Goal: Task Accomplishment & Management: Manage account settings

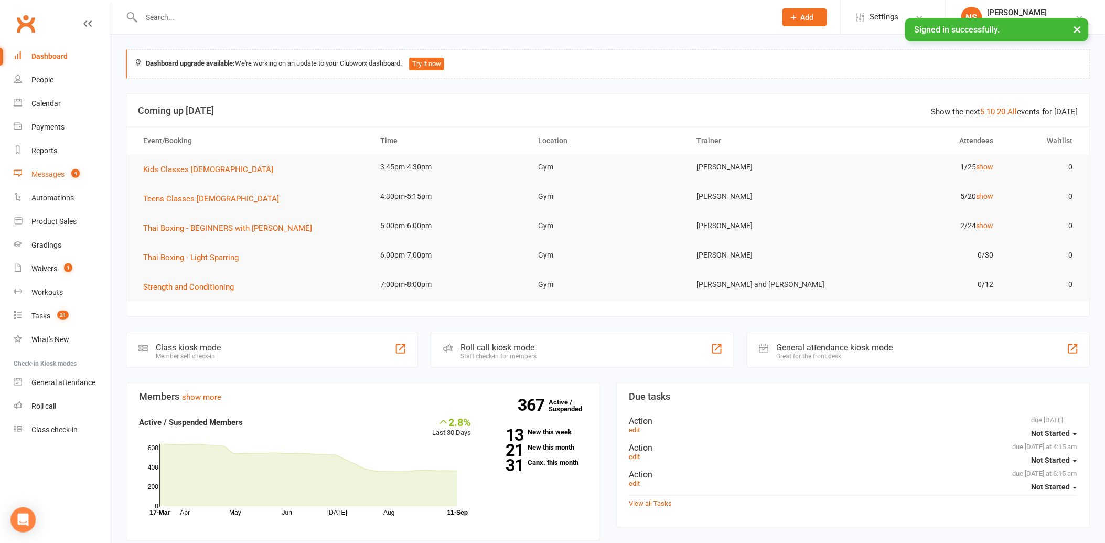
click at [44, 176] on div "Messages" at bounding box center [47, 174] width 33 height 8
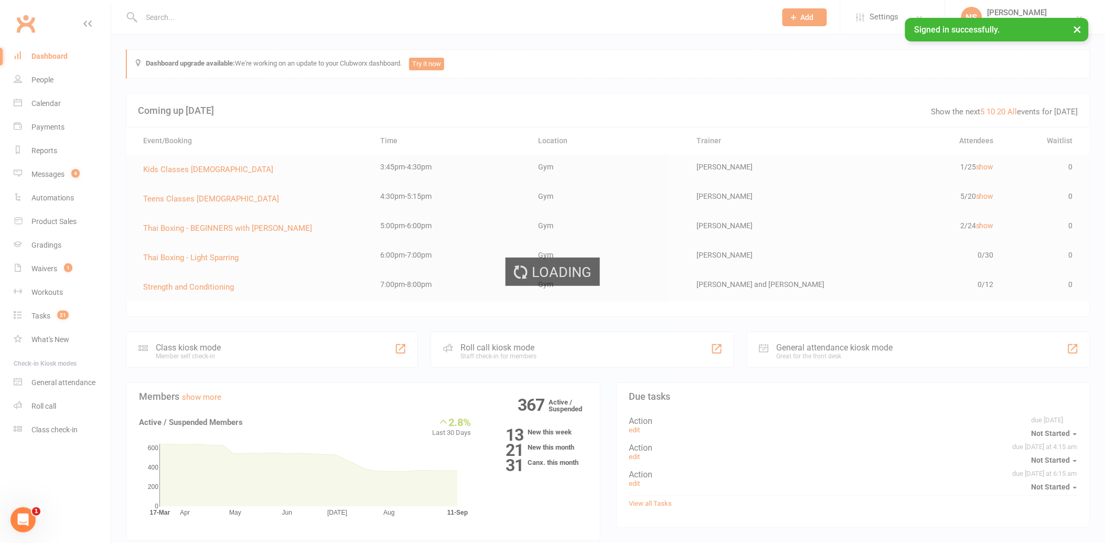
click at [58, 176] on div "Loading" at bounding box center [552, 271] width 1105 height 543
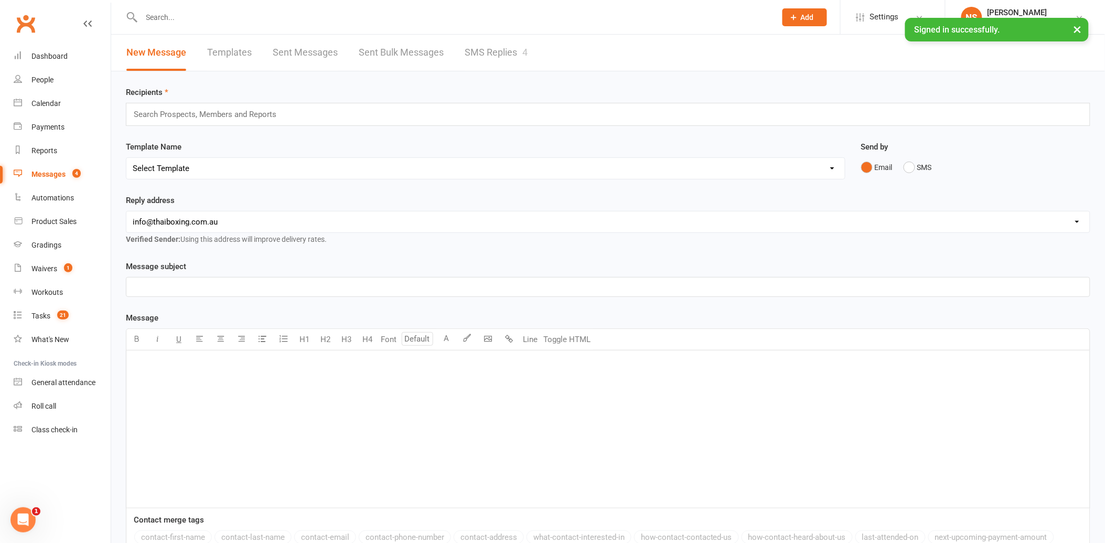
click at [502, 51] on link "SMS Replies 4" at bounding box center [496, 53] width 63 height 36
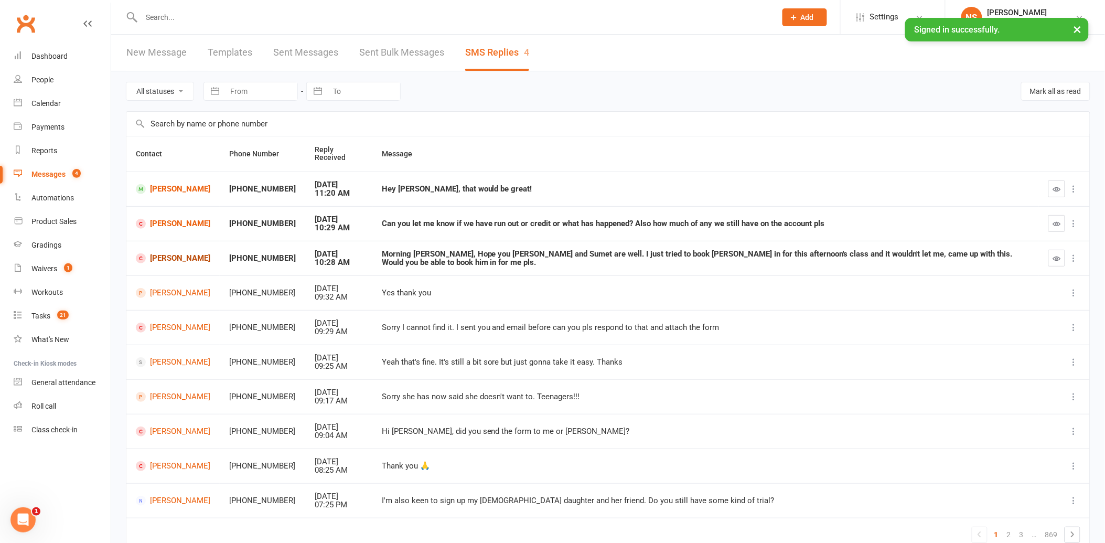
click at [174, 253] on link "[PERSON_NAME]" at bounding box center [173, 258] width 74 height 10
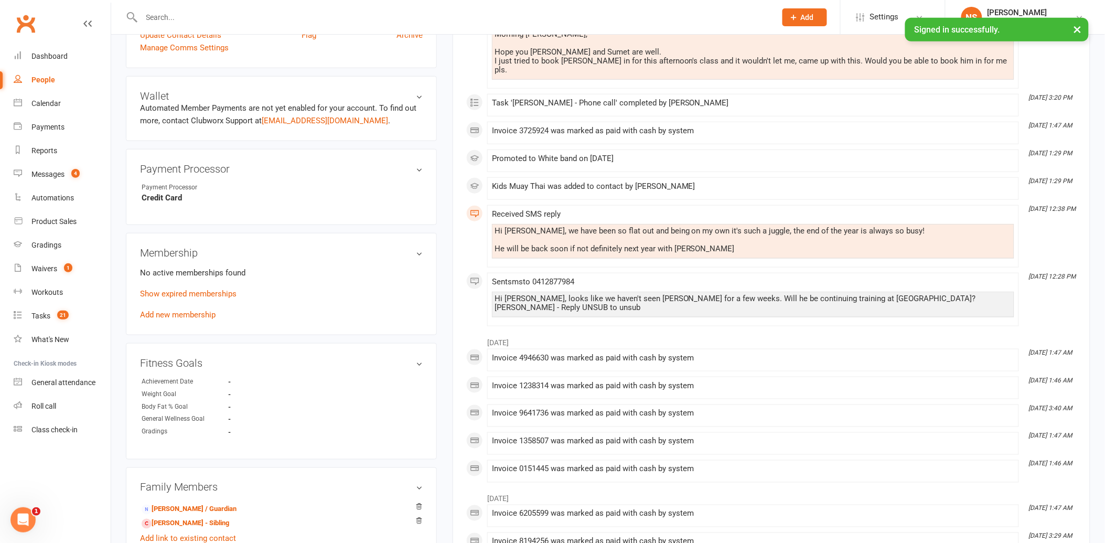
scroll to position [291, 0]
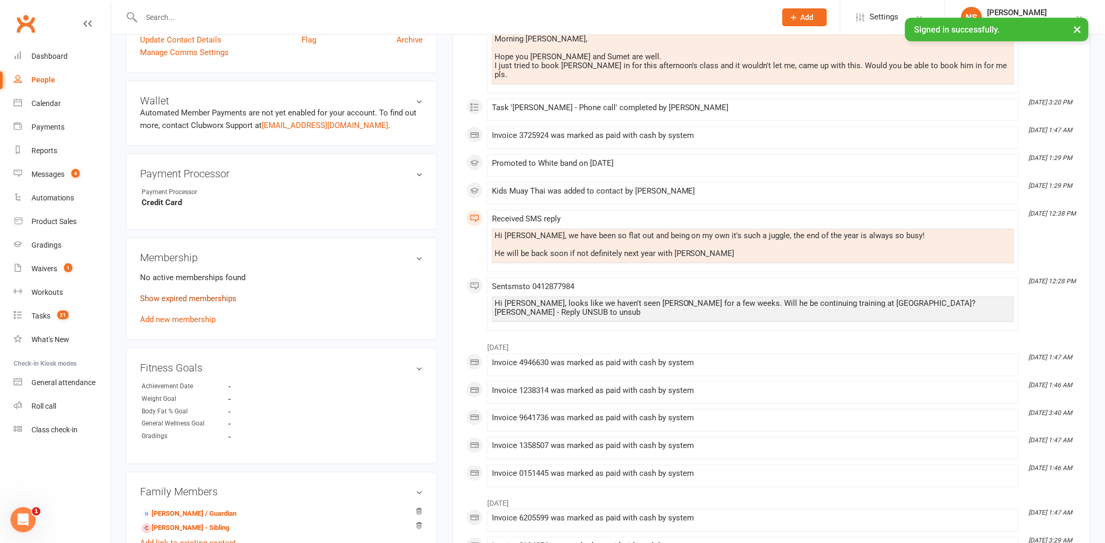
click at [222, 301] on link "Show expired memberships" at bounding box center [188, 298] width 96 height 9
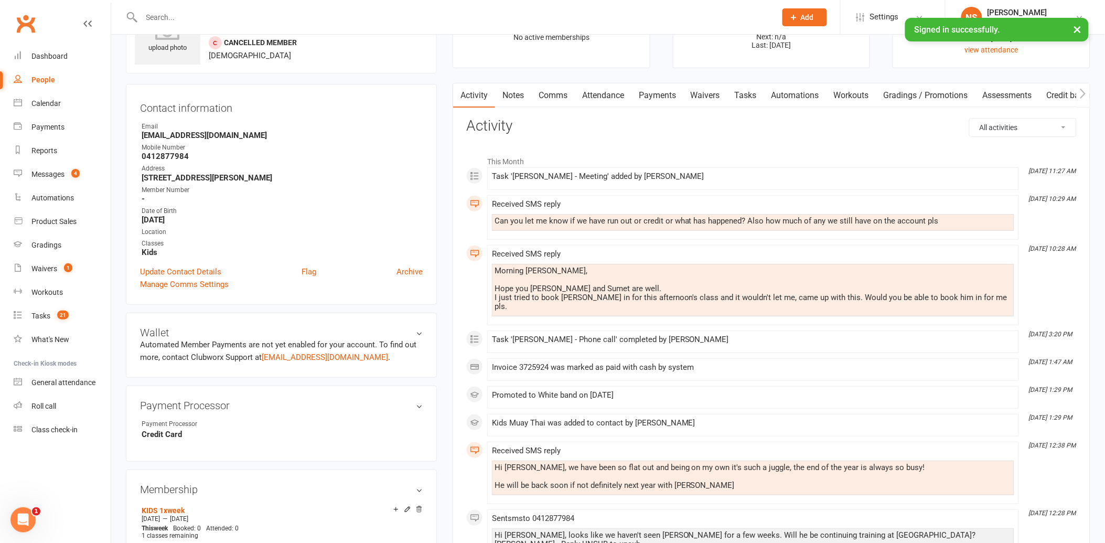
scroll to position [58, 0]
click at [562, 98] on link "Comms" at bounding box center [553, 96] width 44 height 24
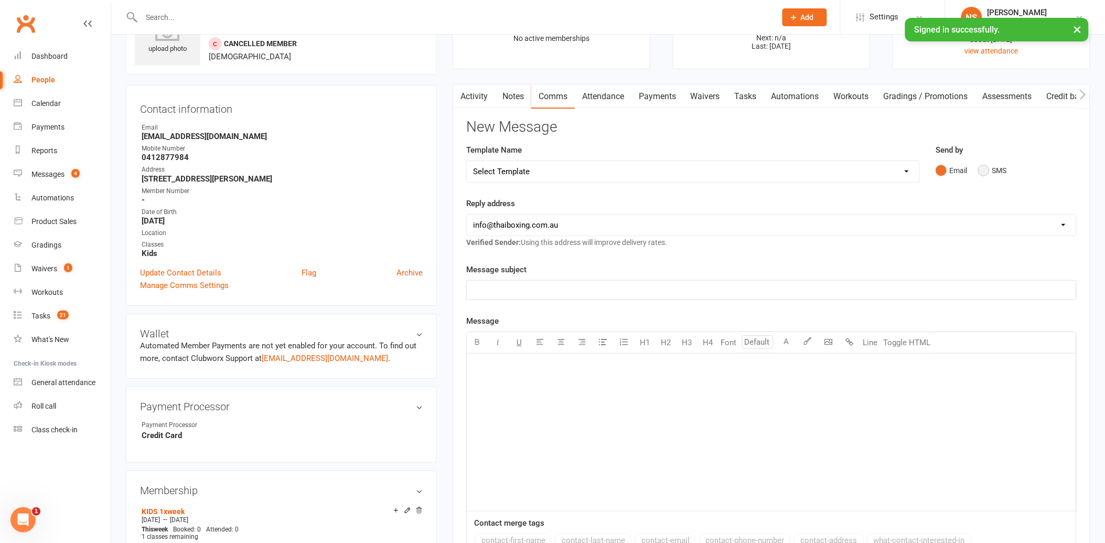
click at [989, 170] on button "SMS" at bounding box center [992, 170] width 28 height 20
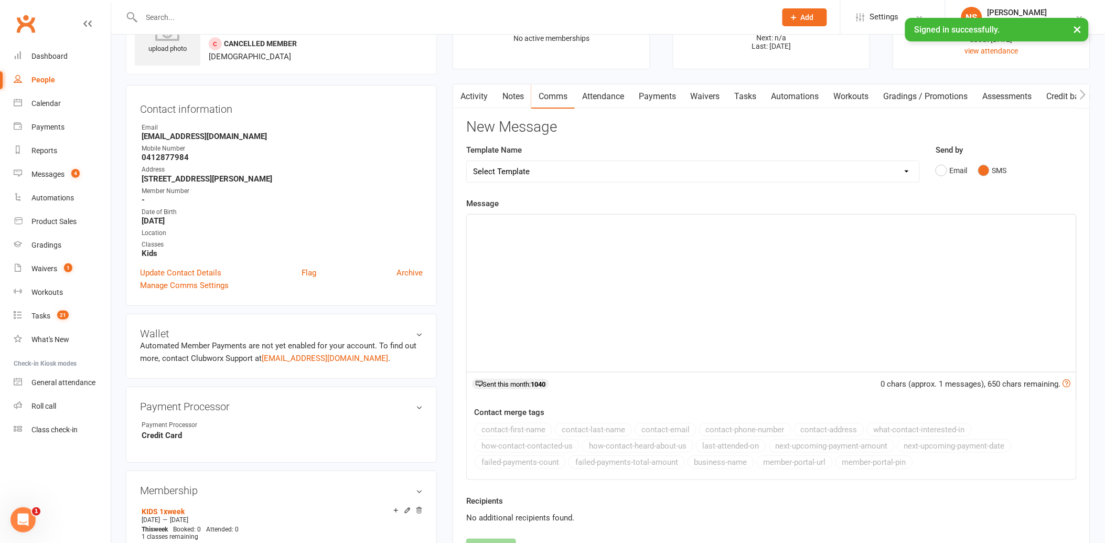
click at [506, 222] on p "﻿" at bounding box center [771, 224] width 597 height 13
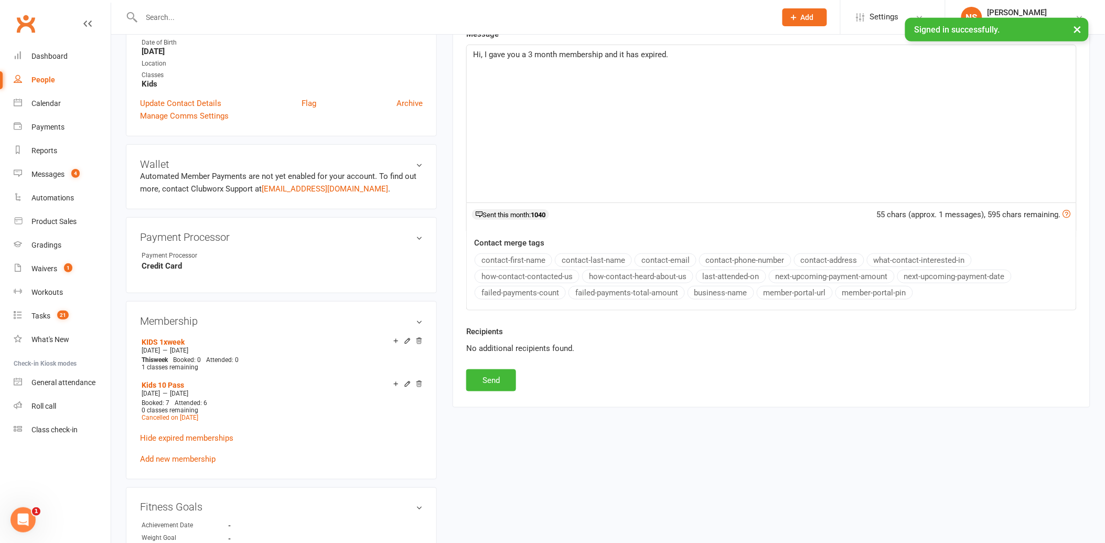
scroll to position [233, 0]
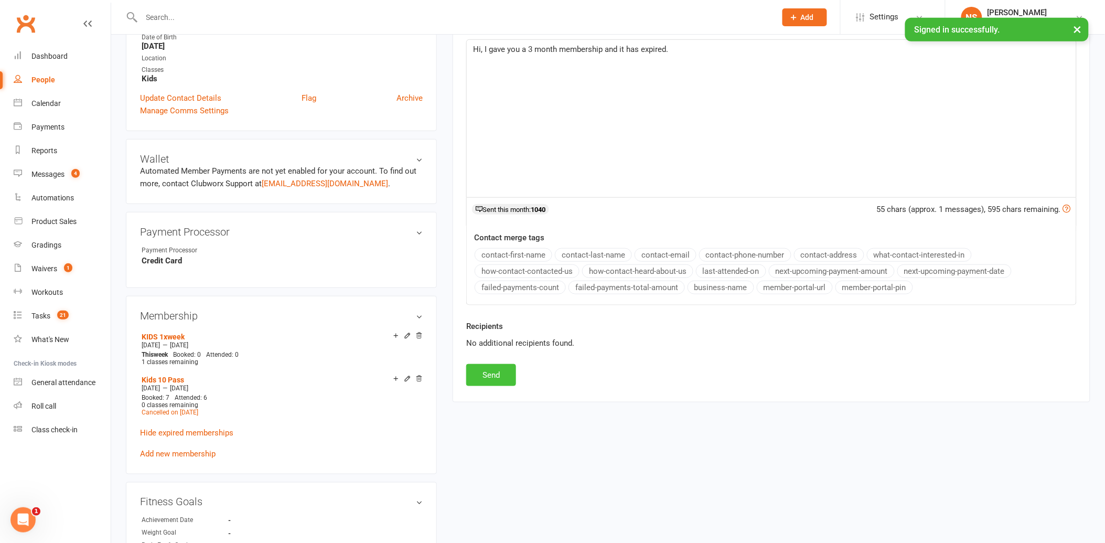
click at [490, 381] on button "Send" at bounding box center [491, 375] width 50 height 22
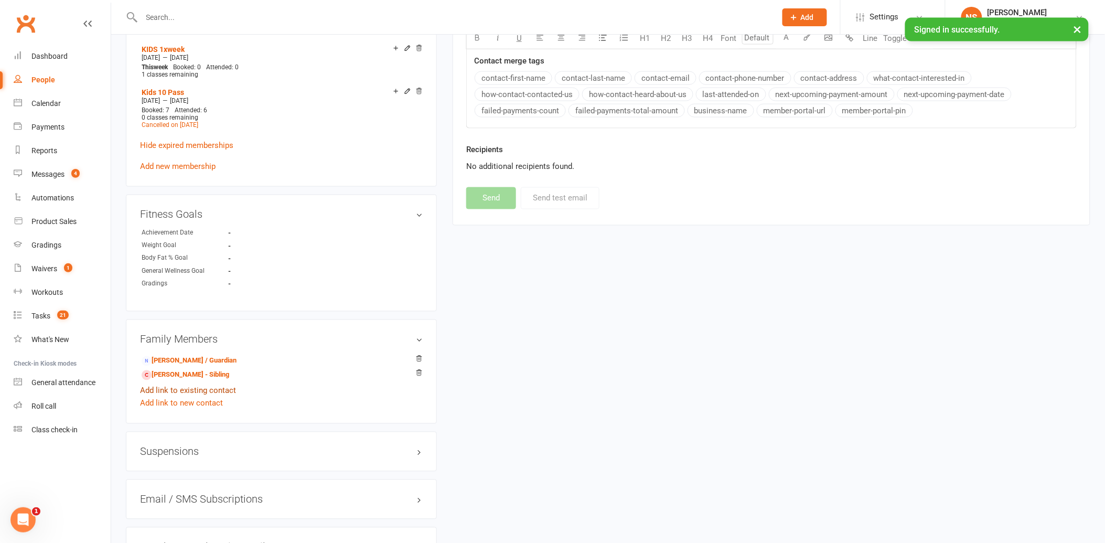
scroll to position [524, 0]
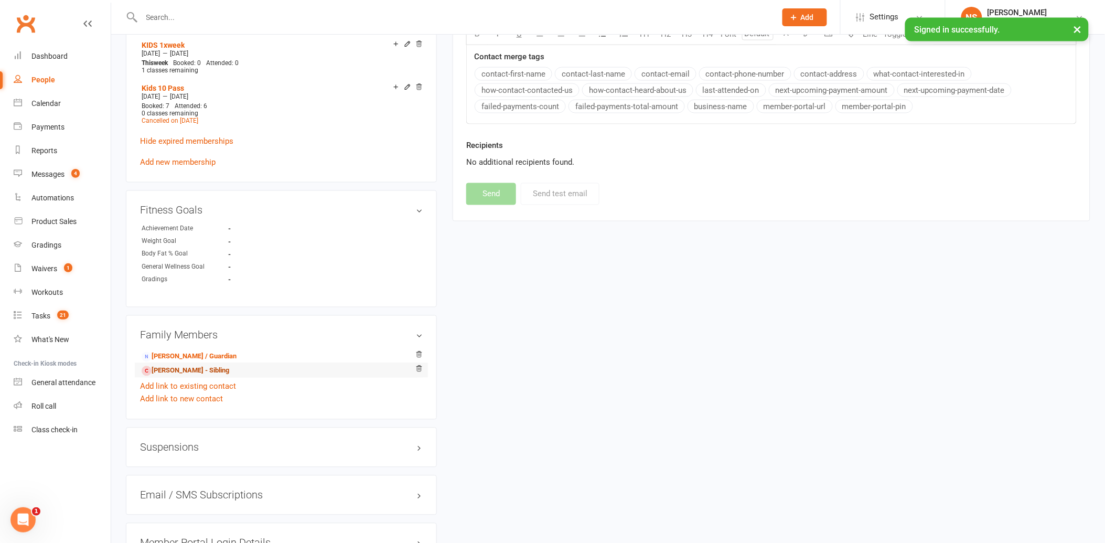
click at [208, 370] on link "[PERSON_NAME] - Sibling" at bounding box center [186, 370] width 88 height 11
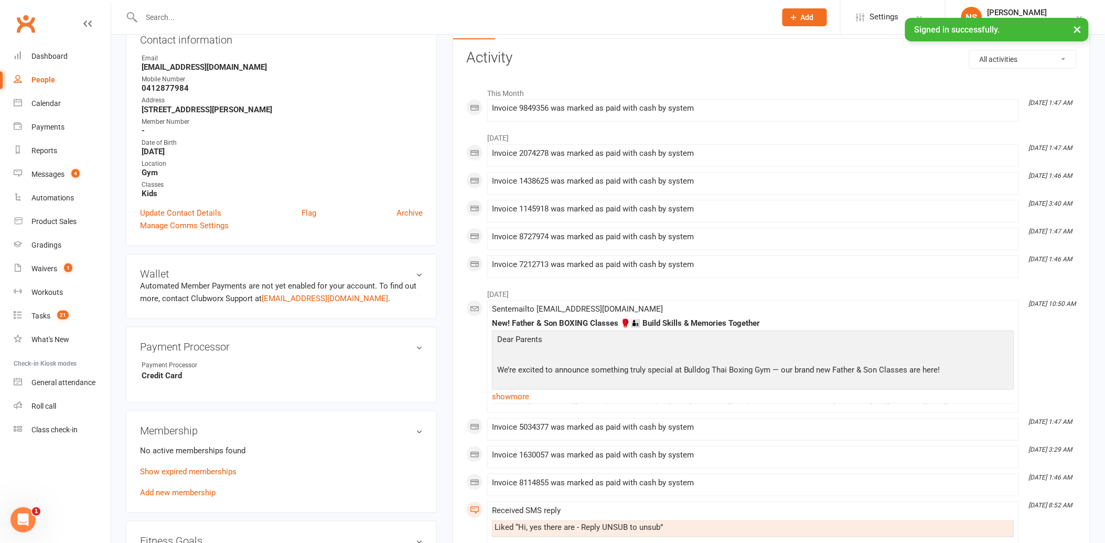
scroll to position [175, 0]
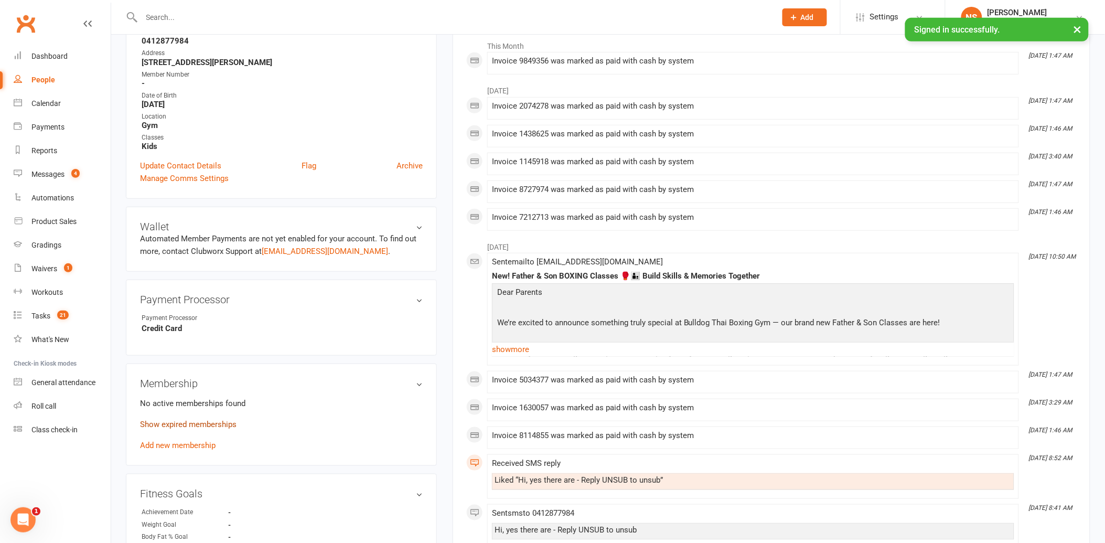
click at [191, 426] on link "Show expired memberships" at bounding box center [188, 423] width 96 height 9
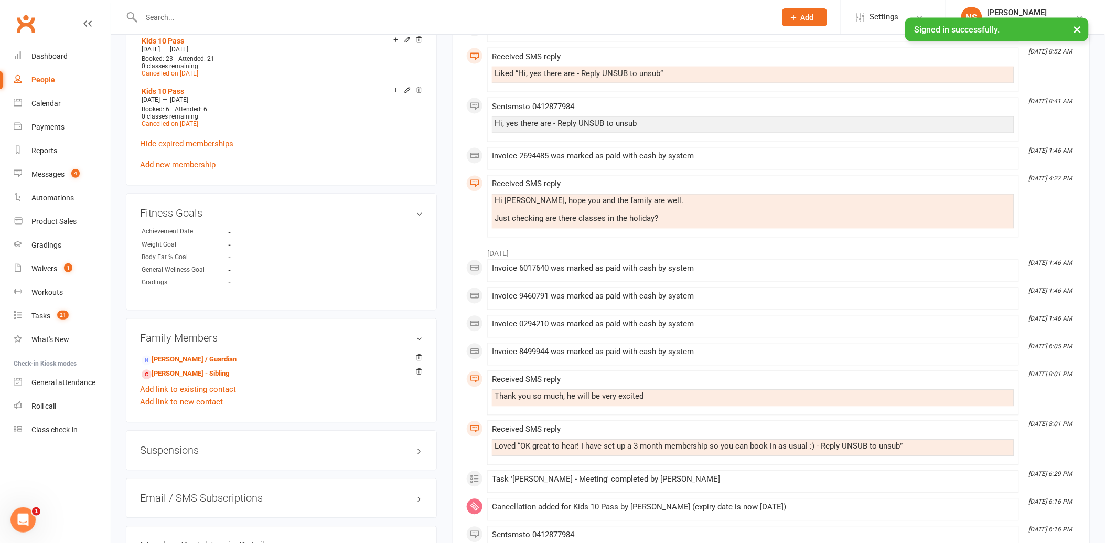
scroll to position [582, 0]
click at [219, 373] on li "[PERSON_NAME] - Sibling" at bounding box center [281, 371] width 283 height 15
click at [212, 373] on link "[PERSON_NAME] - Sibling" at bounding box center [186, 372] width 88 height 11
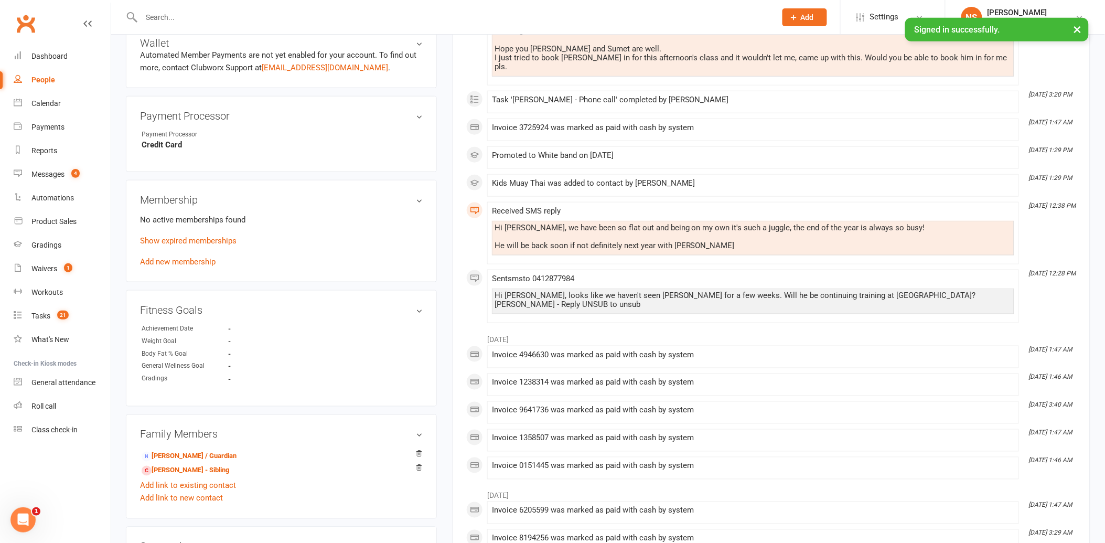
scroll to position [349, 0]
click at [187, 239] on link "Show expired memberships" at bounding box center [188, 239] width 96 height 9
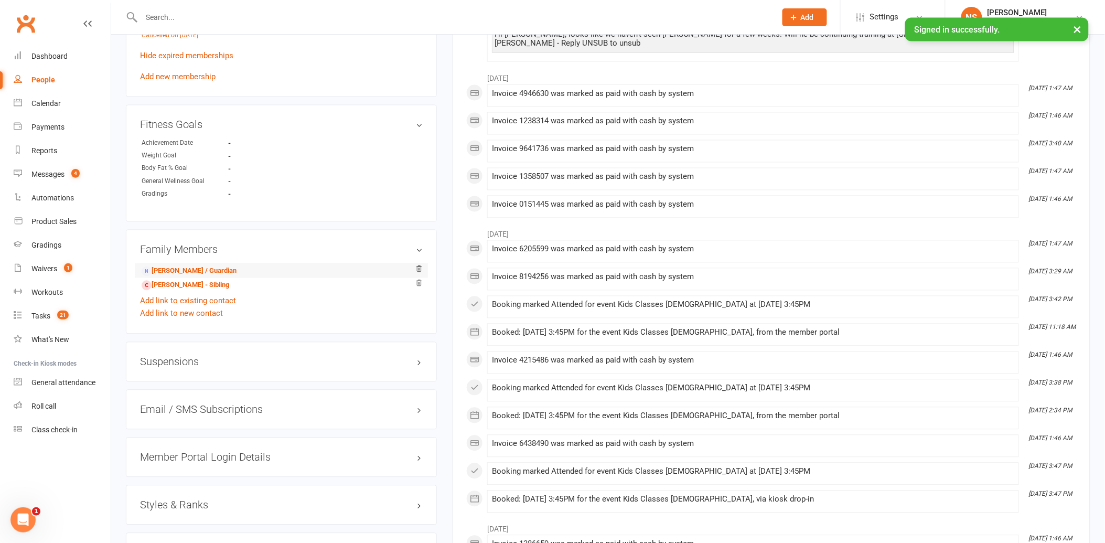
scroll to position [582, 0]
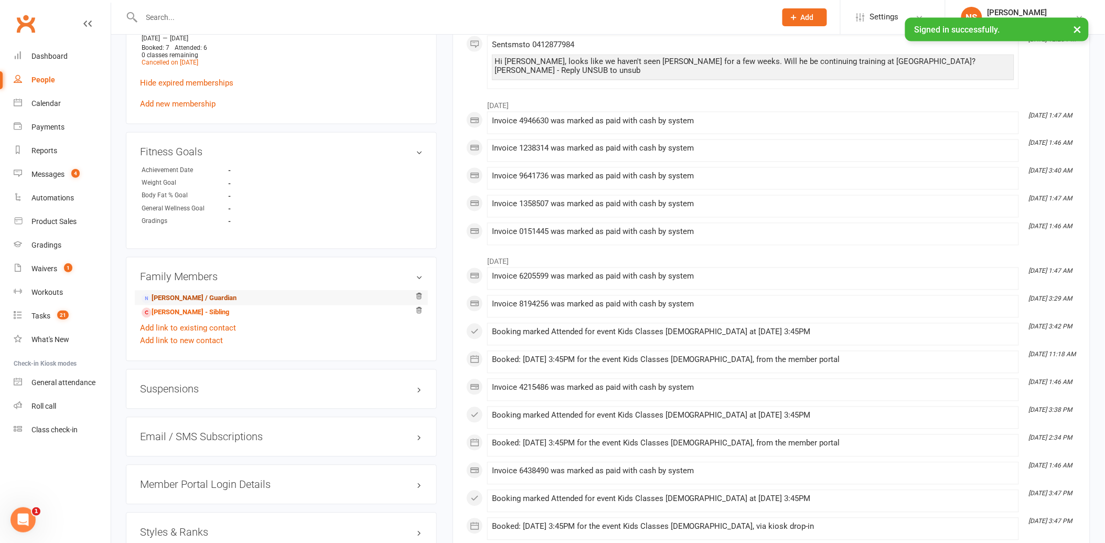
click at [174, 300] on link "[PERSON_NAME] / Guardian" at bounding box center [189, 298] width 95 height 11
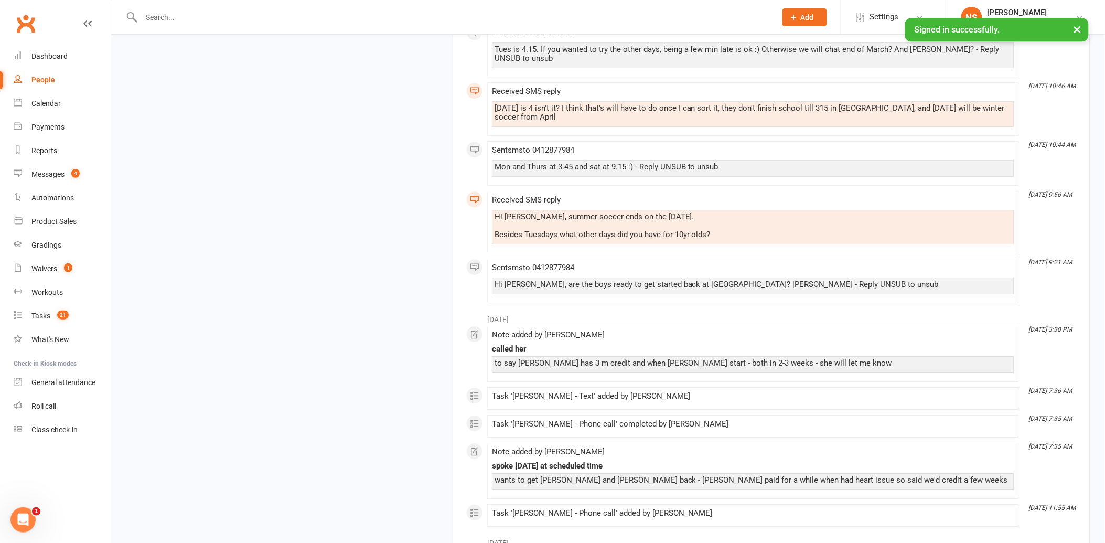
scroll to position [990, 0]
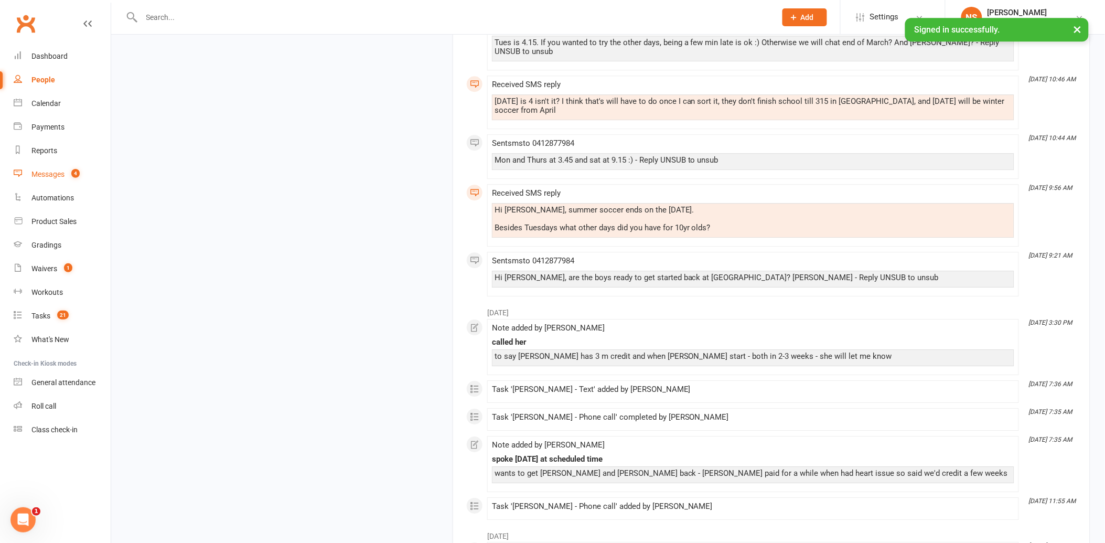
click at [61, 171] on div "Messages" at bounding box center [47, 174] width 33 height 8
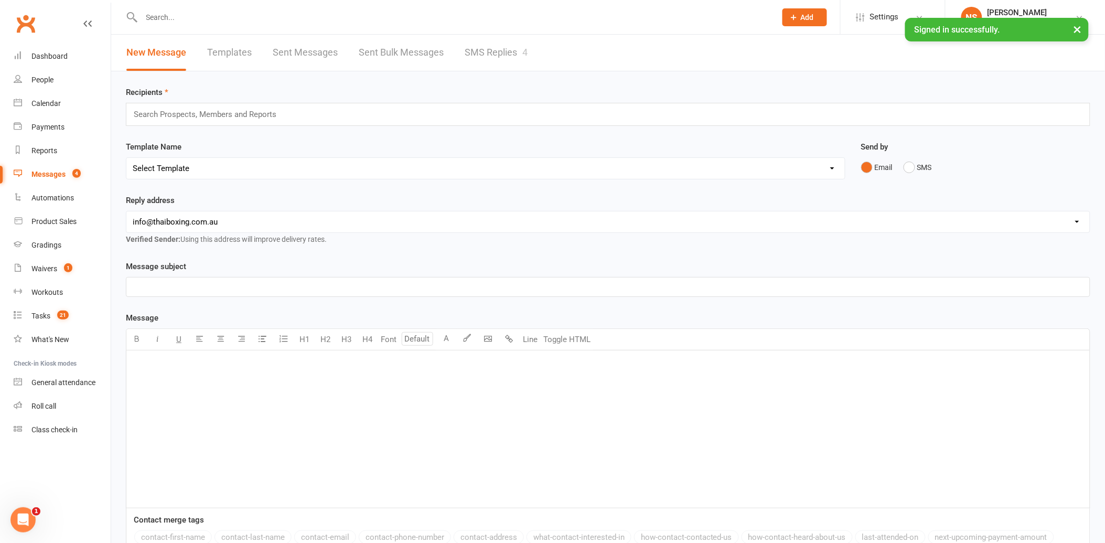
click at [514, 50] on link "SMS Replies 4" at bounding box center [496, 53] width 63 height 36
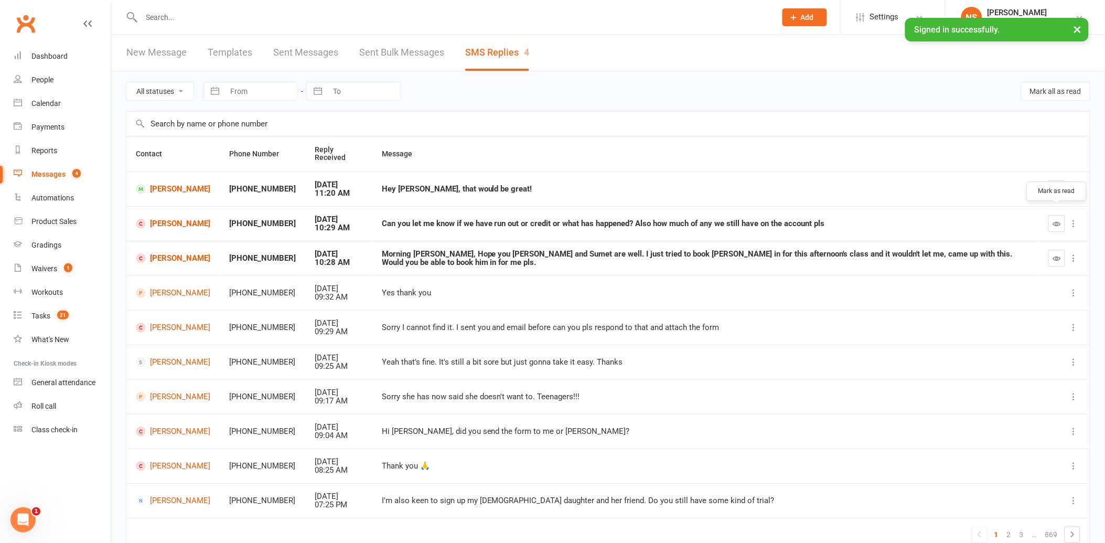
click at [1057, 220] on icon "button" at bounding box center [1057, 224] width 8 height 8
drag, startPoint x: 1056, startPoint y: 248, endPoint x: 616, endPoint y: 30, distance: 491.4
click at [1055, 254] on icon "button" at bounding box center [1057, 258] width 8 height 8
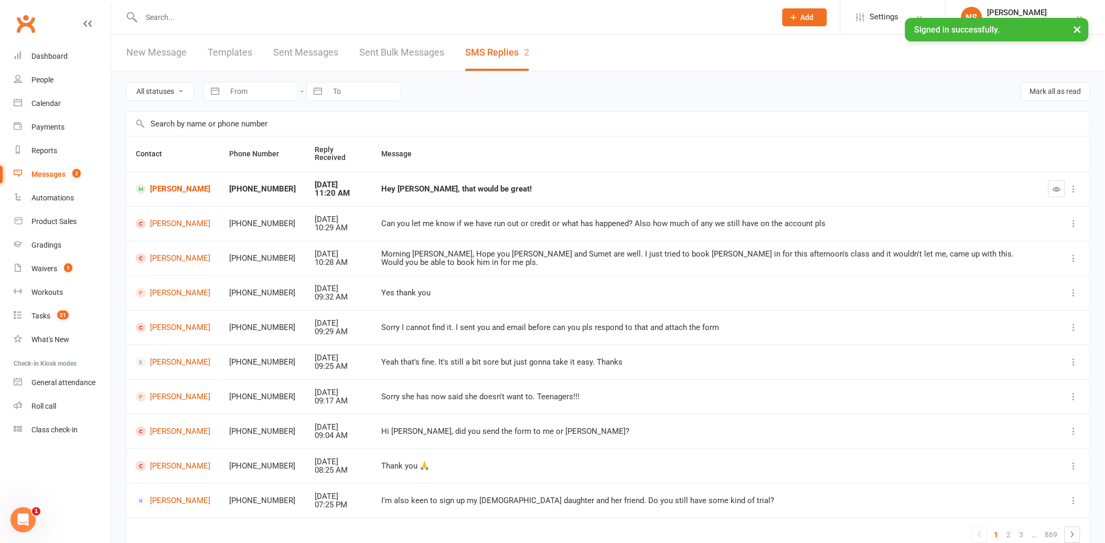
click at [192, 17] on input "text" at bounding box center [453, 17] width 630 height 15
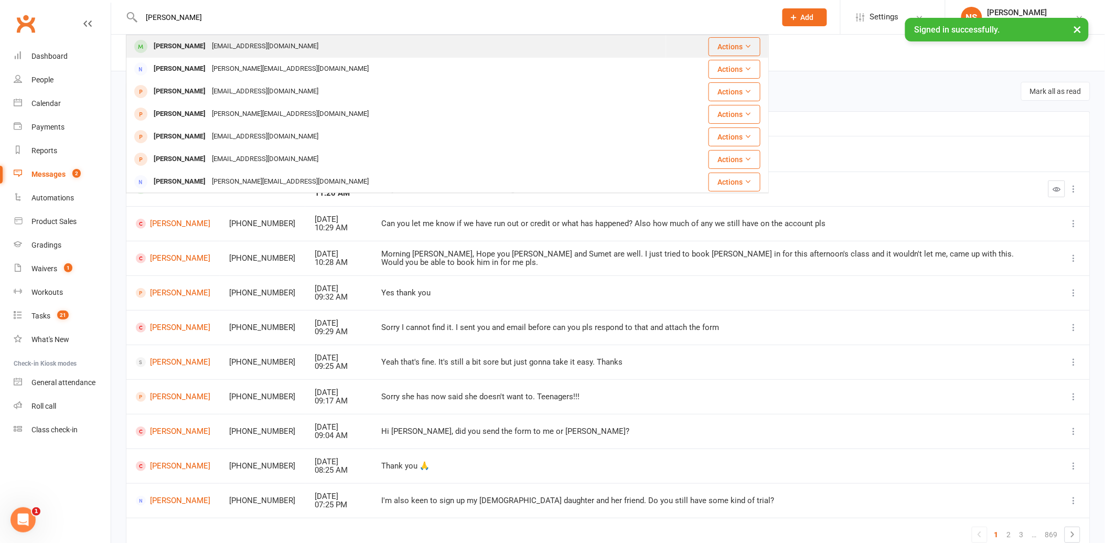
type input "[PERSON_NAME]"
click at [192, 42] on div "[PERSON_NAME]" at bounding box center [179, 46] width 58 height 15
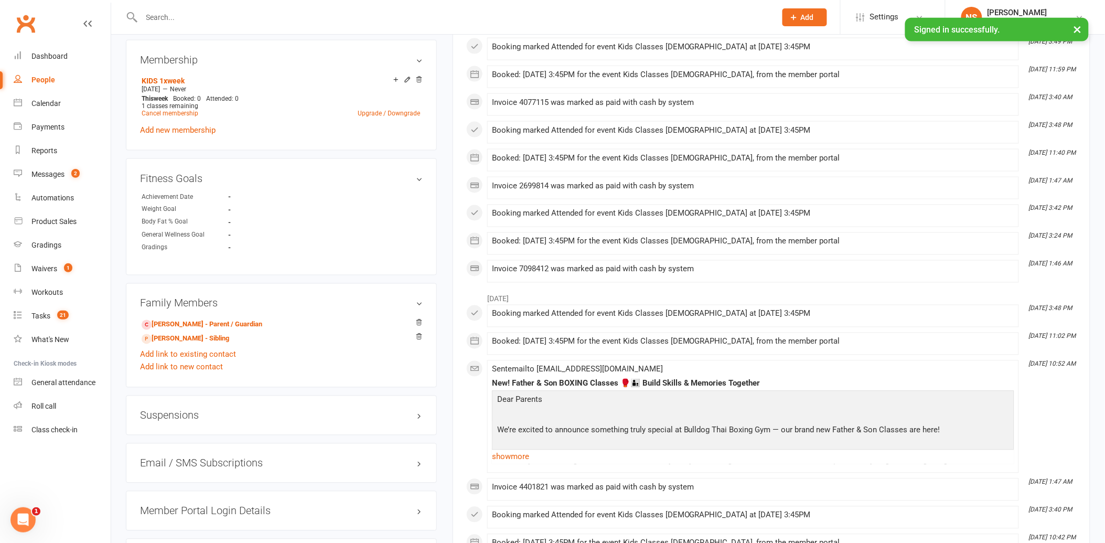
scroll to position [641, 0]
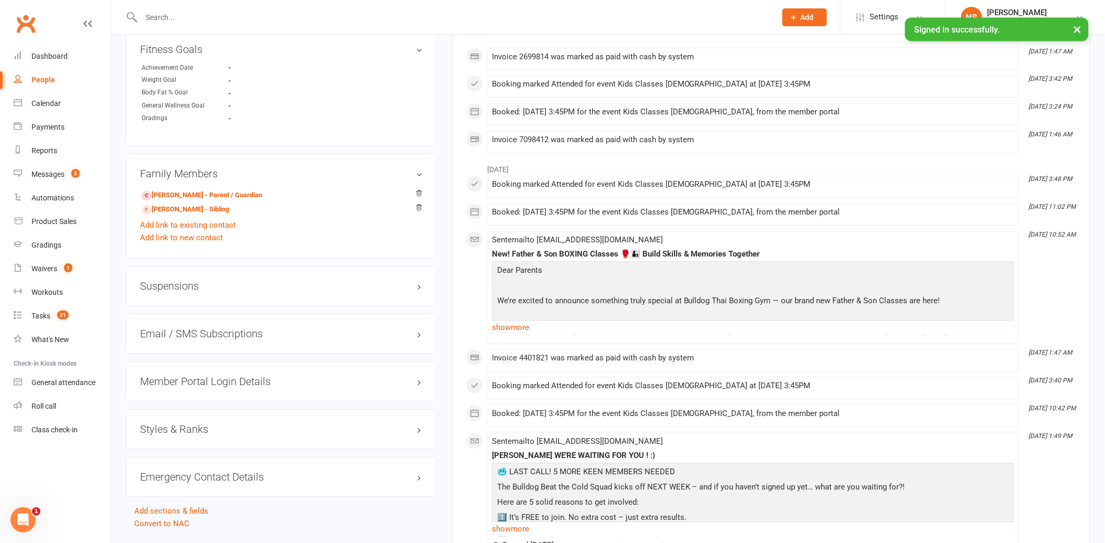
click at [173, 281] on h3 "Suspensions" at bounding box center [281, 286] width 283 height 12
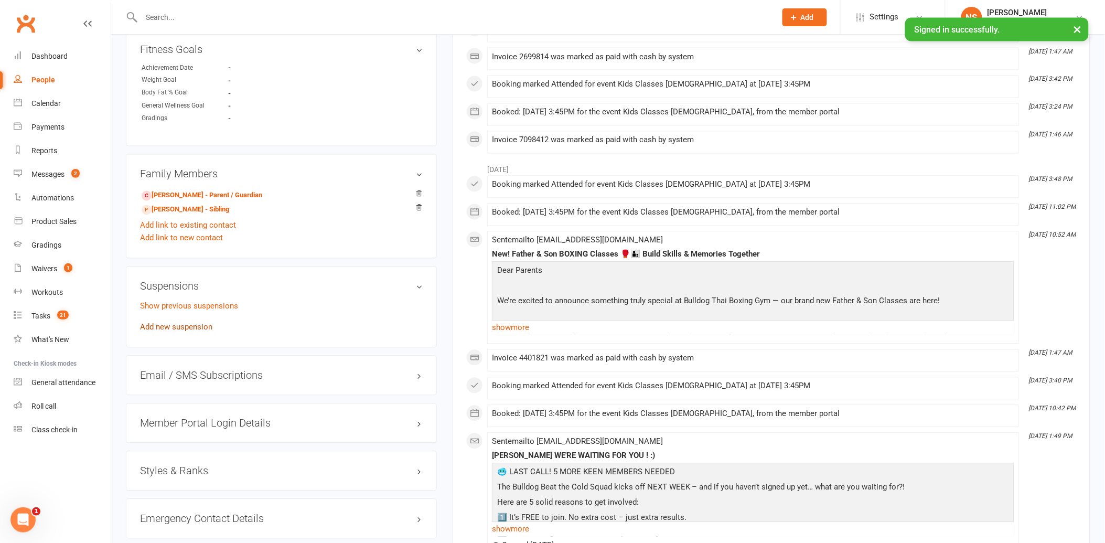
click at [189, 327] on link "Add new suspension" at bounding box center [176, 326] width 72 height 9
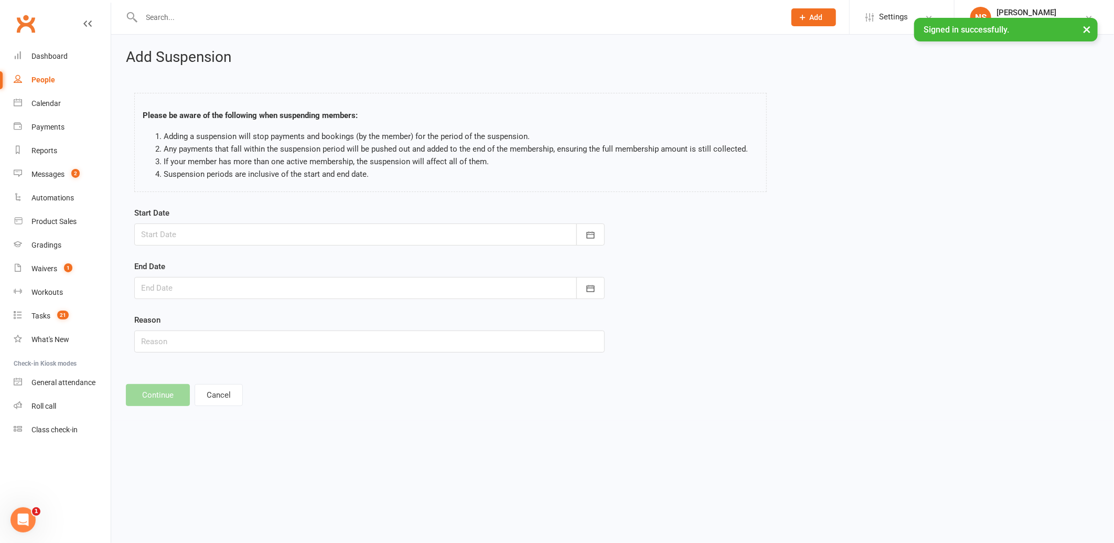
click at [193, 232] on div at bounding box center [369, 234] width 470 height 22
click at [313, 257] on icon "button" at bounding box center [316, 261] width 7 height 8
click at [197, 337] on span "13" at bounding box center [200, 341] width 8 height 8
click at [156, 232] on div at bounding box center [369, 234] width 470 height 22
click at [147, 257] on icon "button" at bounding box center [150, 261] width 7 height 8
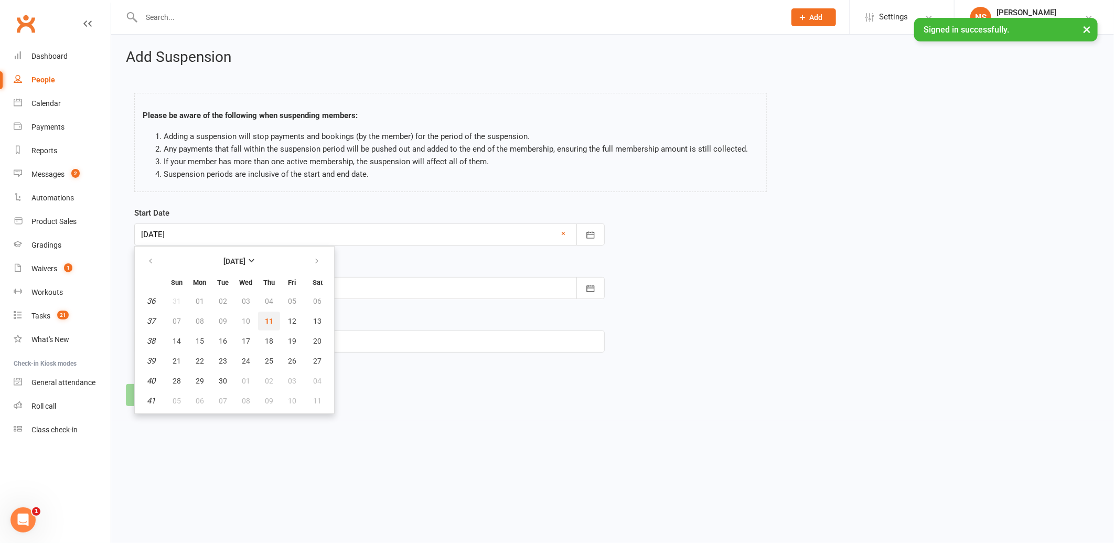
click at [265, 319] on span "11" at bounding box center [269, 321] width 8 height 8
click at [206, 236] on div at bounding box center [369, 234] width 470 height 22
click at [265, 338] on span "18" at bounding box center [269, 341] width 8 height 8
type input "[DATE]"
click at [164, 285] on div at bounding box center [369, 288] width 470 height 22
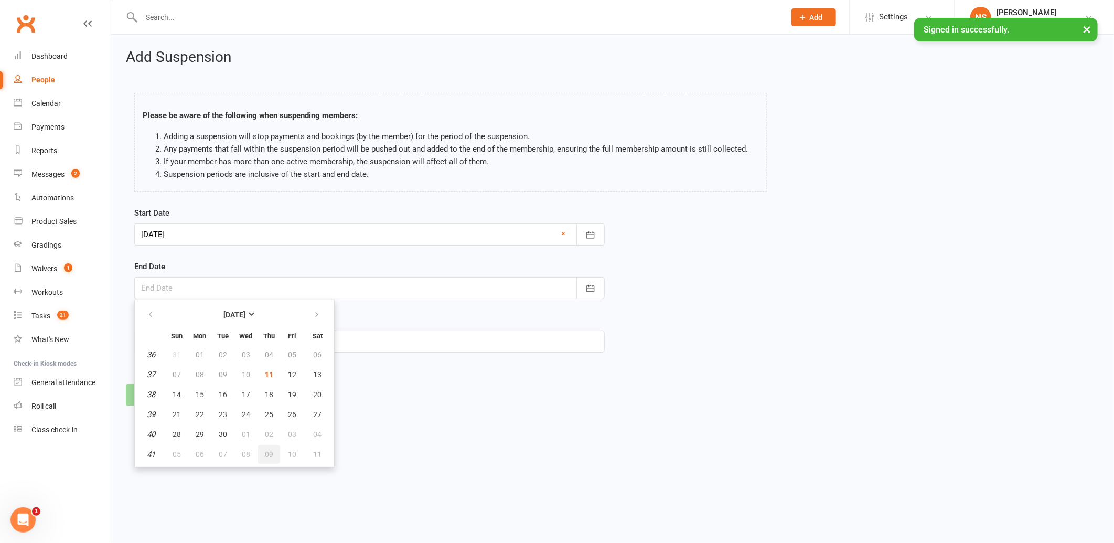
click at [271, 448] on button "09" at bounding box center [269, 454] width 22 height 19
type input "[DATE]"
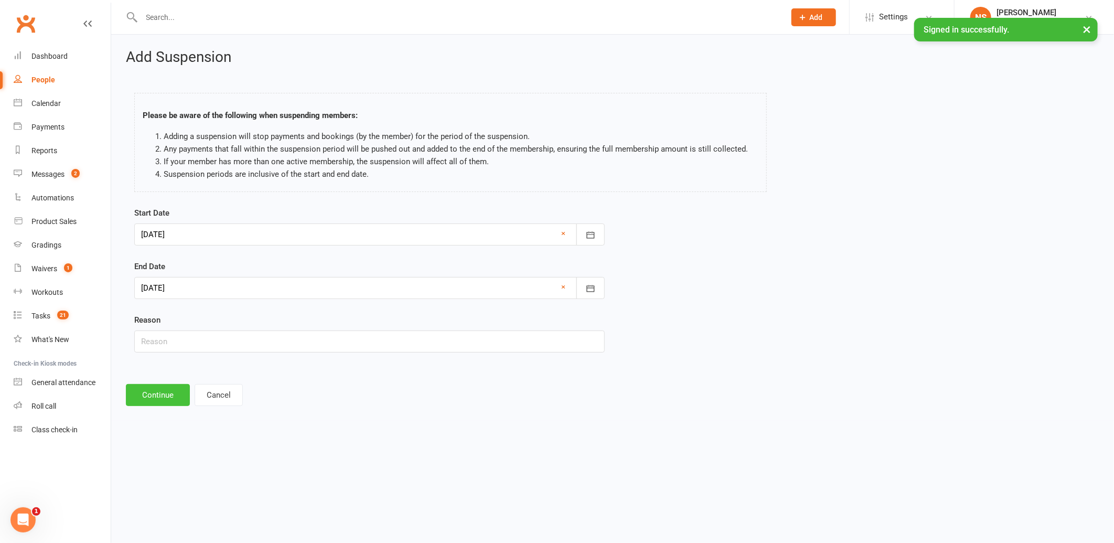
click at [156, 389] on button "Continue" at bounding box center [158, 395] width 64 height 22
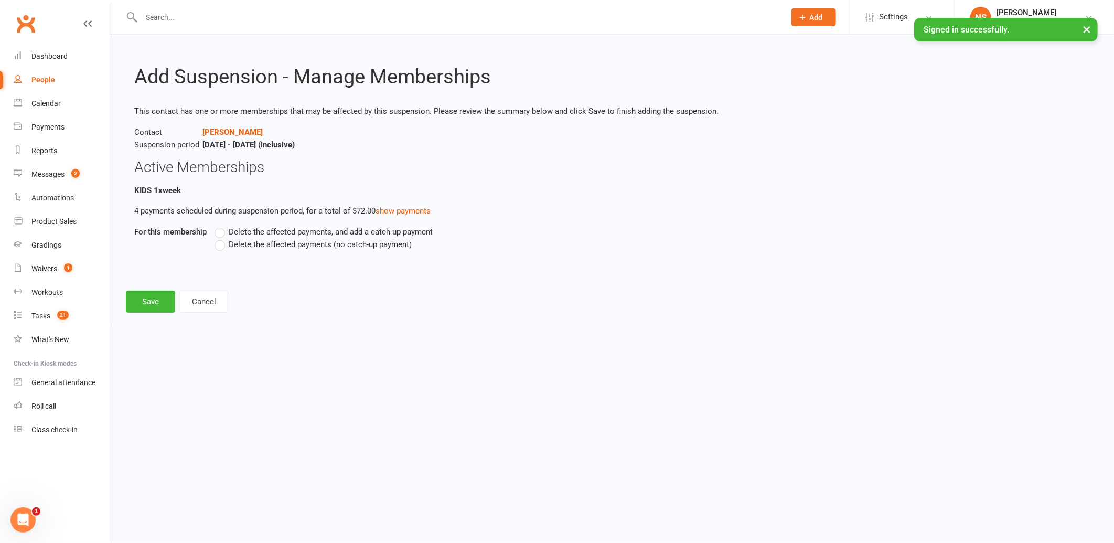
click at [222, 247] on label "Delete the affected payments (no catch-up payment)" at bounding box center [312, 244] width 197 height 13
click at [221, 238] on input "Delete the affected payments (no catch-up payment)" at bounding box center [217, 238] width 7 height 0
click at [149, 301] on button "Save" at bounding box center [150, 301] width 49 height 22
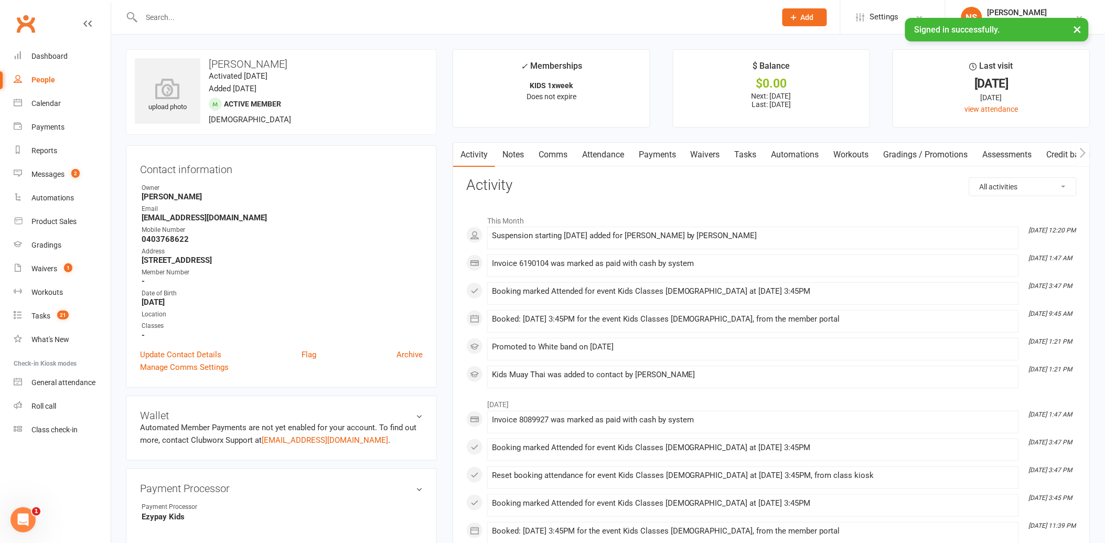
click at [747, 156] on link "Tasks" at bounding box center [745, 155] width 37 height 24
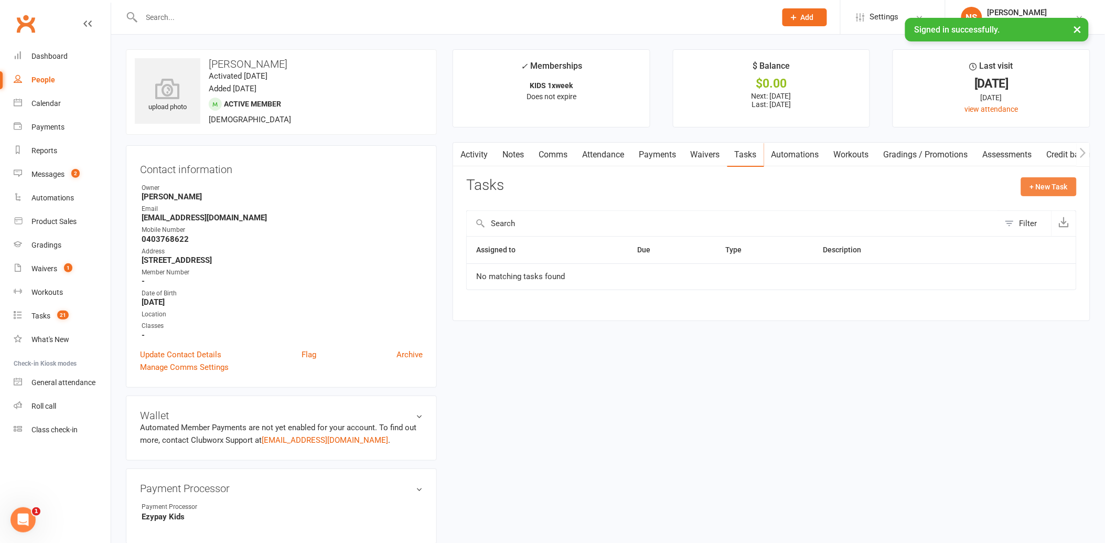
drag, startPoint x: 1050, startPoint y: 186, endPoint x: 1040, endPoint y: 186, distance: 10.5
click at [1041, 186] on button "+ New Task" at bounding box center [1049, 186] width 56 height 19
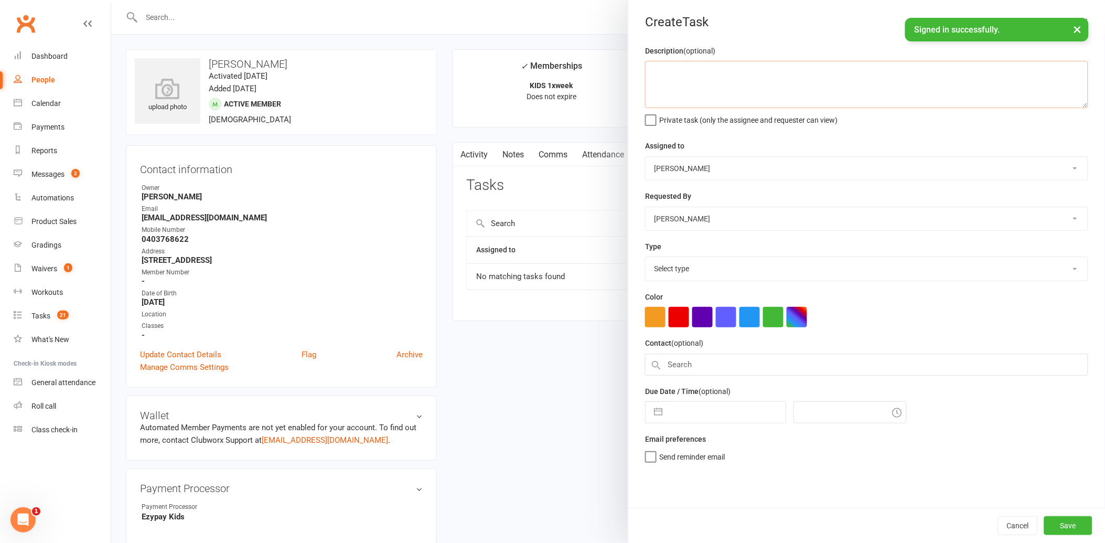
click at [685, 90] on textarea at bounding box center [866, 84] width 443 height 47
type textarea "check in to see if still wants to cancel"
click at [674, 265] on select "Select type Action E-mail Meeting Phone call Text Add new task type" at bounding box center [866, 268] width 442 height 23
select select "12048"
click at [645, 257] on select "Select type Action E-mail Meeting Phone call Text Add new task type" at bounding box center [866, 268] width 442 height 23
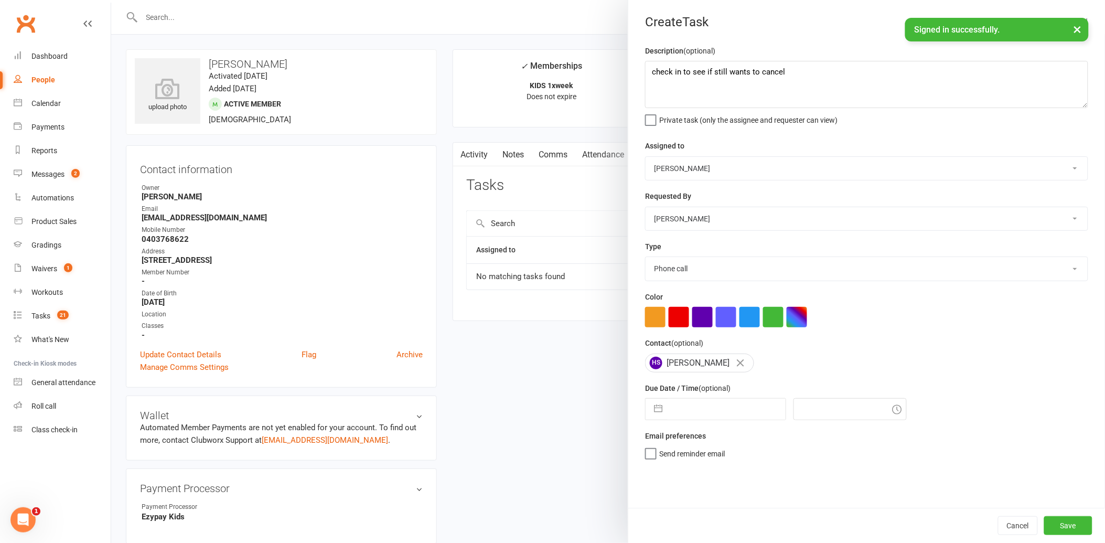
select select "7"
select select "2025"
select select "8"
select select "2025"
select select "9"
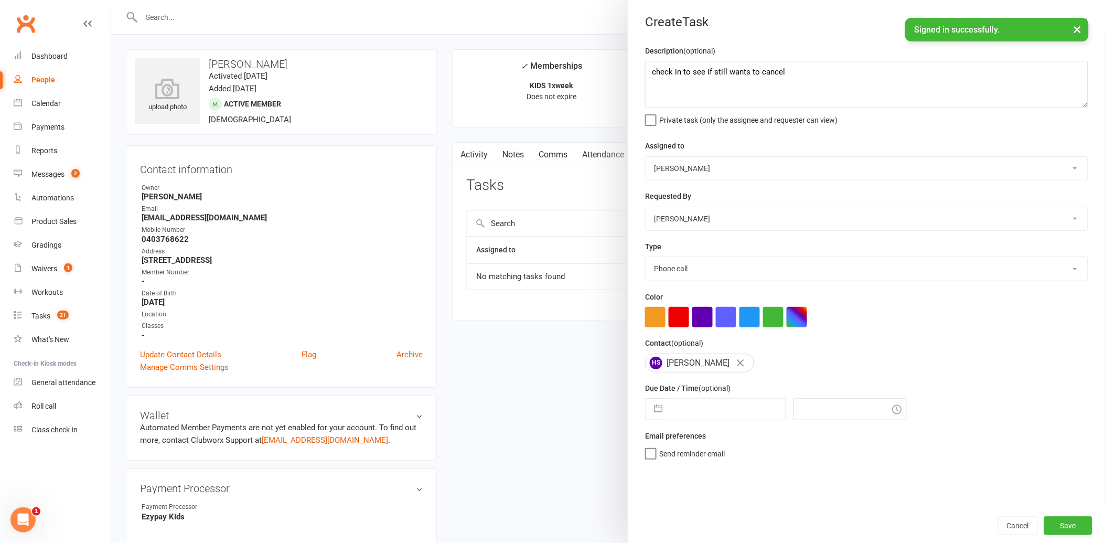
select select "2025"
click at [691, 402] on input "text" at bounding box center [726, 408] width 118 height 21
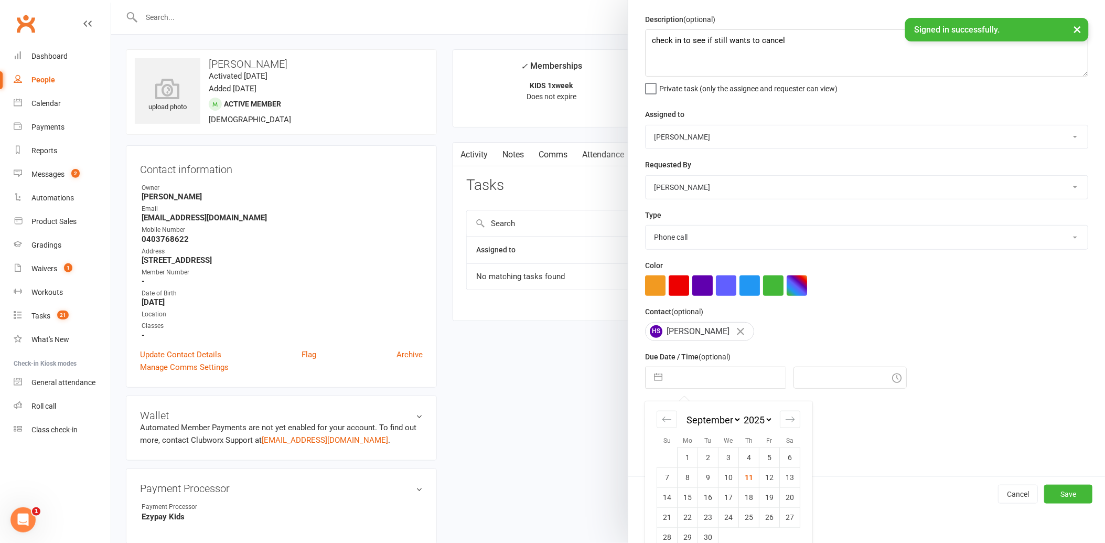
scroll to position [48, 0]
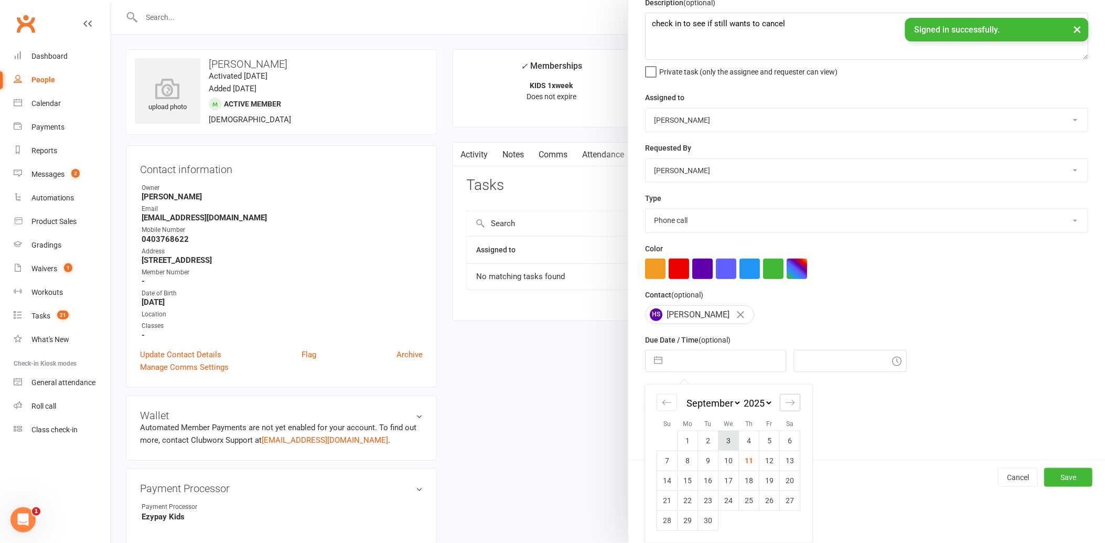
drag, startPoint x: 783, startPoint y: 404, endPoint x: 717, endPoint y: 442, distance: 75.9
click at [772, 407] on div "January February March April May June July August September October November [D…" at bounding box center [728, 463] width 167 height 158
click at [786, 401] on icon "Move forward to switch to the next month." at bounding box center [790, 402] width 10 height 10
select select "10"
select select "2025"
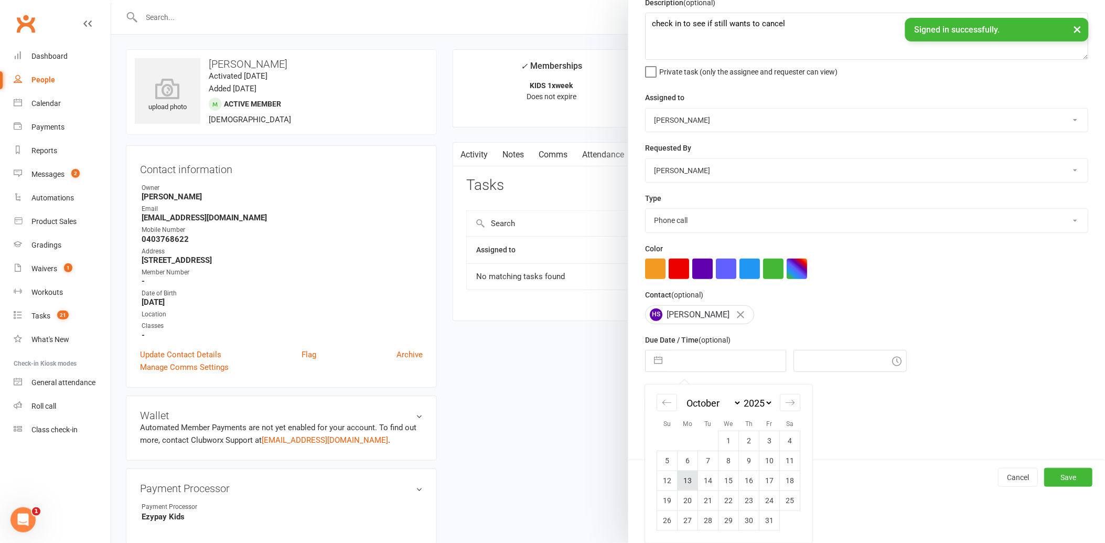
click at [687, 477] on td "13" at bounding box center [687, 480] width 20 height 20
type input "[DATE]"
type input "12:30pm"
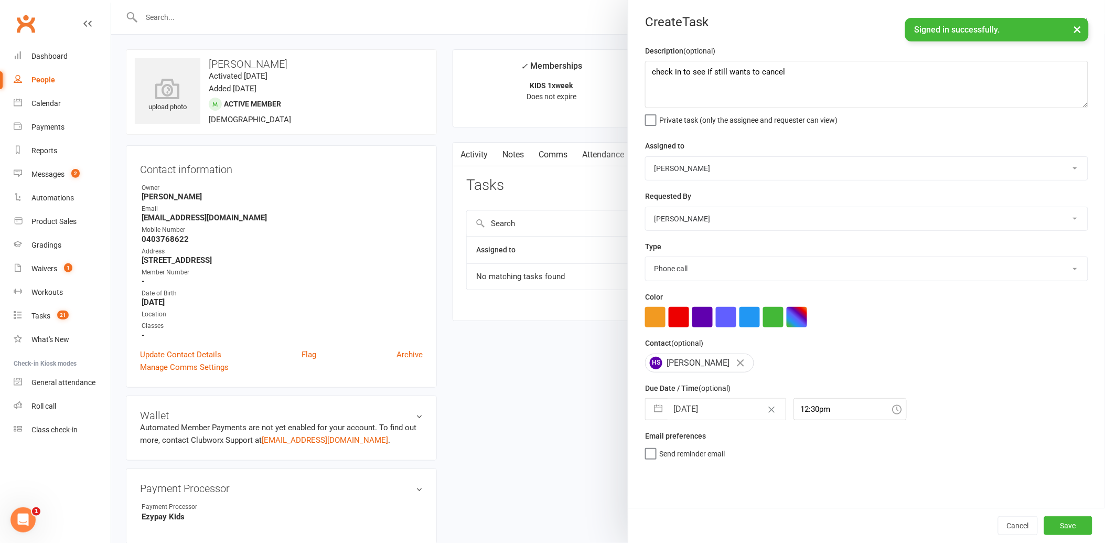
scroll to position [0, 0]
click at [1059, 526] on button "Save" at bounding box center [1068, 525] width 48 height 19
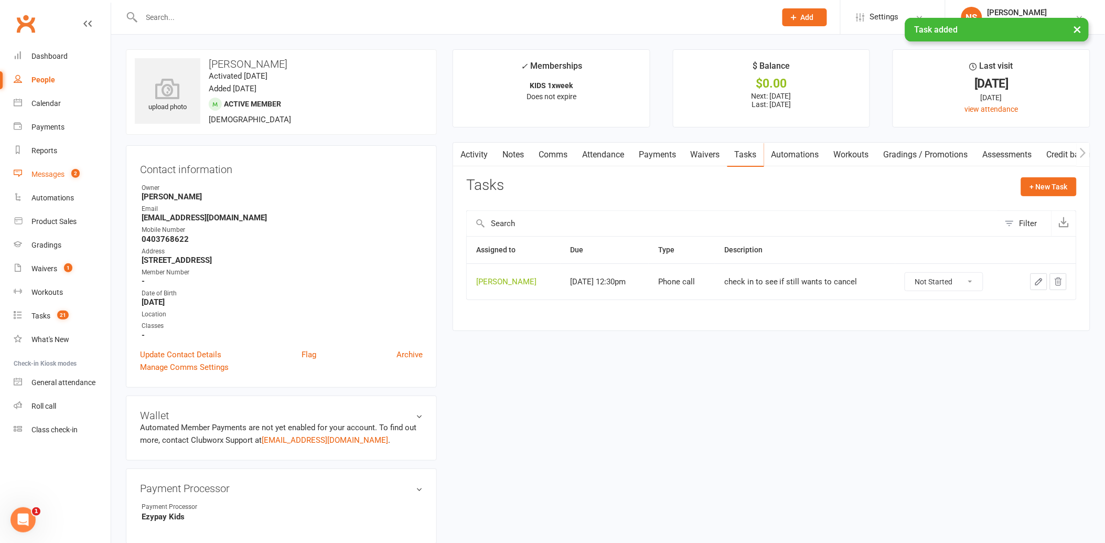
click at [42, 174] on div "Messages" at bounding box center [47, 174] width 33 height 8
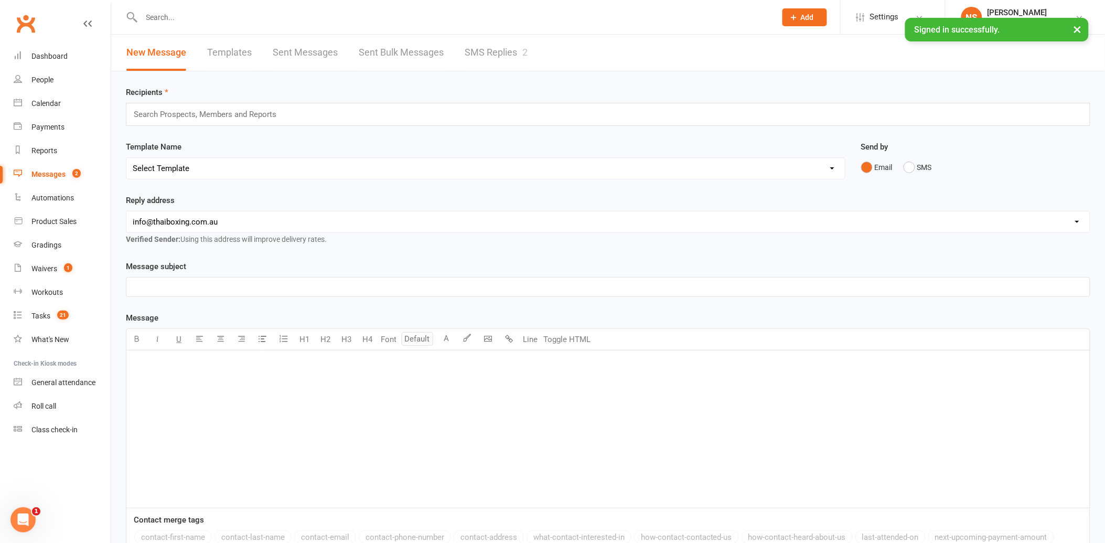
click at [494, 46] on link "SMS Replies 2" at bounding box center [496, 53] width 63 height 36
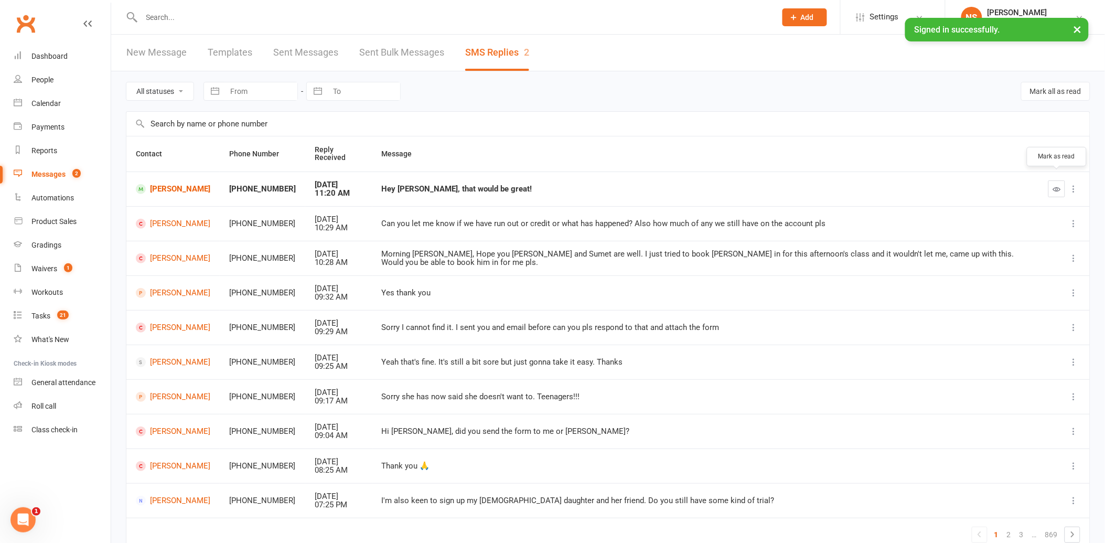
drag, startPoint x: 1057, startPoint y: 177, endPoint x: 610, endPoint y: 34, distance: 469.7
click at [1057, 185] on icon "button" at bounding box center [1057, 189] width 8 height 8
click at [192, 184] on link "[PERSON_NAME]" at bounding box center [173, 189] width 74 height 10
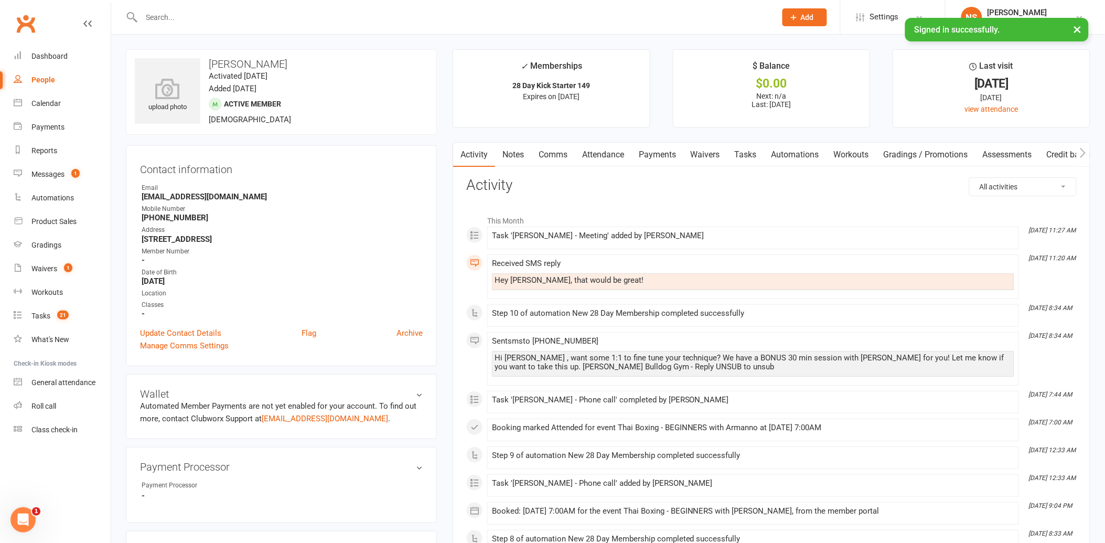
click at [549, 155] on link "Comms" at bounding box center [553, 155] width 44 height 24
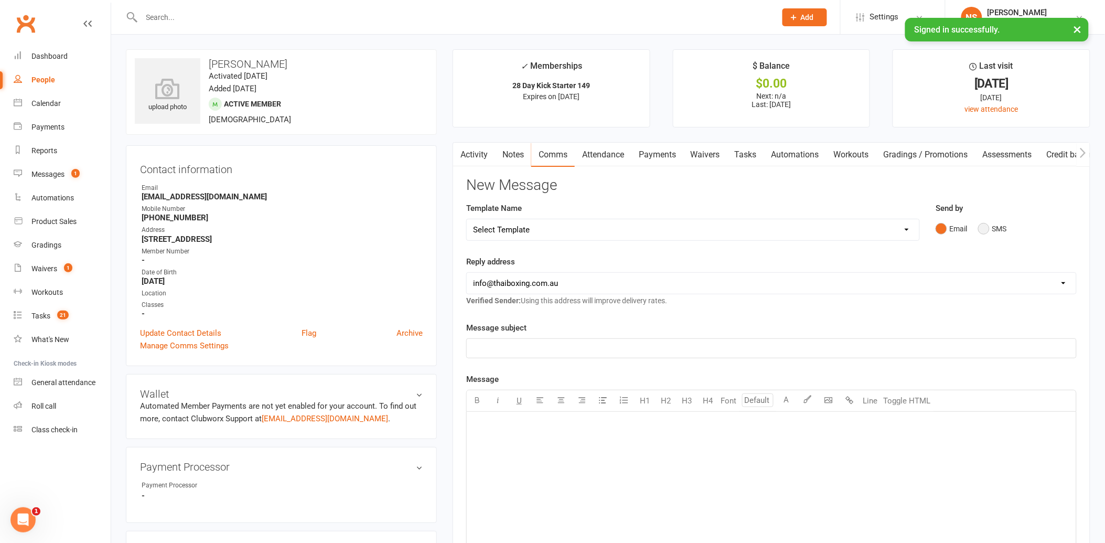
drag, startPoint x: 987, startPoint y: 230, endPoint x: 617, endPoint y: 268, distance: 371.6
click at [984, 229] on button "SMS" at bounding box center [992, 229] width 28 height 20
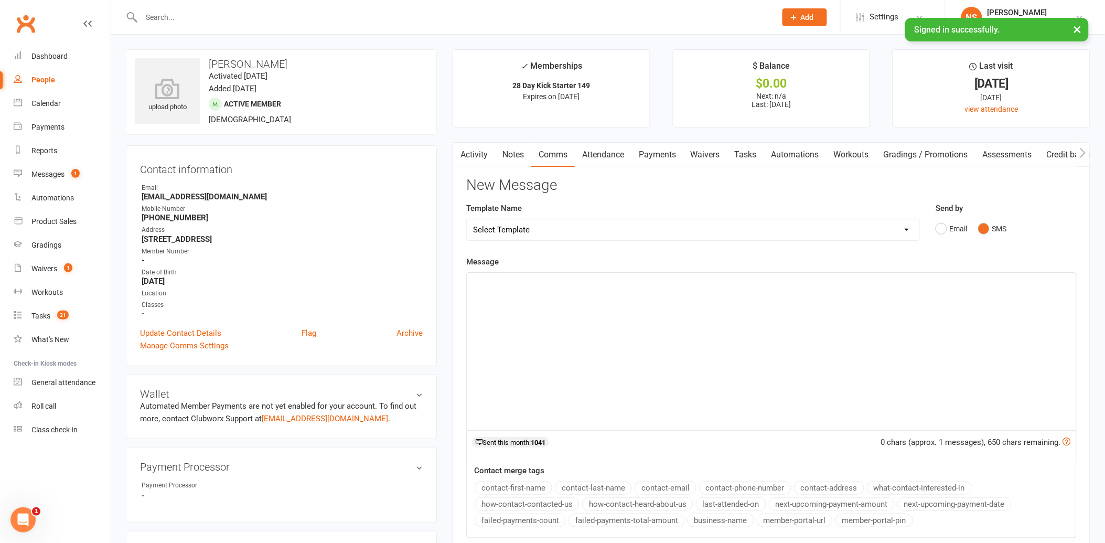
click at [563, 279] on p "﻿" at bounding box center [771, 282] width 597 height 13
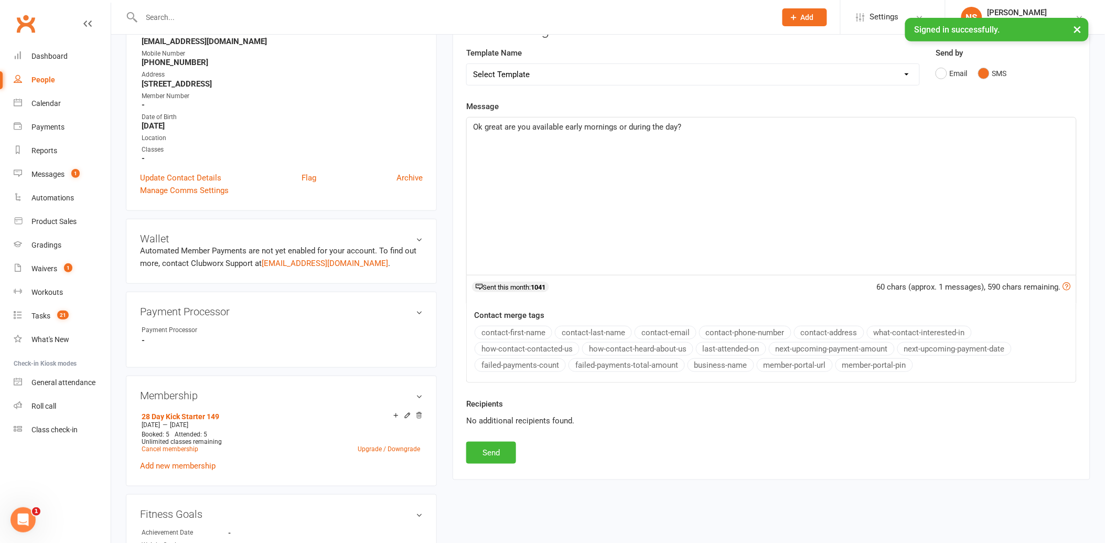
scroll to position [175, 0]
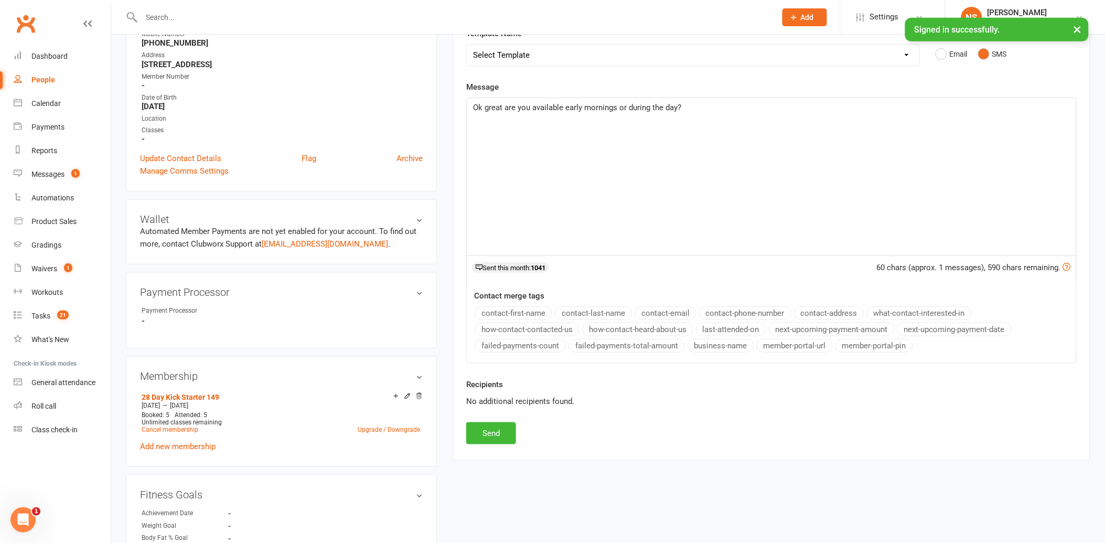
click at [677, 103] on span "Ok great are you available early mornings or during the day?" at bounding box center [577, 107] width 208 height 9
click at [492, 428] on button "Send" at bounding box center [491, 433] width 50 height 22
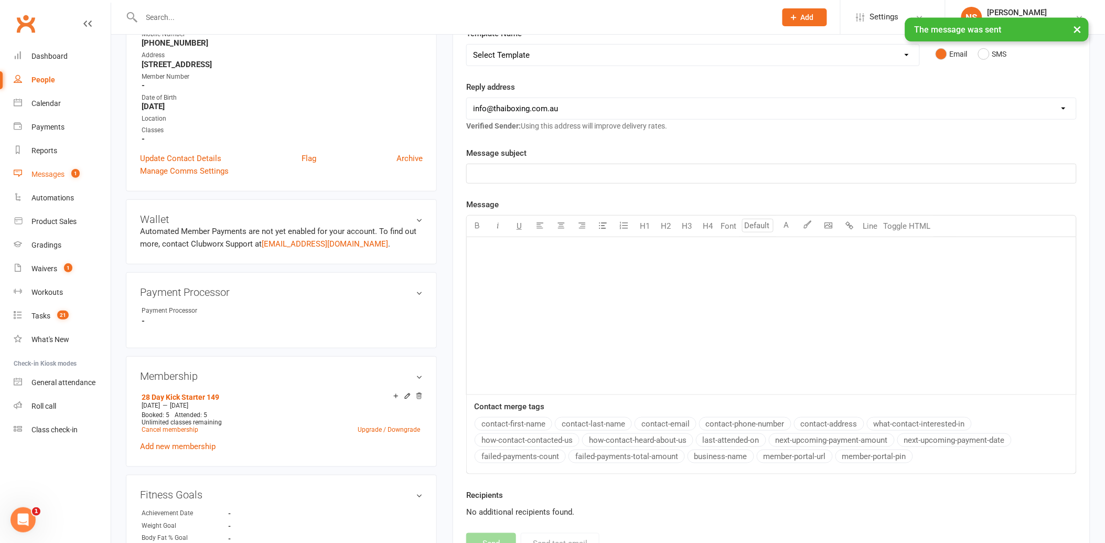
click at [45, 172] on div "Messages" at bounding box center [47, 174] width 33 height 8
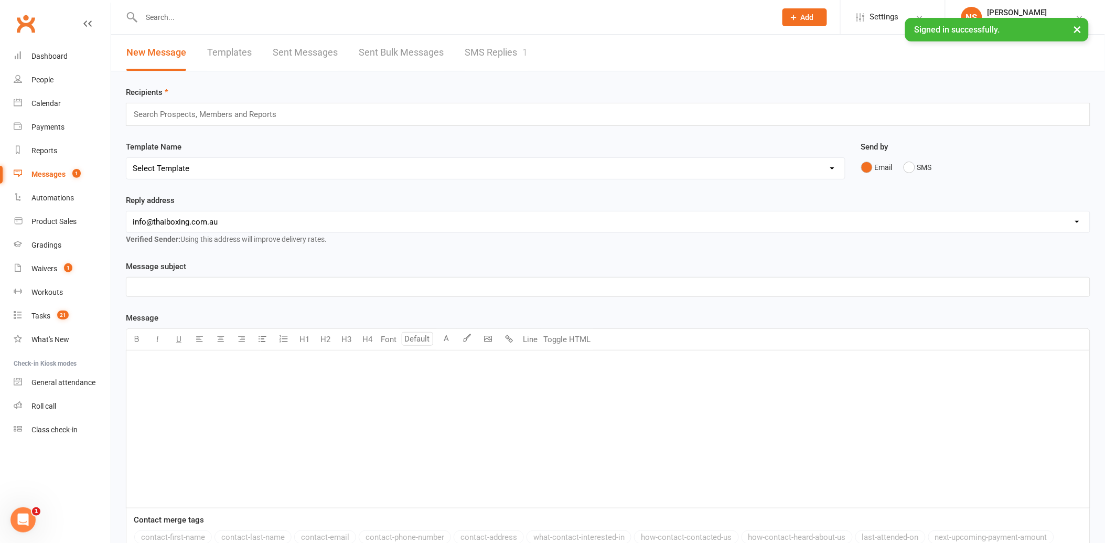
click at [476, 51] on link "SMS Replies 1" at bounding box center [496, 53] width 63 height 36
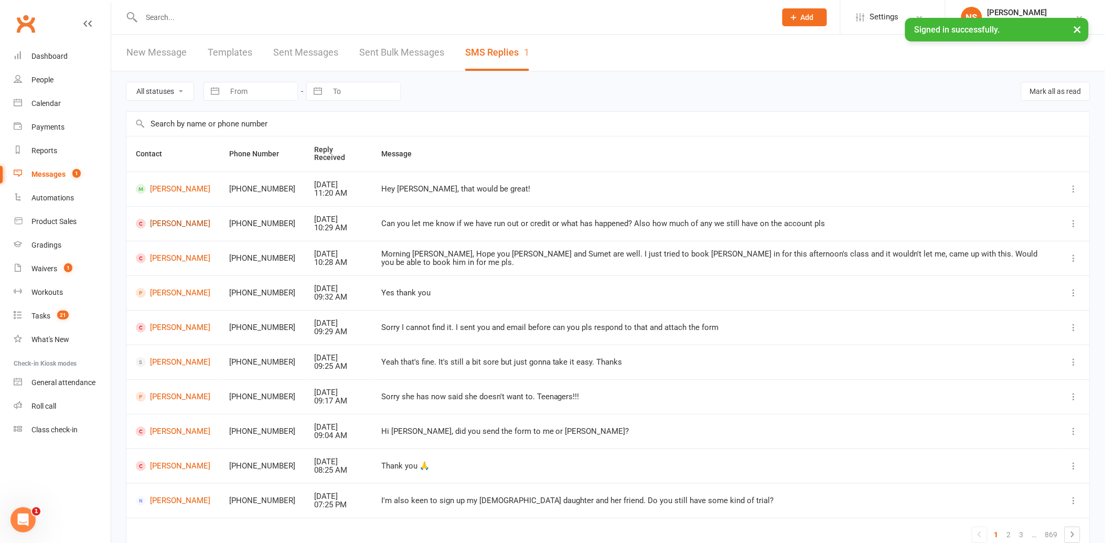
click at [171, 219] on link "[PERSON_NAME]" at bounding box center [173, 224] width 74 height 10
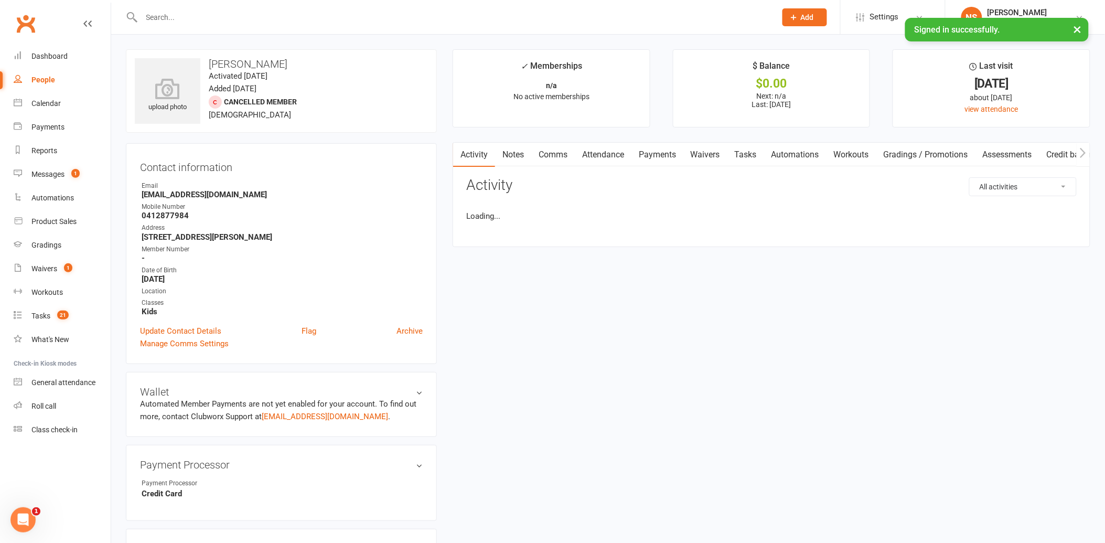
click at [599, 156] on link "Attendance" at bounding box center [603, 155] width 57 height 24
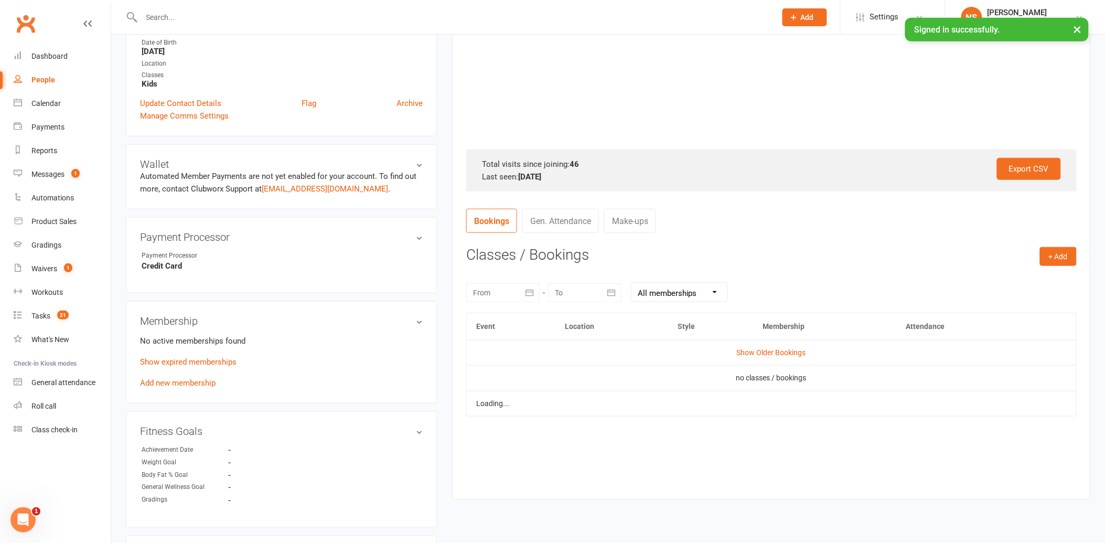
scroll to position [233, 0]
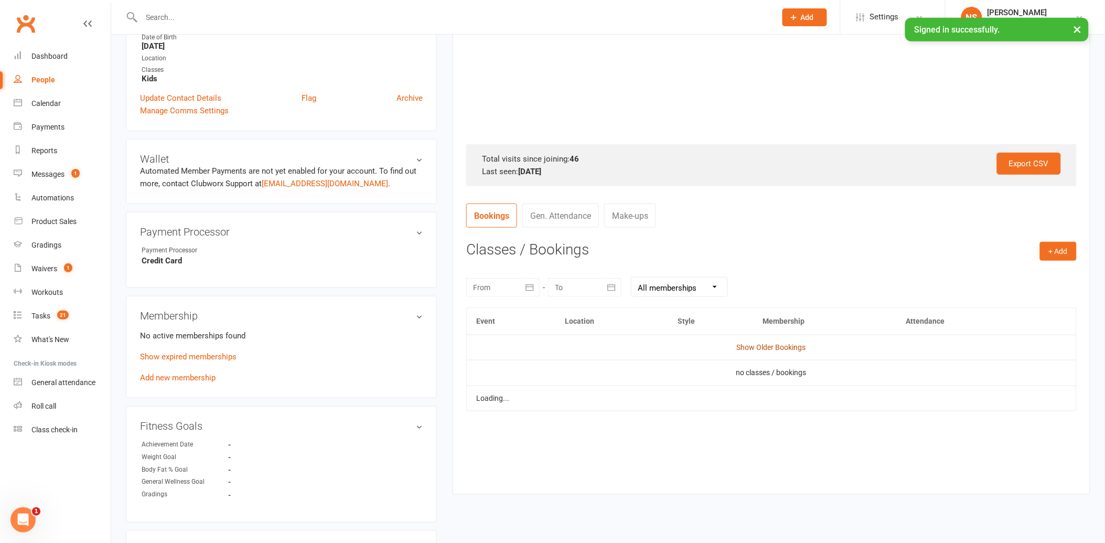
click at [769, 348] on link "Show Older Bookings" at bounding box center [771, 347] width 69 height 8
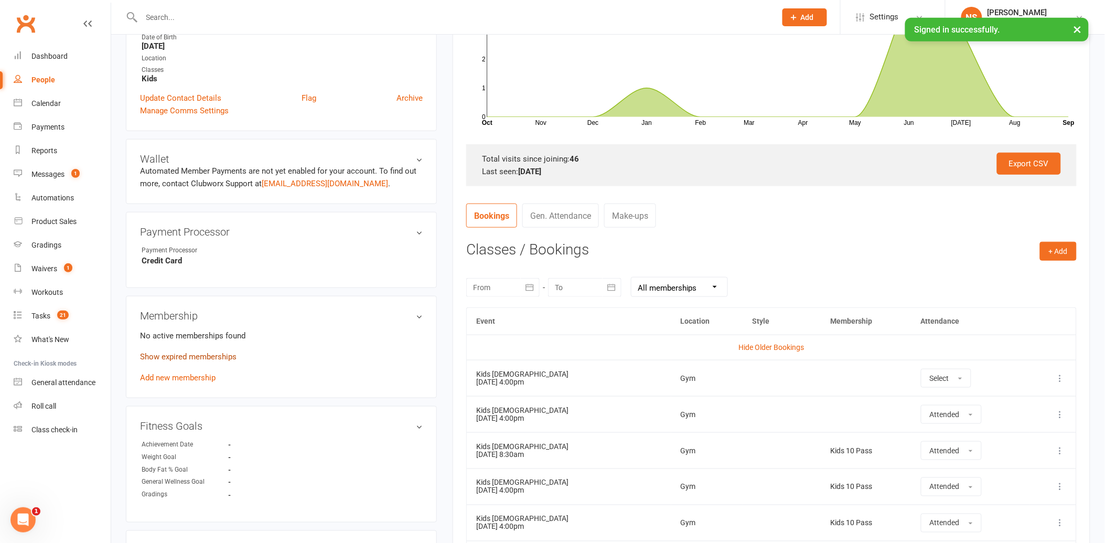
click at [221, 355] on link "Show expired memberships" at bounding box center [188, 356] width 96 height 9
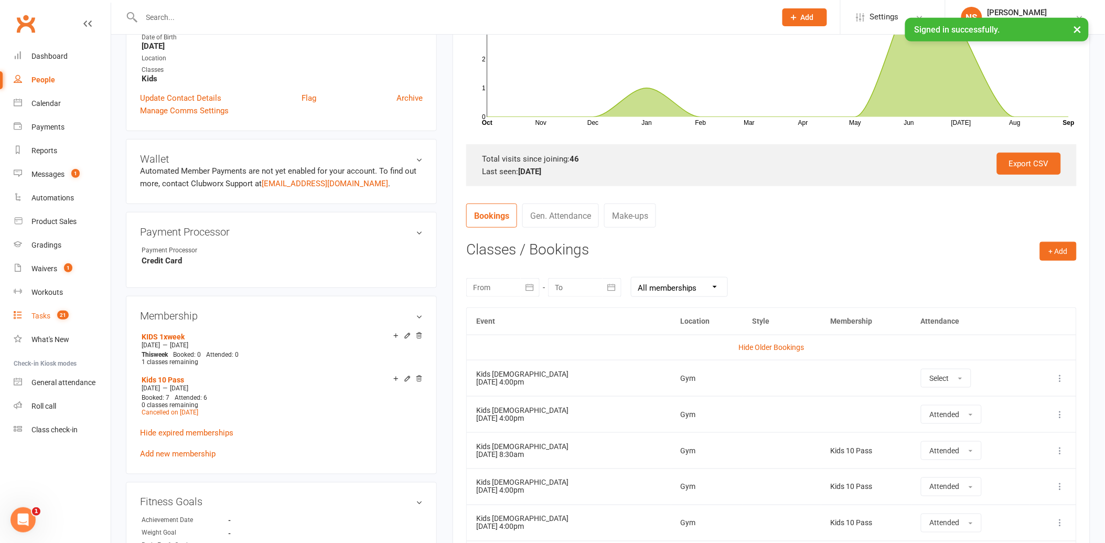
click at [39, 317] on div "Tasks" at bounding box center [40, 315] width 19 height 8
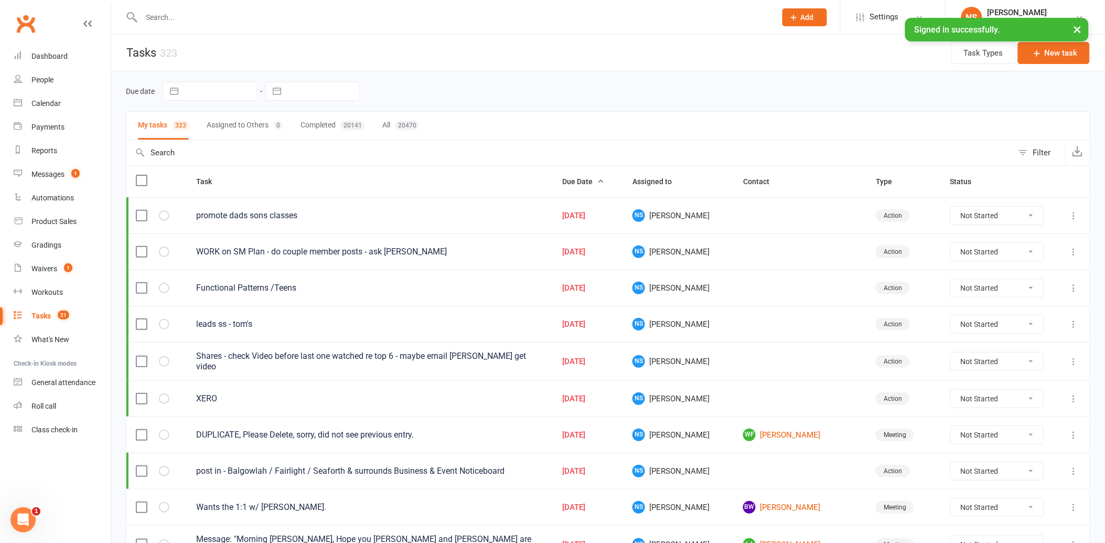
click at [804, 16] on span "Add" at bounding box center [807, 17] width 13 height 8
drag, startPoint x: 801, startPoint y: 47, endPoint x: 750, endPoint y: 62, distance: 52.9
click at [800, 47] on link "Prospect" at bounding box center [793, 47] width 93 height 24
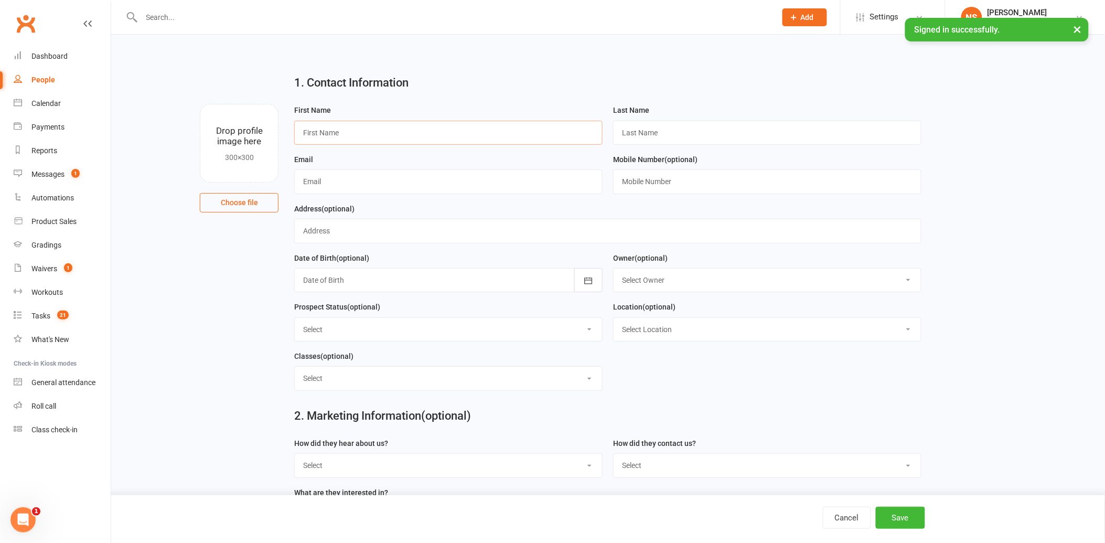
click at [338, 134] on input "text" at bounding box center [448, 133] width 308 height 24
type input "Hayley"
click at [208, 19] on input "text" at bounding box center [453, 17] width 630 height 15
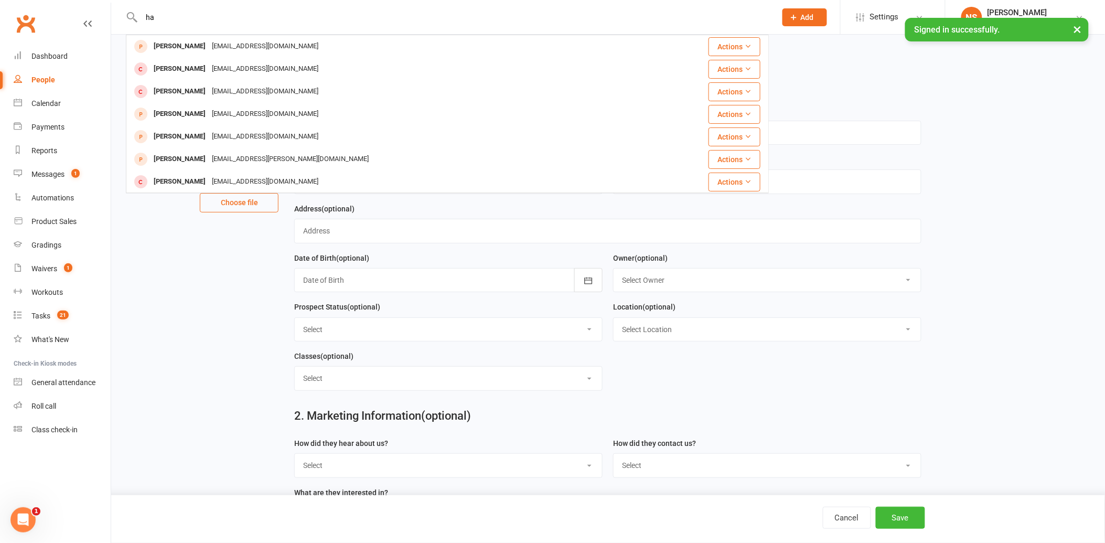
type input "h"
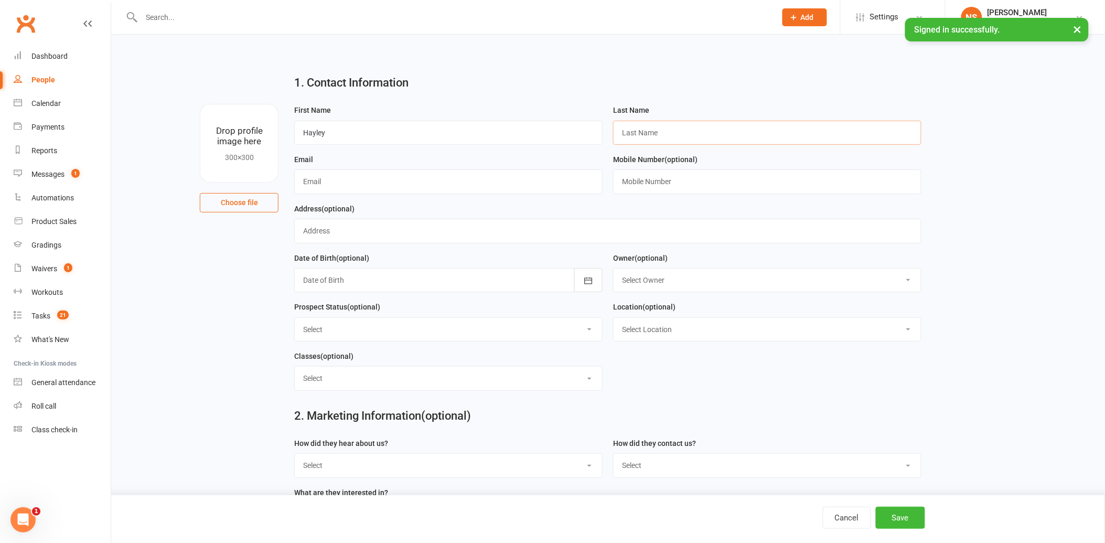
click at [671, 127] on input "text" at bounding box center [767, 133] width 308 height 24
type input "[PERSON_NAME]"
click at [347, 176] on input "text" at bounding box center [448, 181] width 308 height 24
type input "[EMAIL_ADDRESS][DOMAIN_NAME]"
drag, startPoint x: 602, startPoint y: 176, endPoint x: 572, endPoint y: 174, distance: 30.0
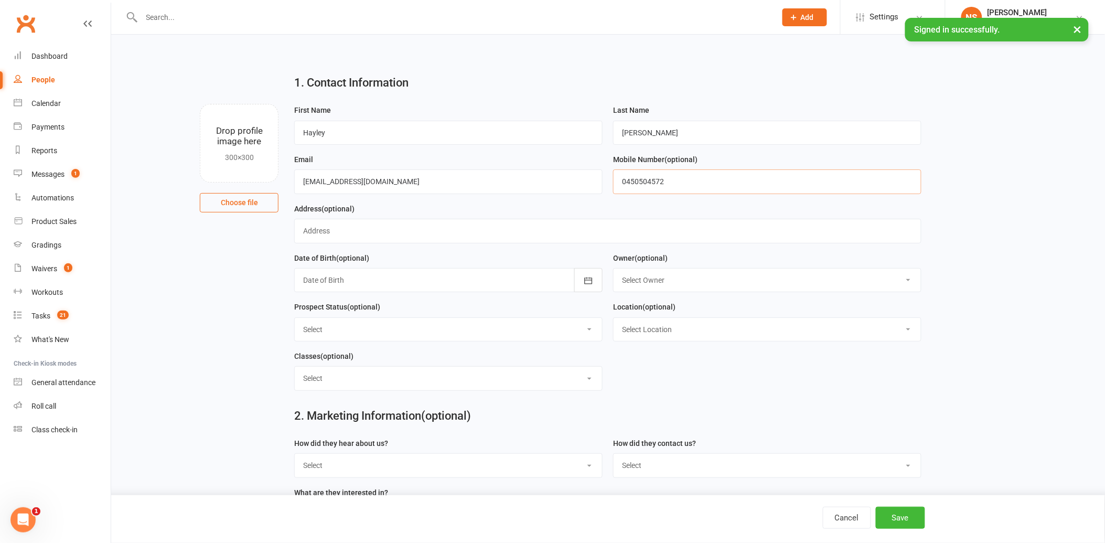
click at [572, 174] on form "First Name [PERSON_NAME] Last Name [PERSON_NAME] Email [EMAIL_ADDRESS][DOMAIN_N…" at bounding box center [608, 251] width 638 height 295
type input "2"
drag, startPoint x: 622, startPoint y: 181, endPoint x: 619, endPoint y: 173, distance: 9.0
click at [617, 181] on input "2" at bounding box center [767, 181] width 308 height 24
drag, startPoint x: 630, startPoint y: 179, endPoint x: 615, endPoint y: 180, distance: 14.7
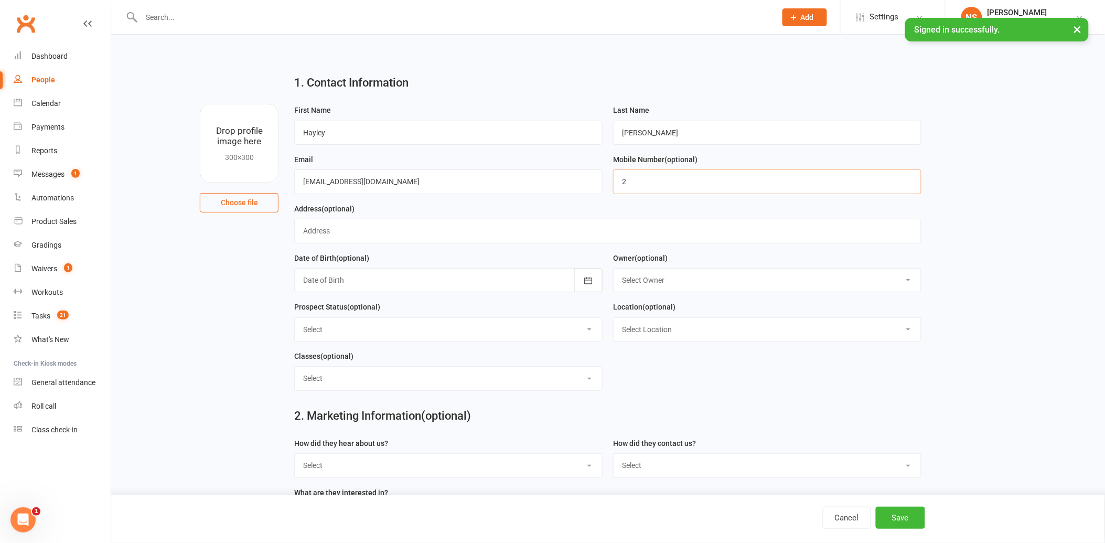
click at [616, 180] on input "2" at bounding box center [767, 181] width 308 height 24
click at [892, 516] on button "Save" at bounding box center [900, 517] width 49 height 22
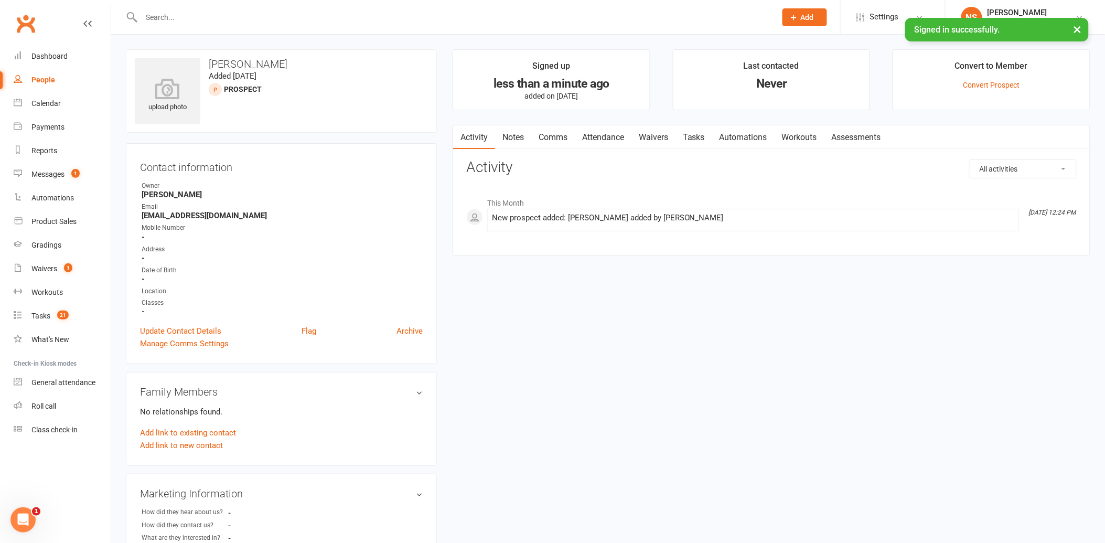
click at [516, 139] on link "Notes" at bounding box center [513, 137] width 36 height 24
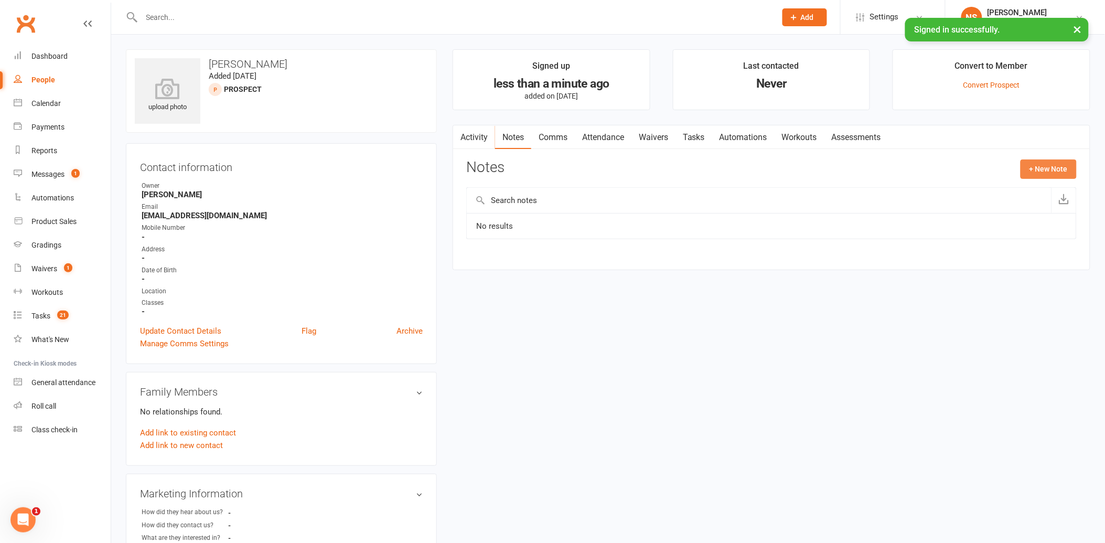
click at [1038, 169] on button "+ New Note" at bounding box center [1048, 168] width 56 height 19
click at [512, 207] on input "text" at bounding box center [771, 212] width 610 height 22
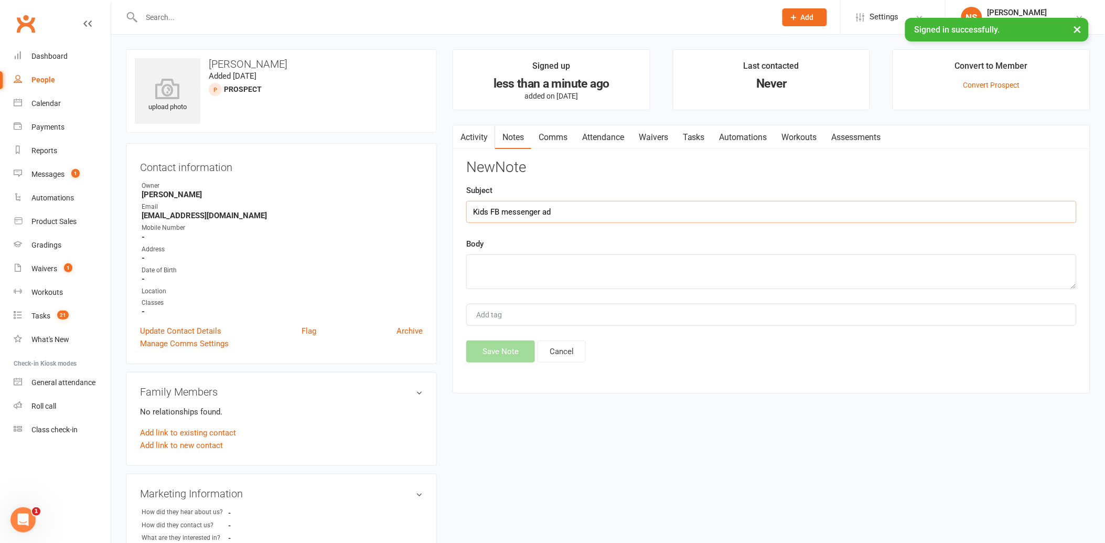
type input "Kids FB messenger ad"
click at [522, 266] on textarea at bounding box center [771, 271] width 610 height 35
type textarea "exchanged a few messages - son is 4 next month but said ok to try"
click at [504, 353] on button "Save Note" at bounding box center [500, 351] width 69 height 22
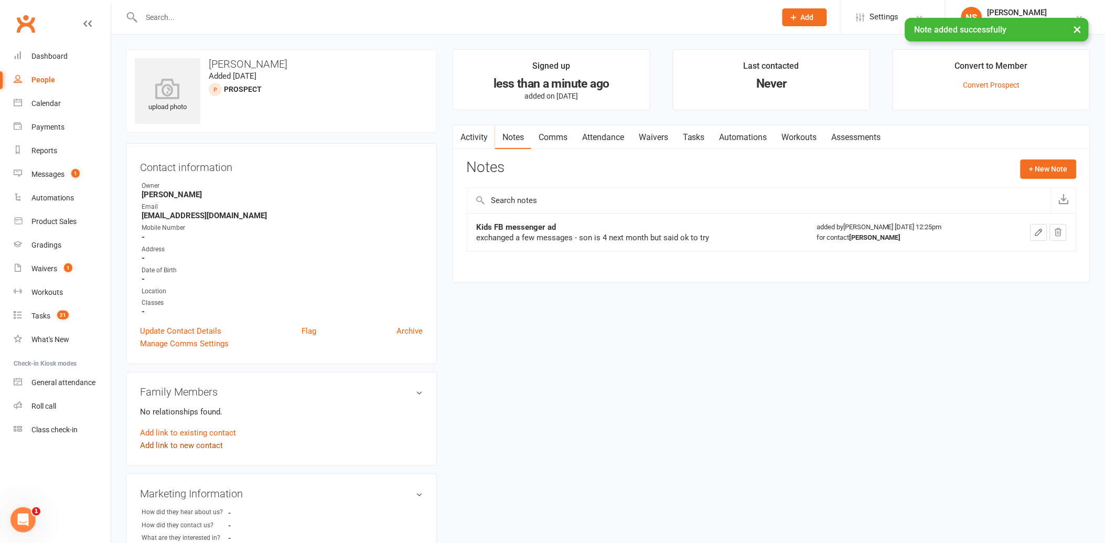
click at [169, 444] on link "Add link to new contact" at bounding box center [181, 445] width 83 height 13
click at [201, 437] on span "Member" at bounding box center [186, 433] width 29 height 9
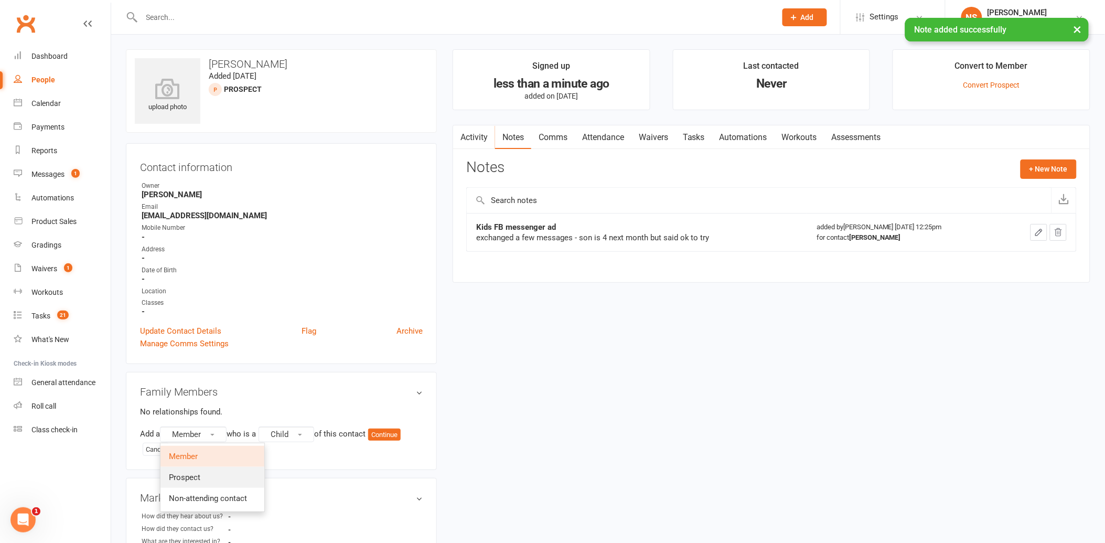
click at [191, 475] on span "Prospect" at bounding box center [184, 476] width 31 height 9
click at [394, 431] on button "Continue" at bounding box center [387, 434] width 33 height 13
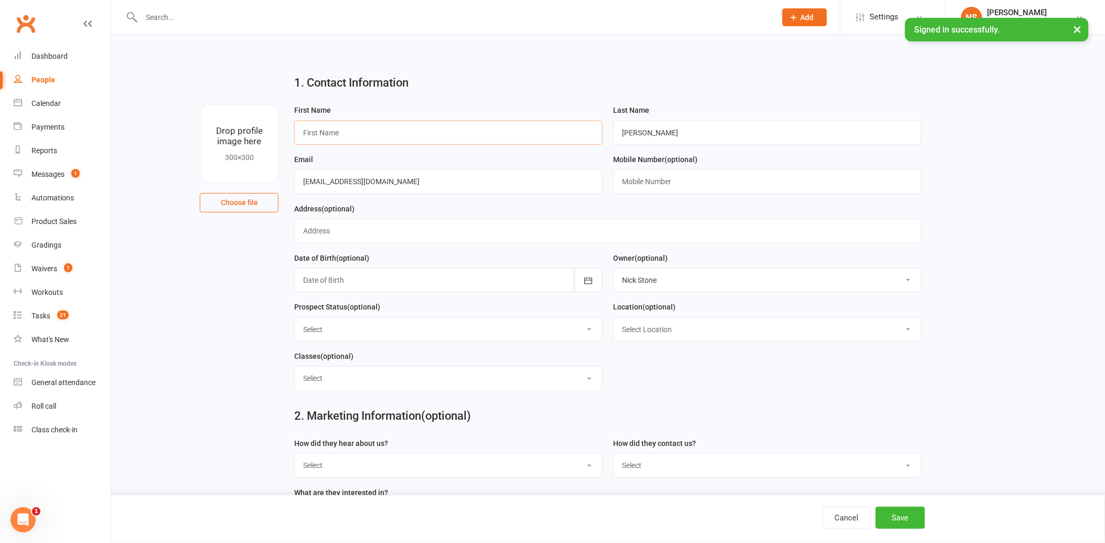
click at [417, 135] on input "text" at bounding box center [448, 133] width 308 height 24
type input "[PERSON_NAME]"
click at [904, 516] on button "Save" at bounding box center [900, 517] width 49 height 22
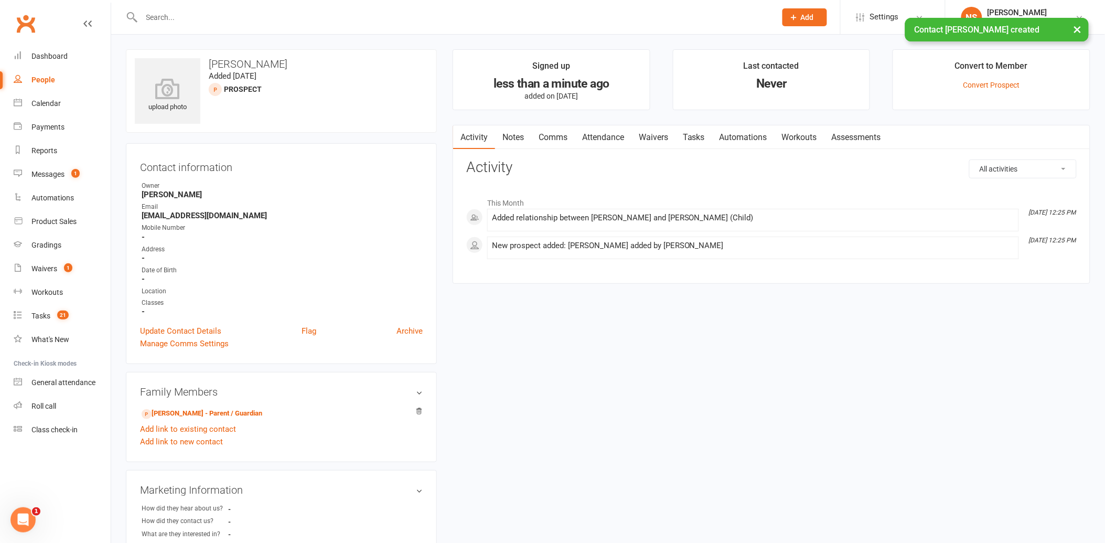
click at [595, 136] on link "Attendance" at bounding box center [603, 137] width 57 height 24
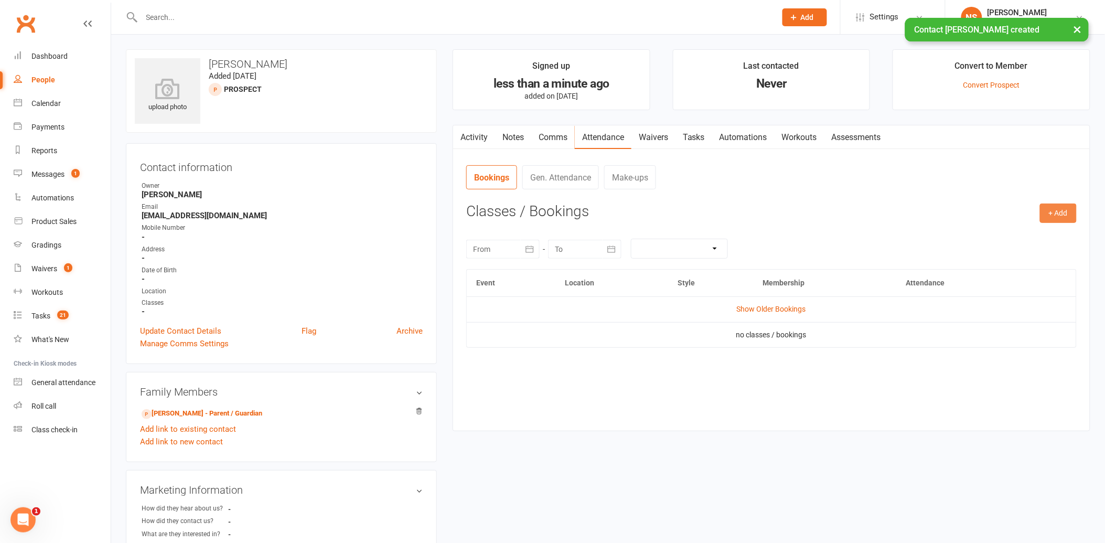
drag, startPoint x: 1049, startPoint y: 206, endPoint x: 1042, endPoint y: 208, distance: 7.6
click at [1046, 206] on button "+ Add" at bounding box center [1058, 212] width 37 height 19
click at [1021, 239] on link "Book Event" at bounding box center [1024, 236] width 104 height 21
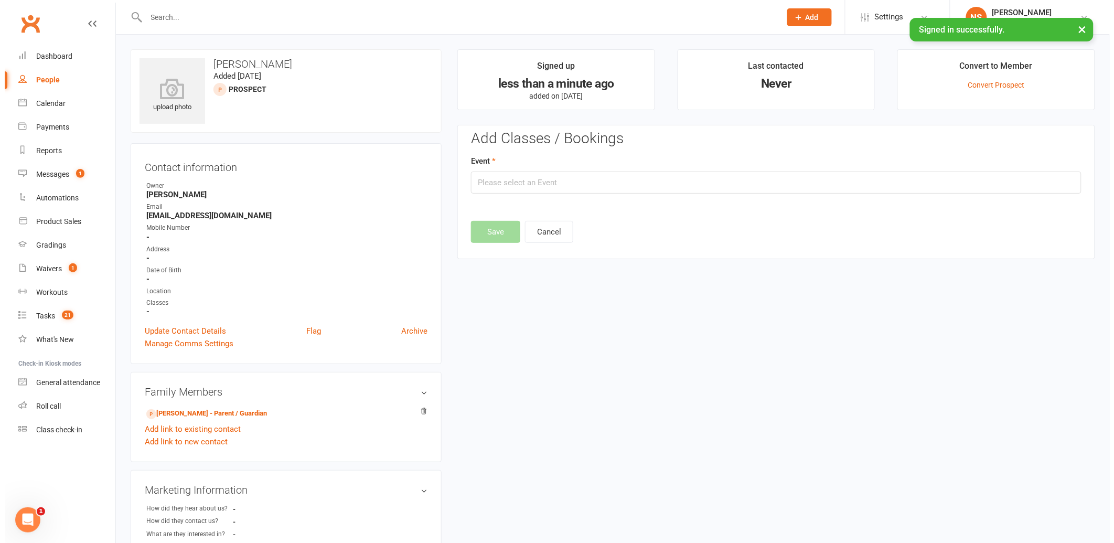
scroll to position [72, 0]
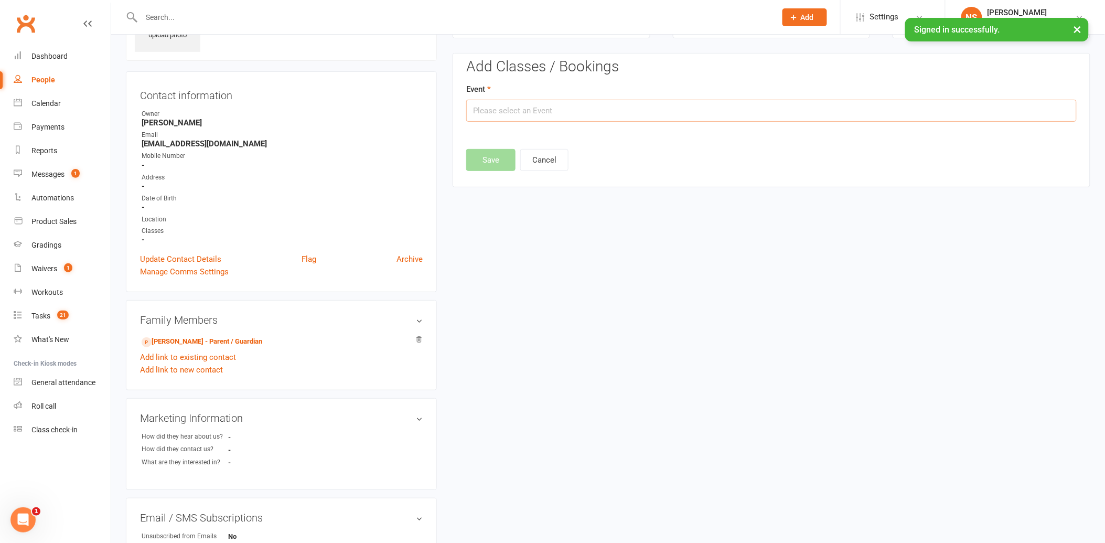
click at [506, 111] on input "text" at bounding box center [771, 111] width 610 height 22
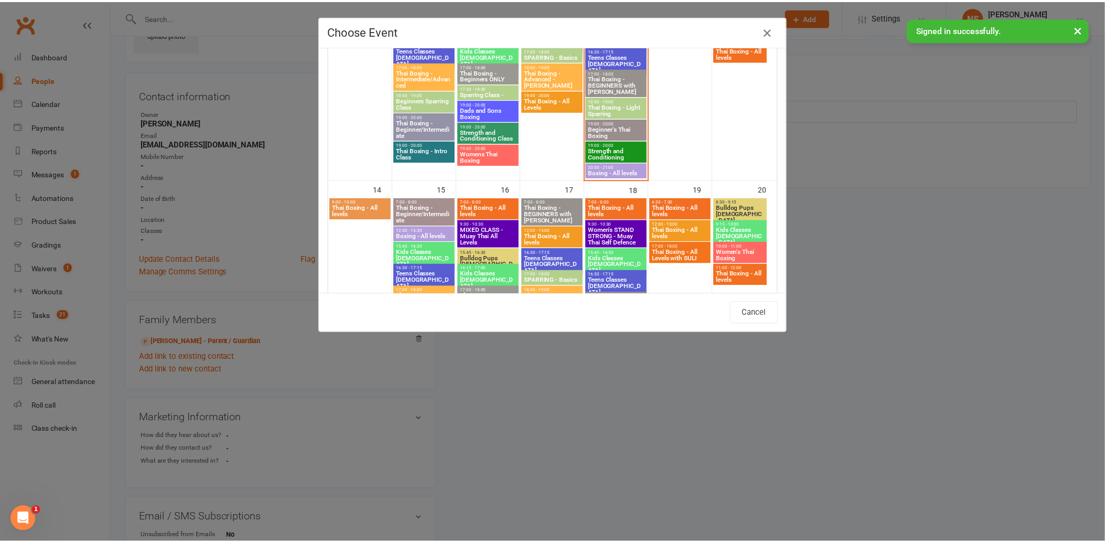
scroll to position [407, 0]
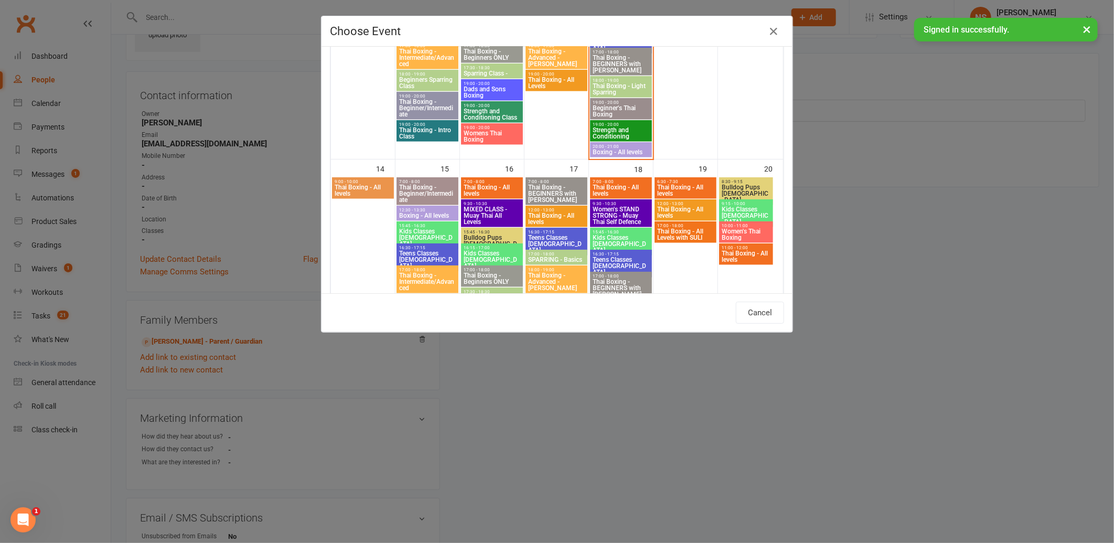
click at [484, 230] on span "15:45 - 16:30" at bounding box center [492, 232] width 58 height 5
type input "Bulldog Pups [DEMOGRAPHIC_DATA] - [DATE] 3:45:00 PM"
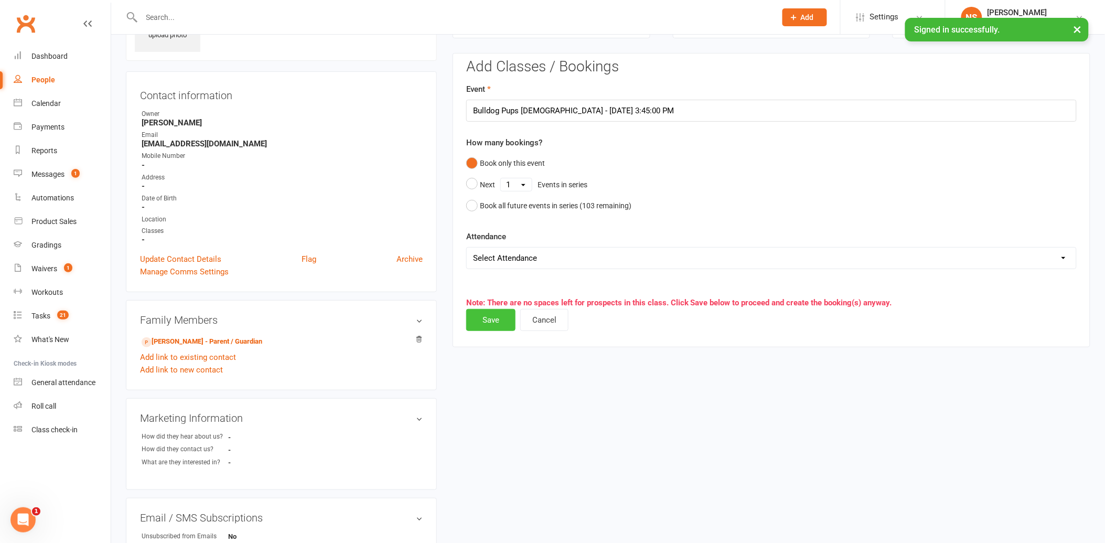
click at [484, 320] on button "Save" at bounding box center [490, 320] width 49 height 22
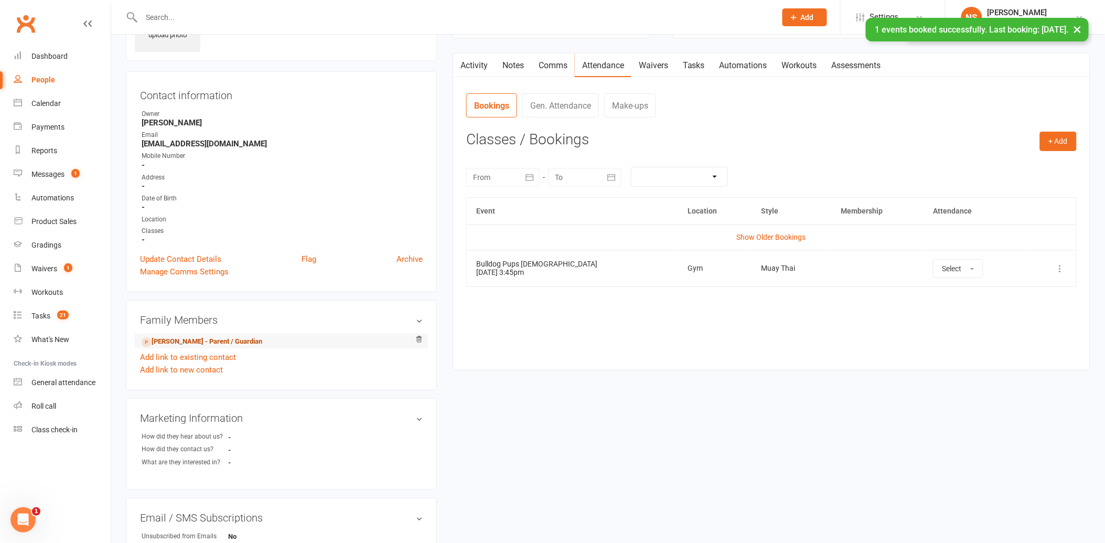
click at [196, 339] on link "[PERSON_NAME] - Parent / Guardian" at bounding box center [202, 341] width 121 height 11
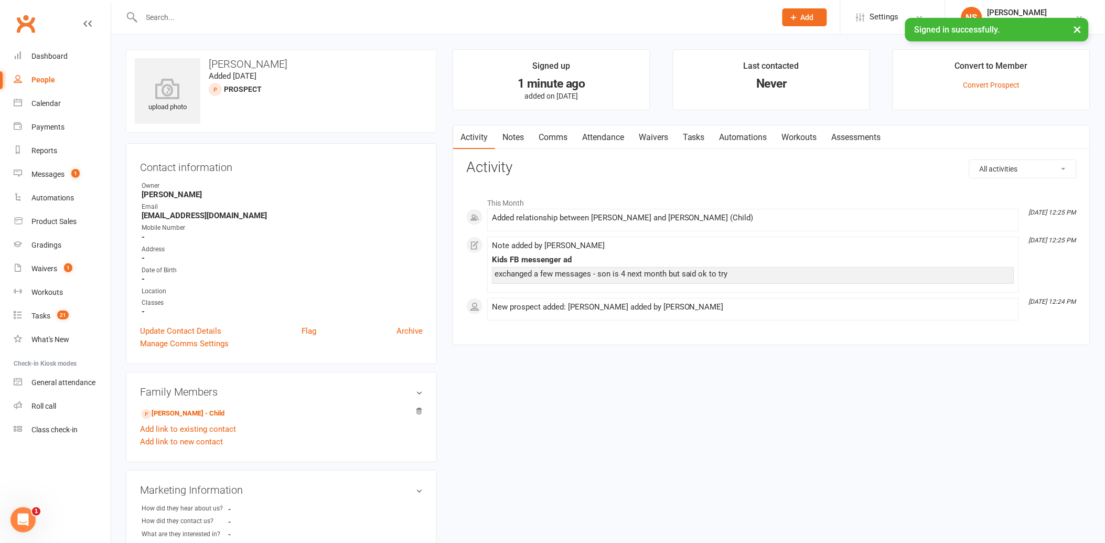
click at [701, 138] on link "Tasks" at bounding box center [693, 137] width 37 height 24
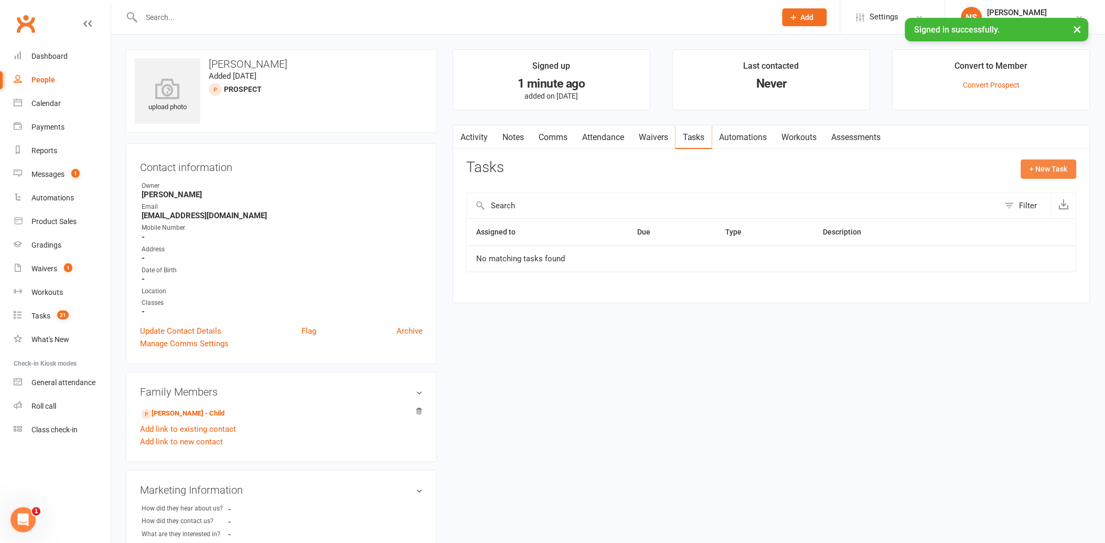
drag, startPoint x: 1042, startPoint y: 169, endPoint x: 1027, endPoint y: 166, distance: 15.4
click at [1030, 167] on button "+ New Task" at bounding box center [1049, 168] width 56 height 19
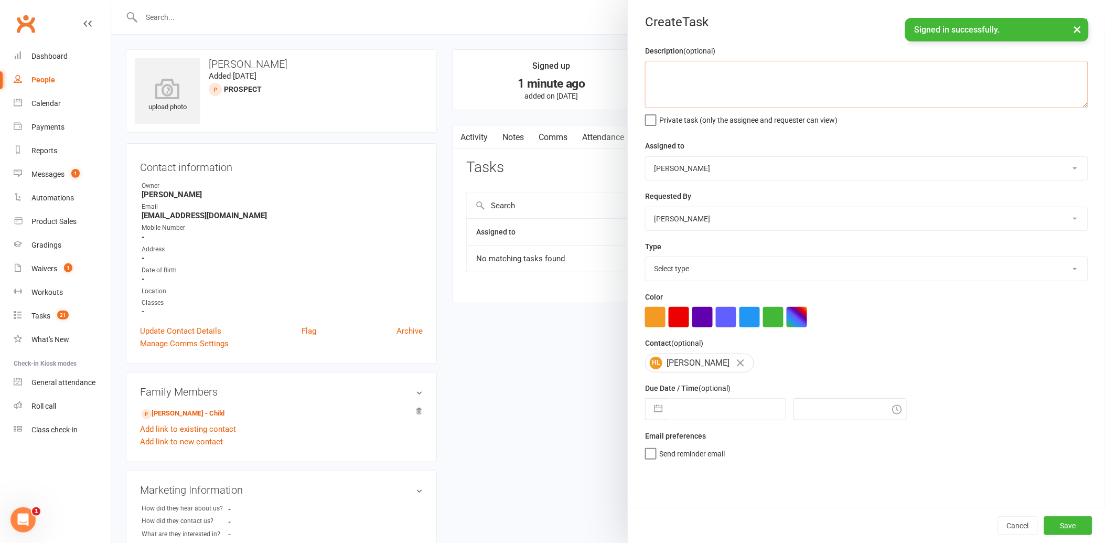
click at [683, 78] on textarea at bounding box center [866, 84] width 443 height 47
type textarea "see if sent email ad add to softp calendar"
click at [682, 268] on select "Select type Action E-mail Meeting Phone call Text Add new task type" at bounding box center [866, 268] width 442 height 23
select select "12049"
click at [645, 257] on select "Select type Action E-mail Meeting Phone call Text Add new task type" at bounding box center [866, 268] width 442 height 23
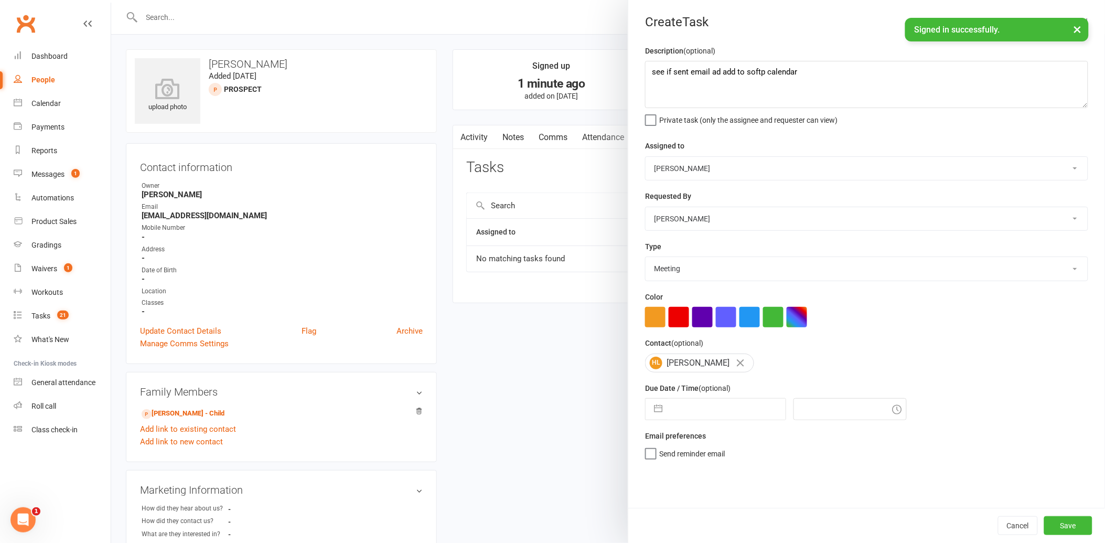
select select "7"
select select "2025"
select select "8"
select select "2025"
select select "9"
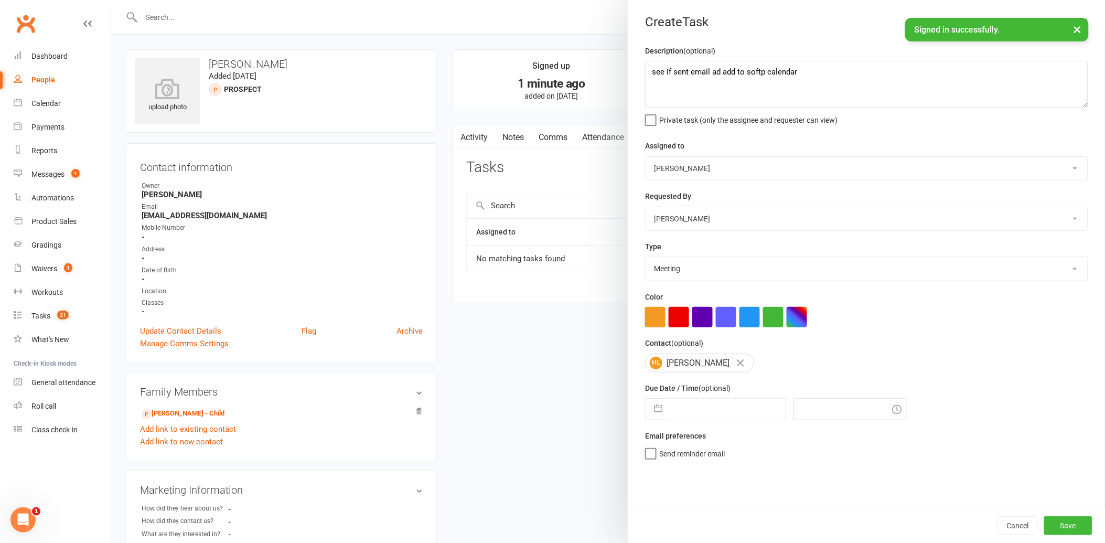
select select "2025"
click at [722, 409] on input "text" at bounding box center [726, 408] width 118 height 21
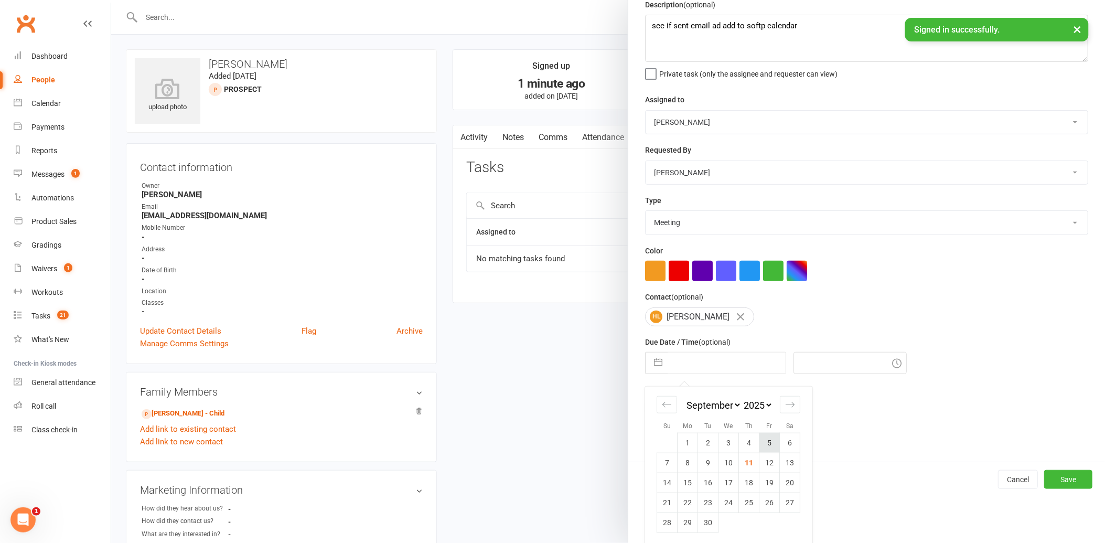
scroll to position [48, 0]
click at [767, 454] on td "12" at bounding box center [769, 460] width 20 height 20
type input "[DATE]"
type input "12:30pm"
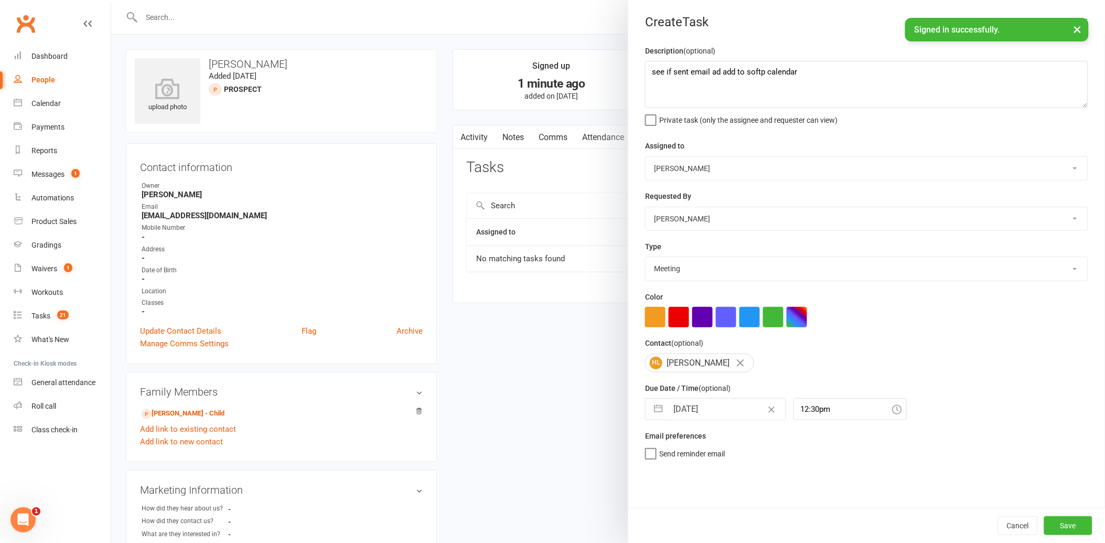
scroll to position [0, 0]
click at [1052, 521] on button "Save" at bounding box center [1068, 525] width 48 height 19
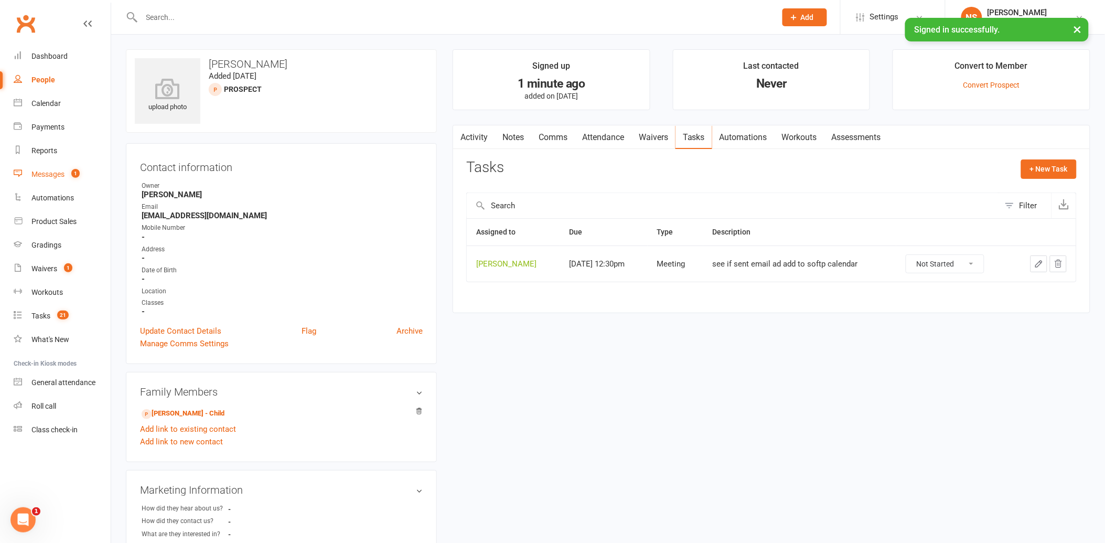
click at [53, 174] on div "Messages" at bounding box center [47, 174] width 33 height 8
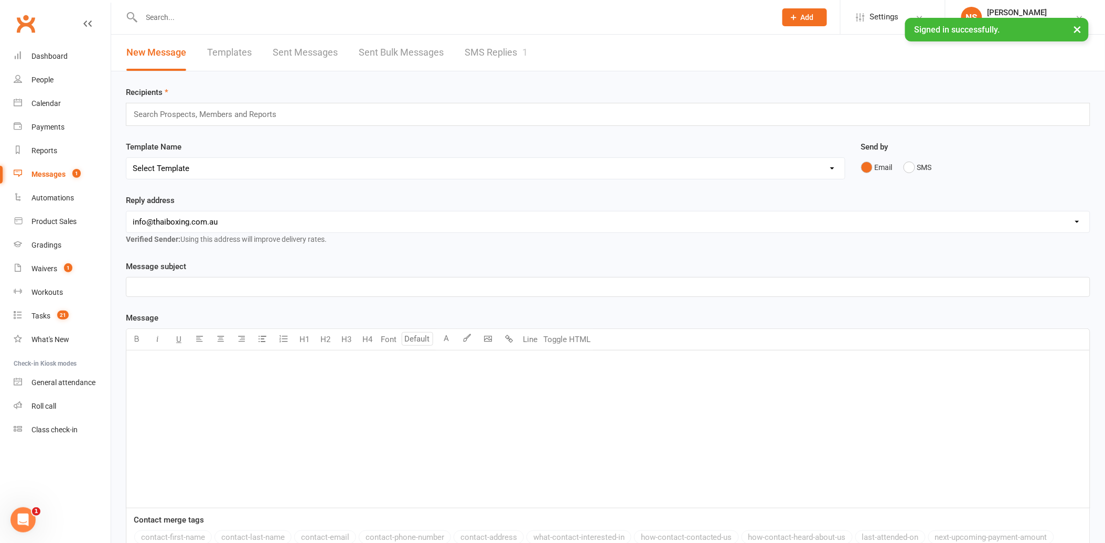
click at [467, 48] on link "SMS Replies 1" at bounding box center [496, 53] width 63 height 36
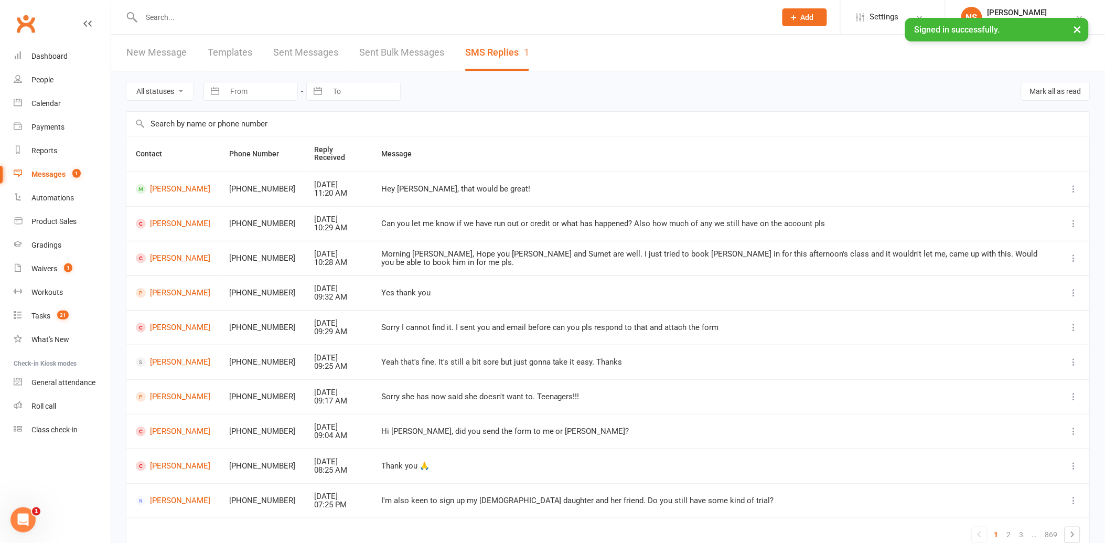
click at [160, 85] on select "All statuses Read only Unread only" at bounding box center [159, 91] width 67 height 18
select select "unread_only"
click at [126, 82] on select "All statuses Read only Unread only" at bounding box center [159, 91] width 67 height 18
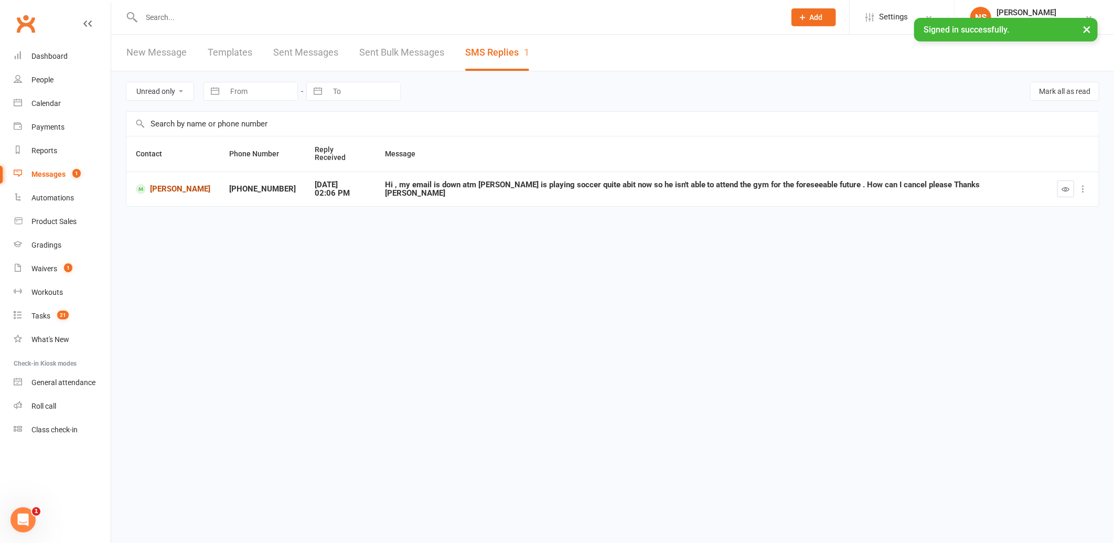
click at [179, 184] on link "[PERSON_NAME]" at bounding box center [173, 189] width 74 height 10
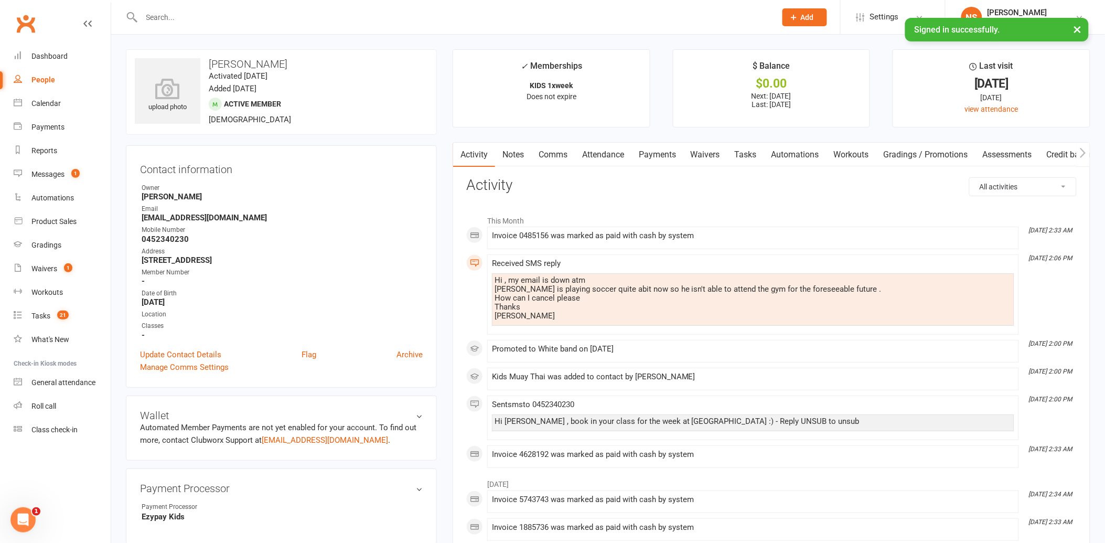
click at [552, 156] on link "Comms" at bounding box center [553, 155] width 44 height 24
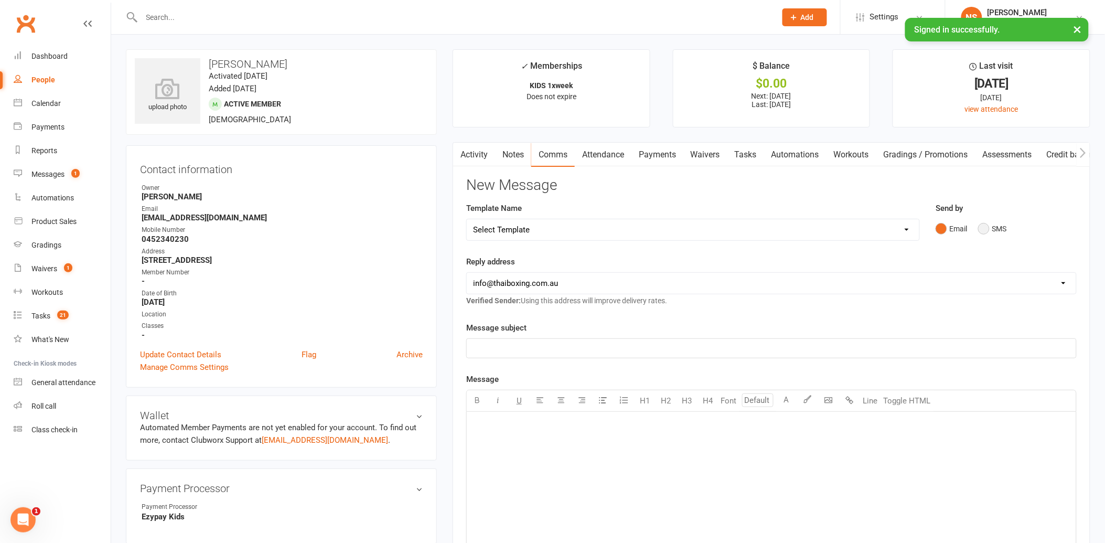
drag, startPoint x: 986, startPoint y: 223, endPoint x: 831, endPoint y: 271, distance: 162.2
click at [982, 224] on button "SMS" at bounding box center [992, 229] width 28 height 20
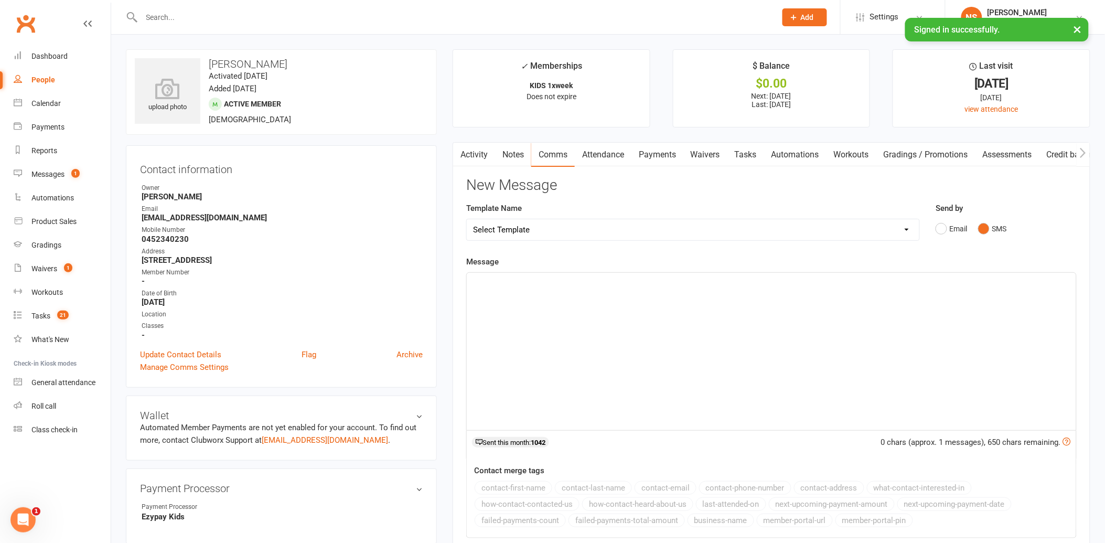
click at [502, 294] on div "﻿" at bounding box center [771, 351] width 609 height 157
click at [609, 157] on link "Attendance" at bounding box center [603, 155] width 57 height 24
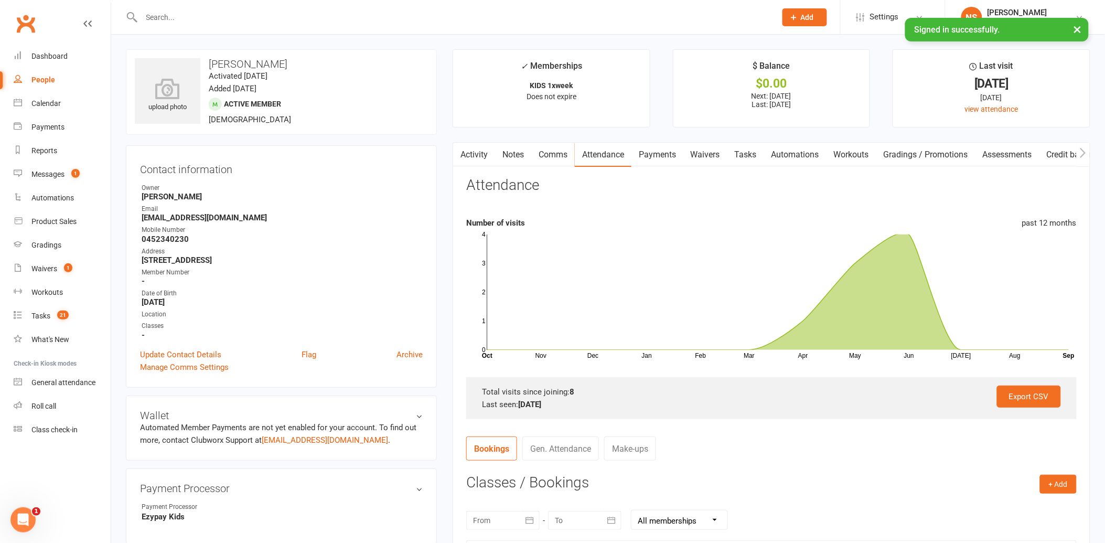
click at [557, 154] on link "Comms" at bounding box center [553, 155] width 44 height 24
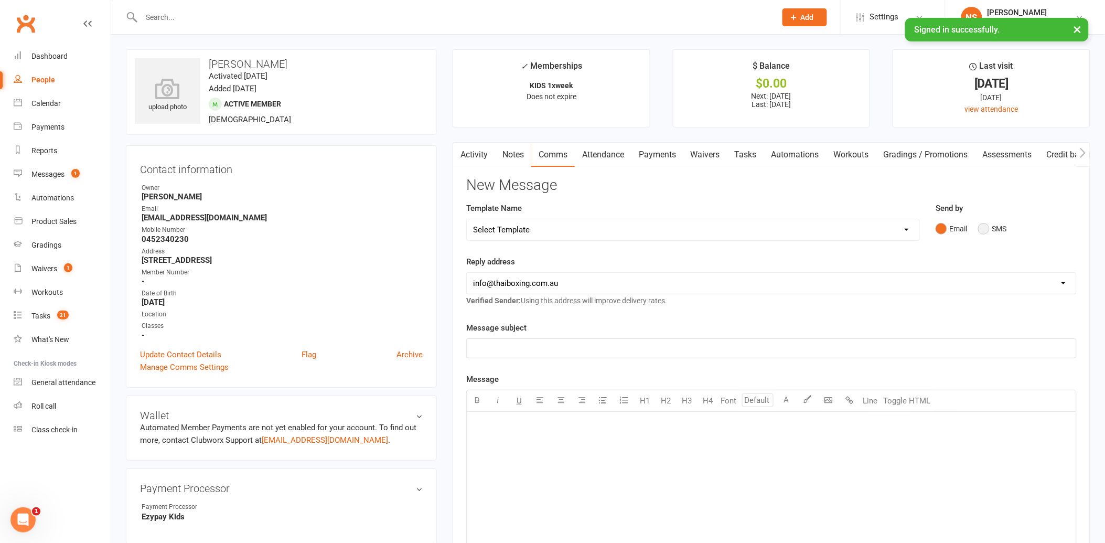
drag, startPoint x: 981, startPoint y: 230, endPoint x: 877, endPoint y: 260, distance: 109.0
click at [973, 230] on div "Email SMS" at bounding box center [1005, 229] width 141 height 20
click at [978, 228] on button "SMS" at bounding box center [992, 229] width 28 height 20
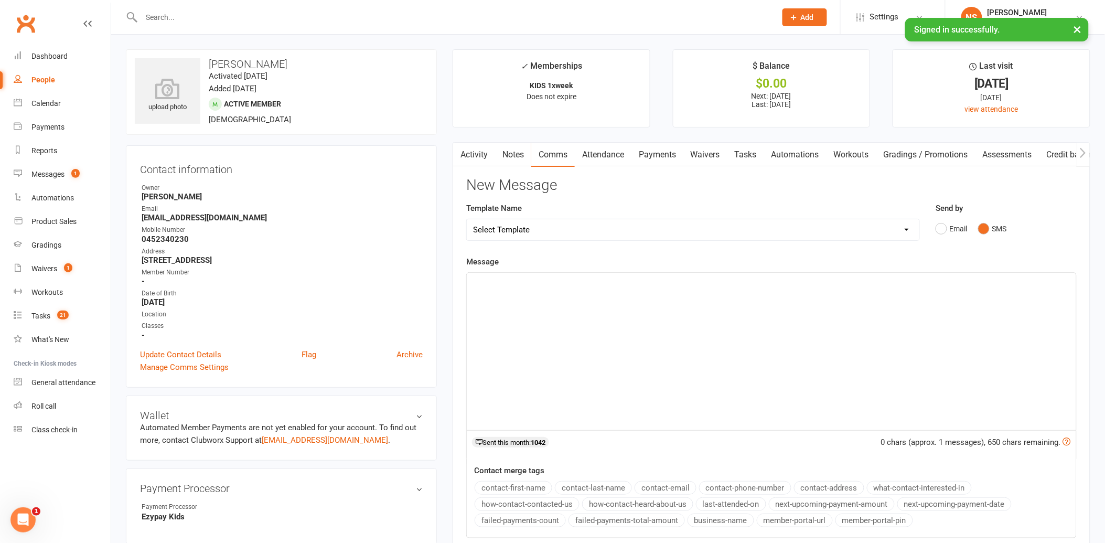
click at [618, 284] on p "﻿" at bounding box center [771, 282] width 597 height 13
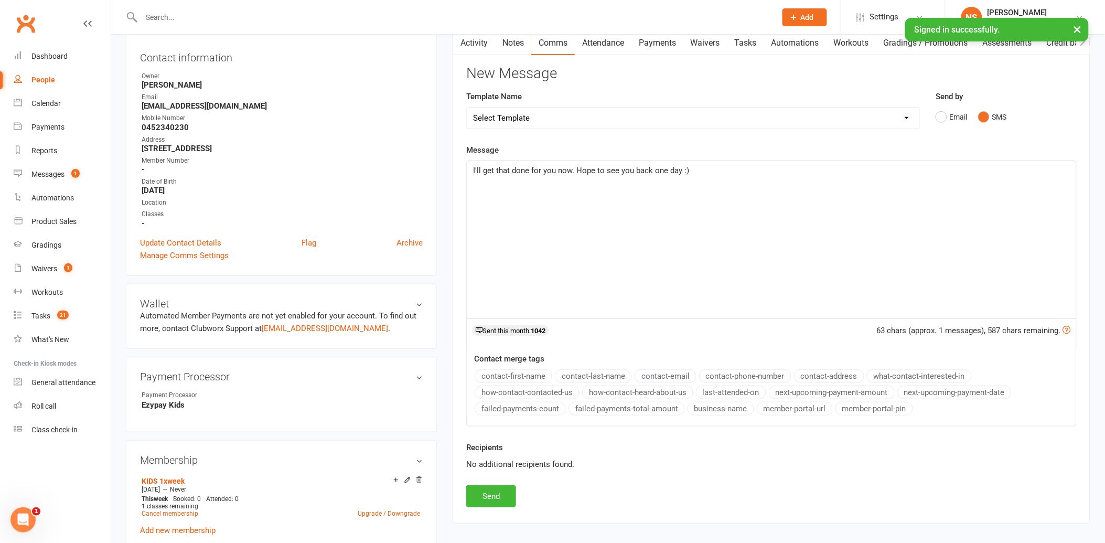
scroll to position [116, 0]
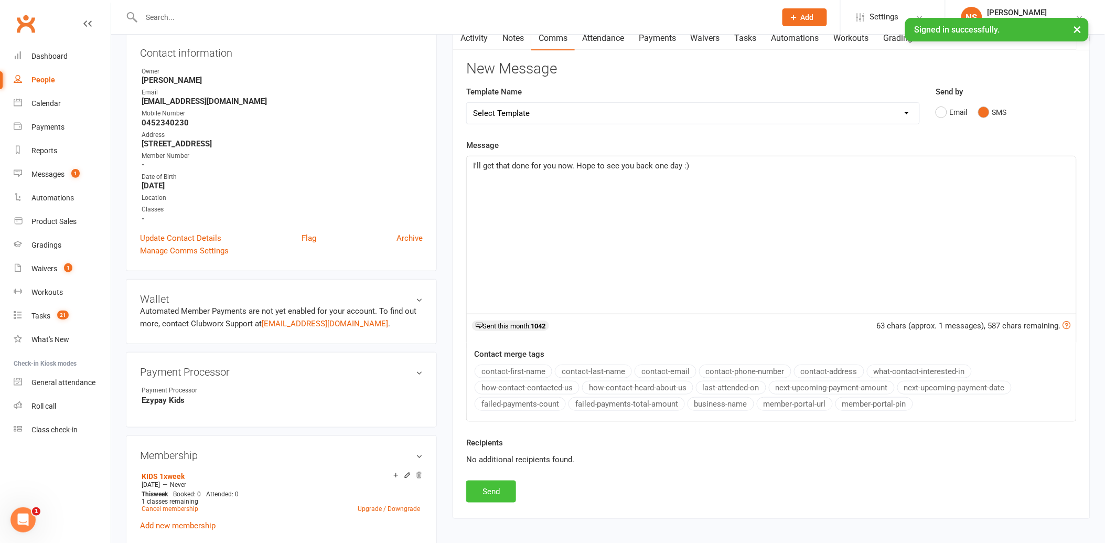
click at [493, 489] on button "Send" at bounding box center [491, 491] width 50 height 22
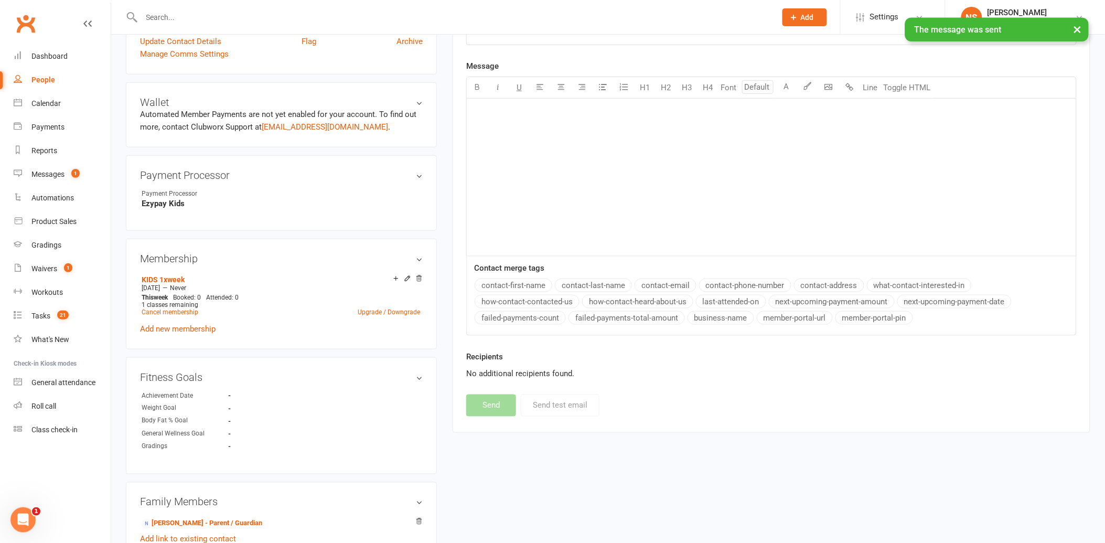
scroll to position [349, 0]
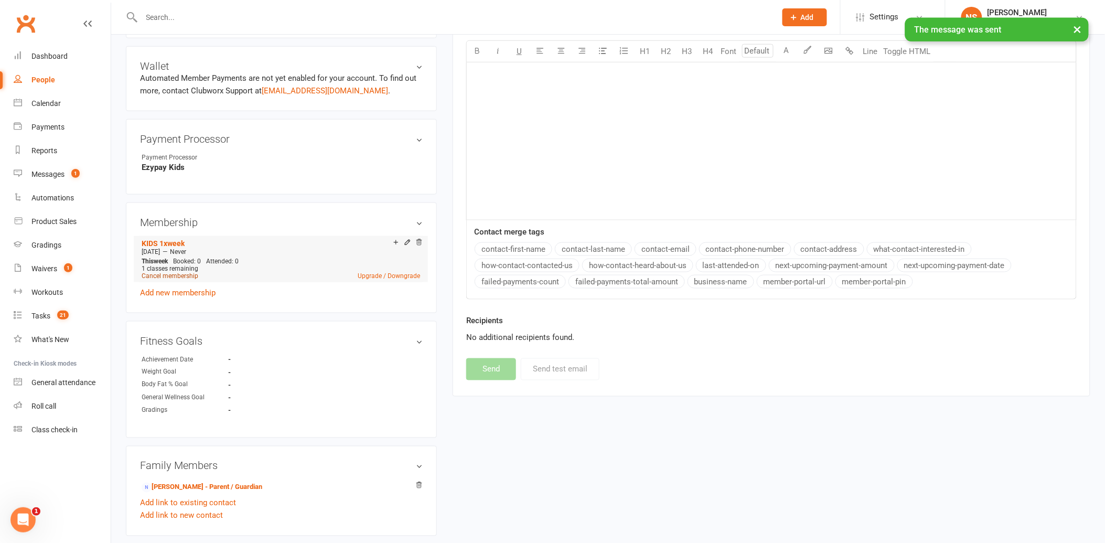
click at [180, 275] on link "Cancel membership" at bounding box center [170, 275] width 57 height 7
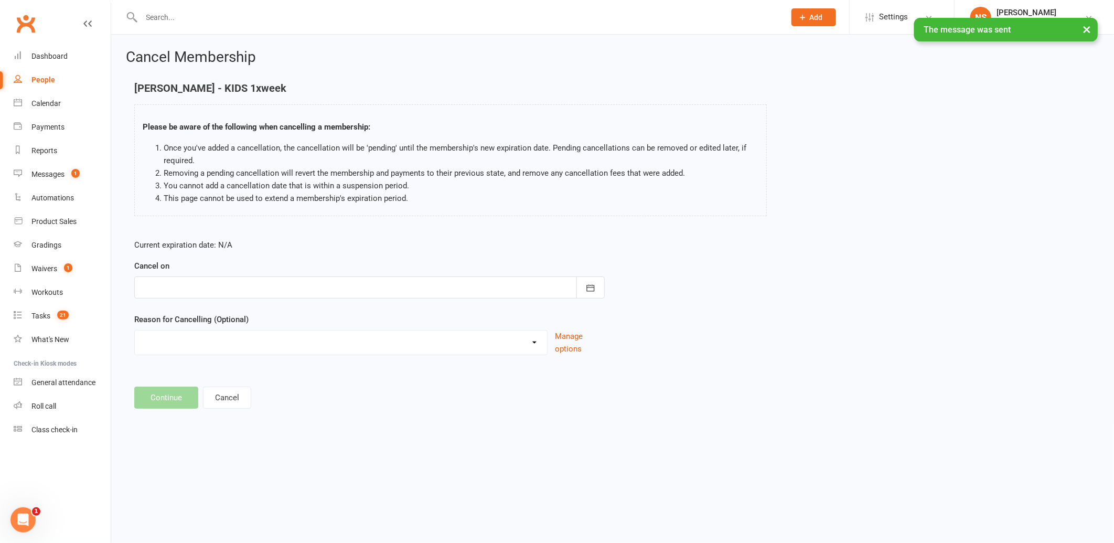
click at [193, 282] on div at bounding box center [369, 287] width 470 height 22
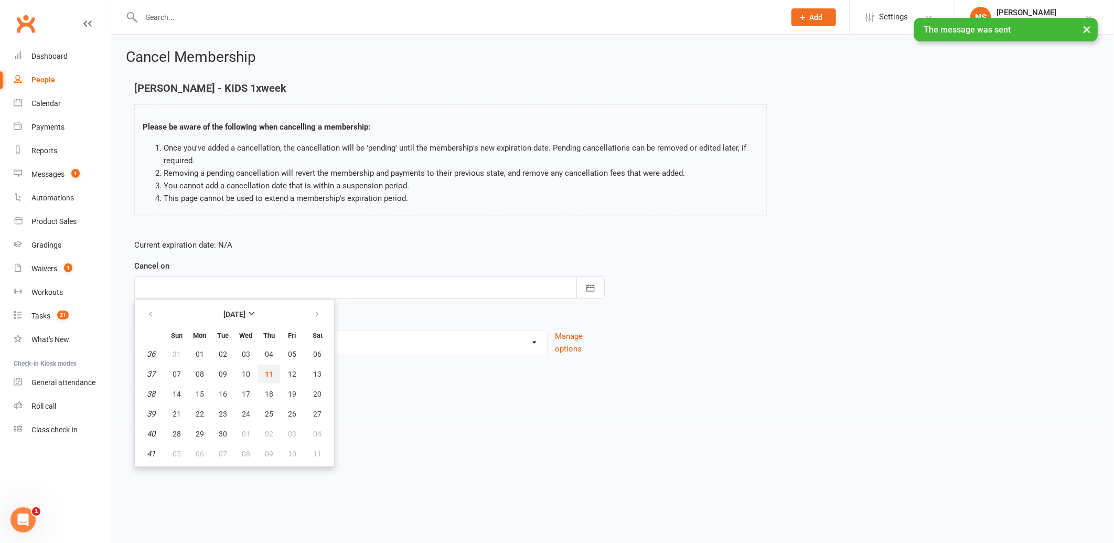
click at [266, 371] on span "11" at bounding box center [269, 374] width 8 height 8
type input "[DATE]"
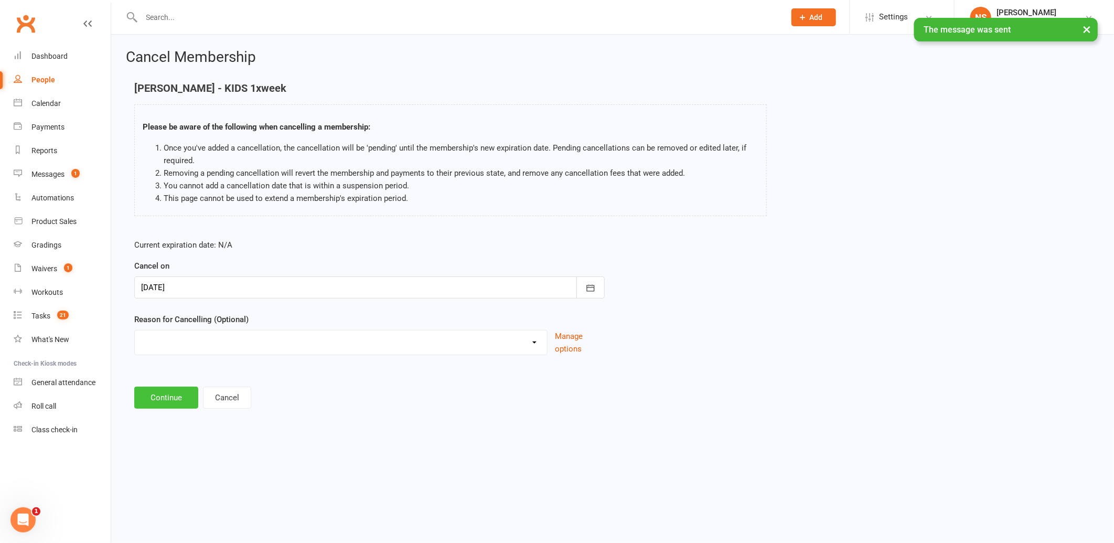
drag, startPoint x: 171, startPoint y: 397, endPoint x: 169, endPoint y: 392, distance: 5.5
click at [169, 395] on button "Continue" at bounding box center [166, 397] width 64 height 22
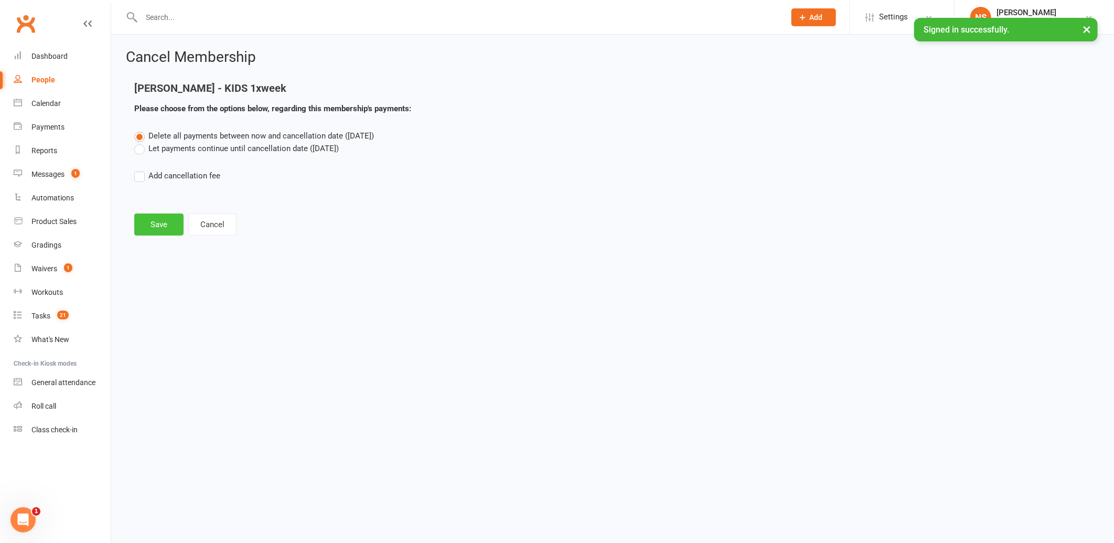
click at [155, 222] on button "Save" at bounding box center [158, 224] width 49 height 22
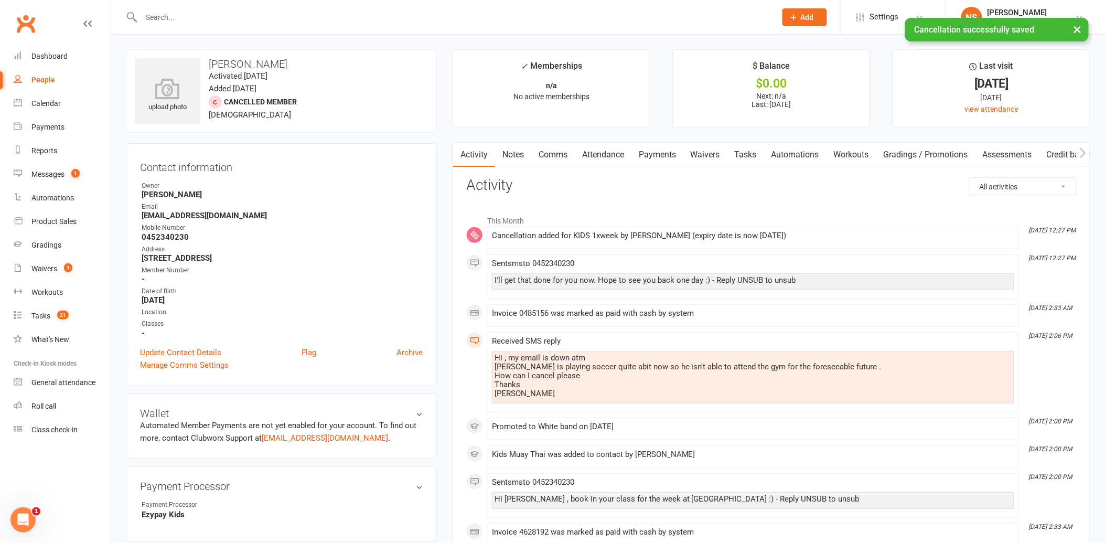
click at [751, 155] on link "Tasks" at bounding box center [745, 155] width 37 height 24
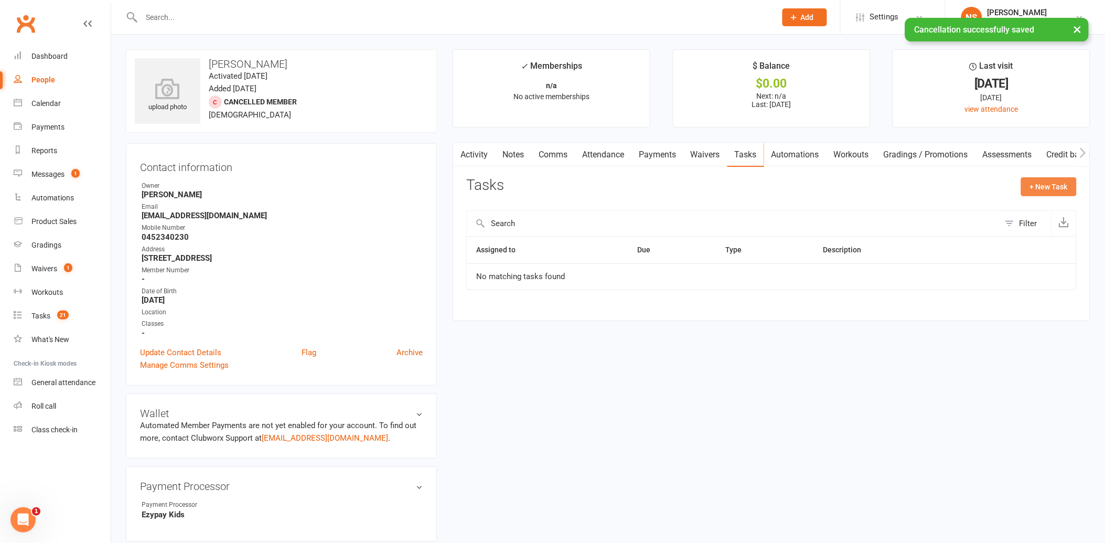
drag, startPoint x: 1040, startPoint y: 183, endPoint x: 1030, endPoint y: 184, distance: 10.5
click at [1034, 183] on button "+ New Task" at bounding box center [1049, 186] width 56 height 19
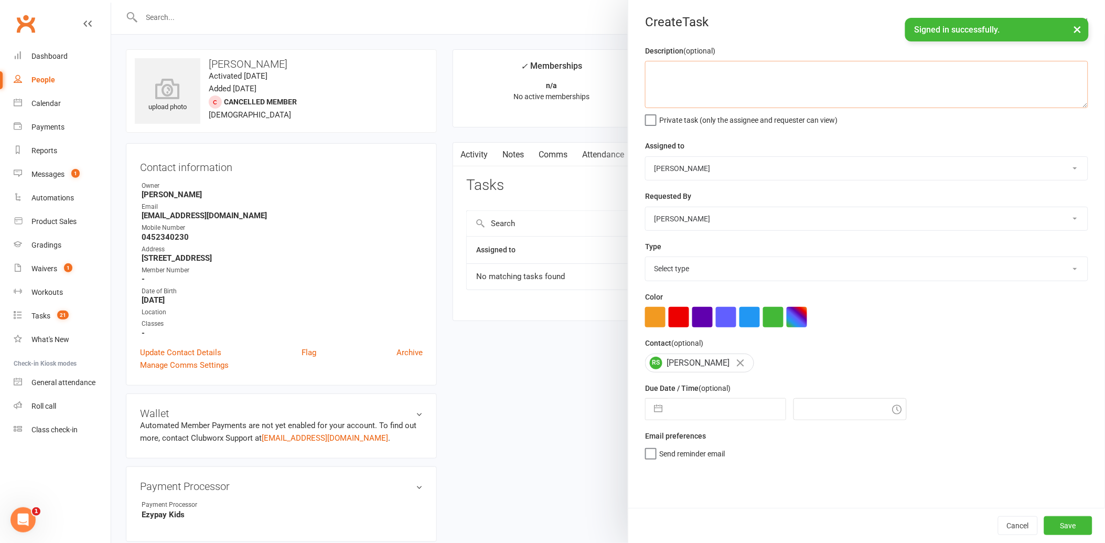
click at [663, 70] on textarea at bounding box center [866, 84] width 443 height 47
type textarea "restart?"
click at [695, 272] on select "Select type Action E-mail Meeting Phone call Text Add new task type" at bounding box center [866, 268] width 442 height 23
select select "13825"
click at [645, 257] on select "Select type Action E-mail Meeting Phone call Text Add new task type" at bounding box center [866, 268] width 442 height 23
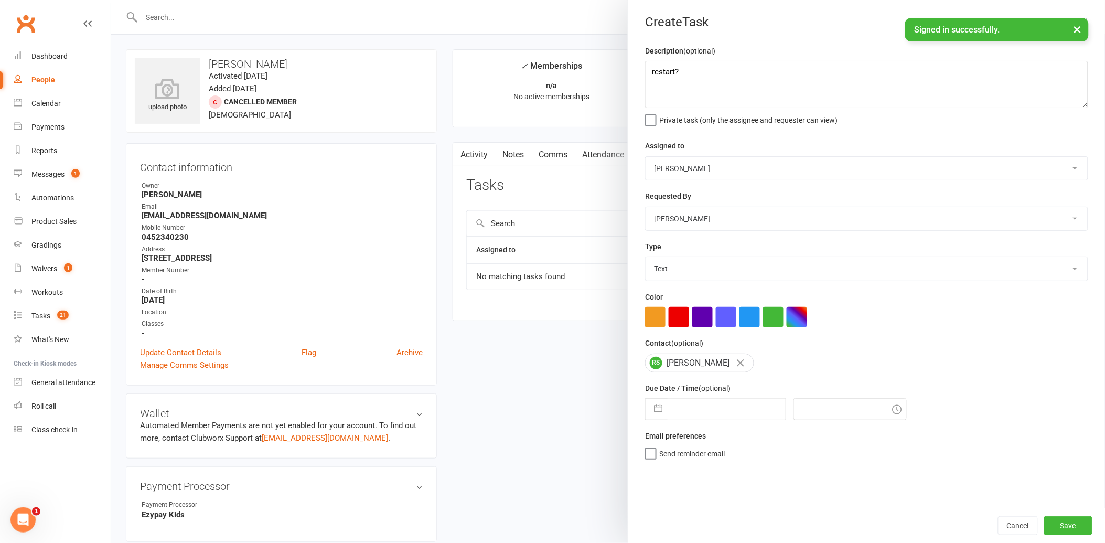
select select "7"
select select "2025"
select select "8"
select select "2025"
select select "9"
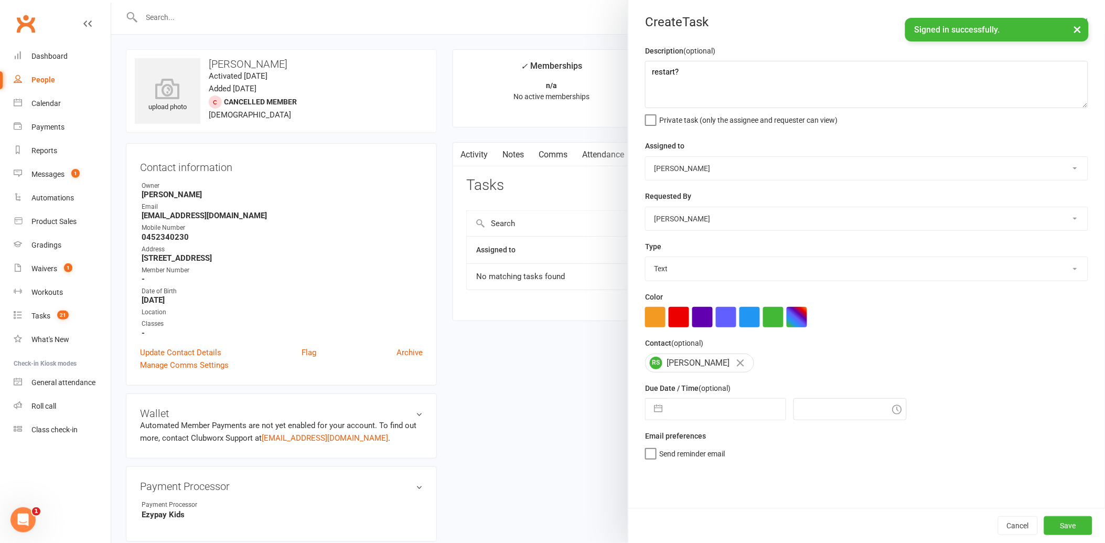
select select "2025"
click at [708, 408] on input "text" at bounding box center [726, 408] width 118 height 21
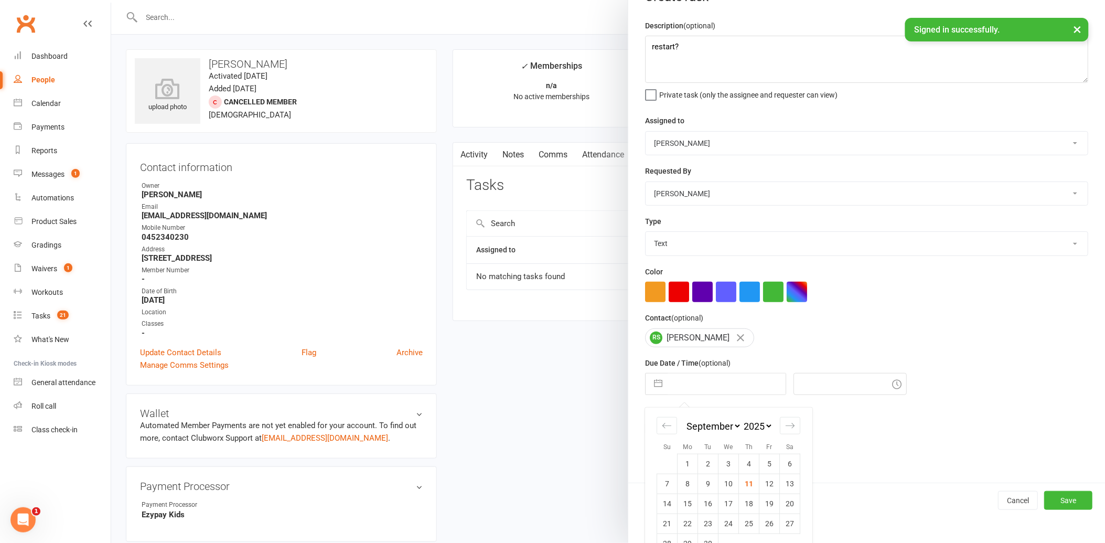
scroll to position [48, 0]
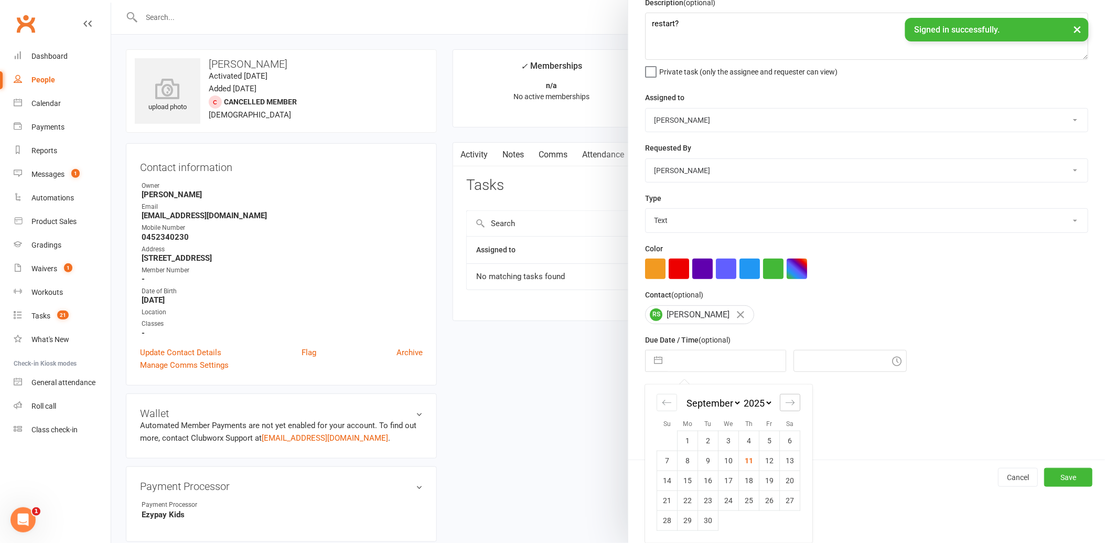
click at [787, 401] on icon "Move forward to switch to the next month." at bounding box center [789, 402] width 9 height 5
select select "10"
select select "2025"
click at [787, 401] on icon "Move forward to switch to the next month." at bounding box center [790, 402] width 10 height 10
select select "11"
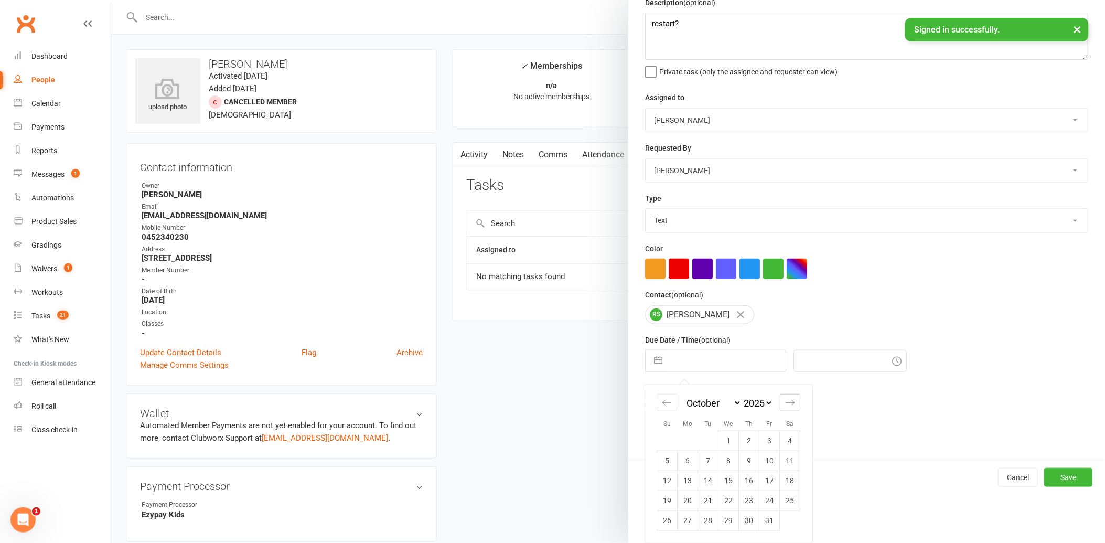
select select "2025"
click at [786, 401] on icon "Move forward to switch to the next month." at bounding box center [790, 402] width 10 height 10
select select "2026"
click at [785, 401] on icon "Move forward to switch to the next month." at bounding box center [790, 402] width 10 height 10
select select "1"
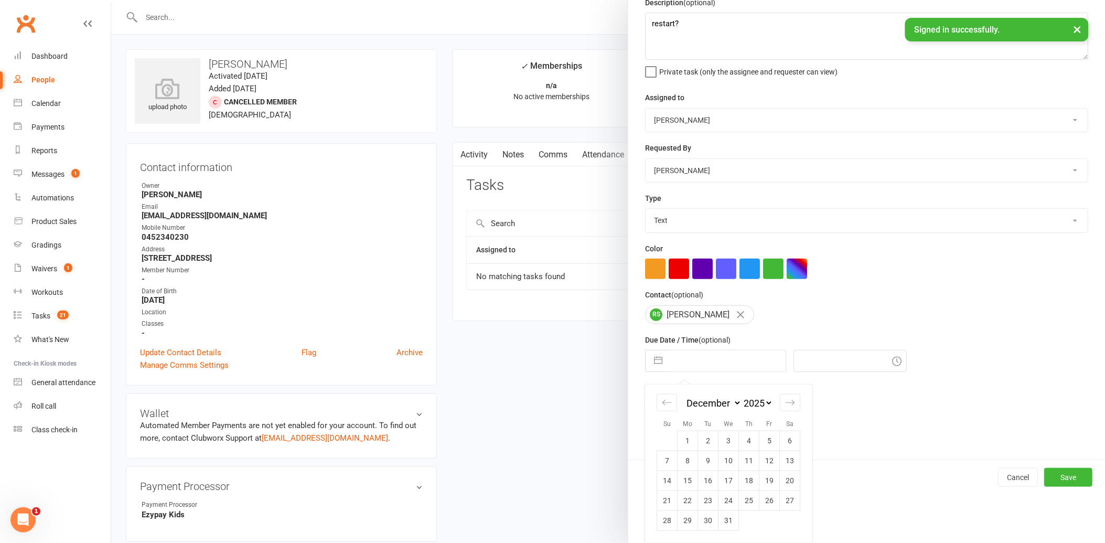
select select "2026"
click at [688, 521] on td "26" at bounding box center [687, 520] width 20 height 20
type input "[DATE]"
type input "12:30pm"
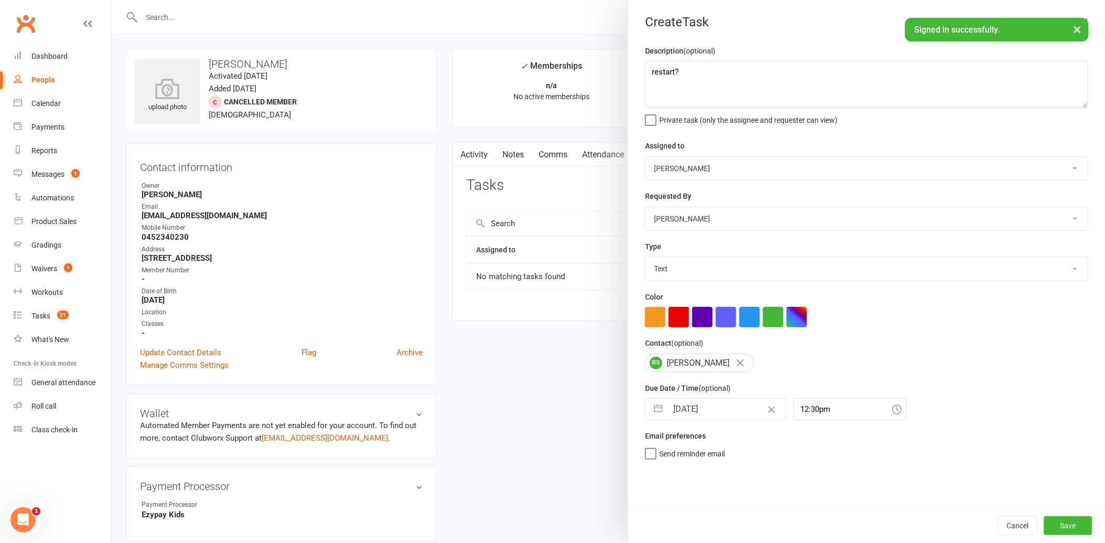
scroll to position [0, 0]
click at [1060, 523] on button "Save" at bounding box center [1068, 525] width 48 height 19
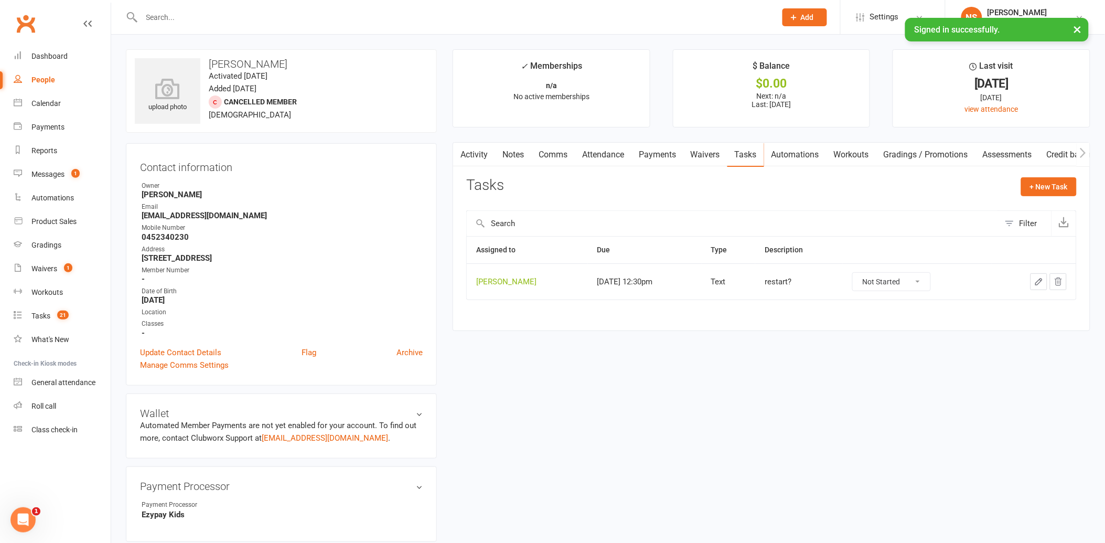
click at [209, 19] on input "text" at bounding box center [453, 17] width 630 height 15
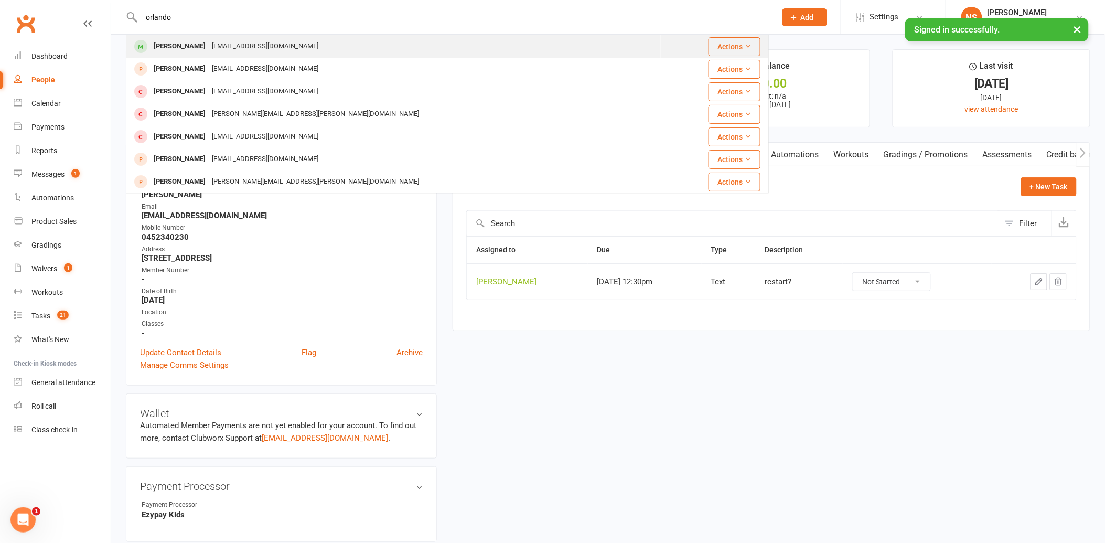
type input "orlando"
click at [224, 51] on div "[EMAIL_ADDRESS][DOMAIN_NAME]" at bounding box center [265, 46] width 113 height 15
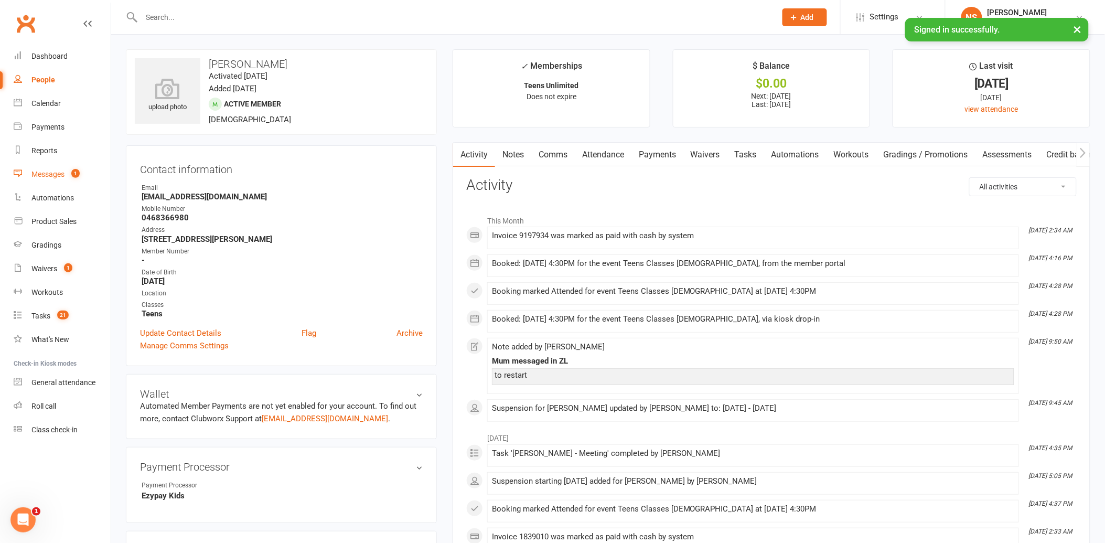
click at [52, 175] on div "Messages" at bounding box center [47, 174] width 33 height 8
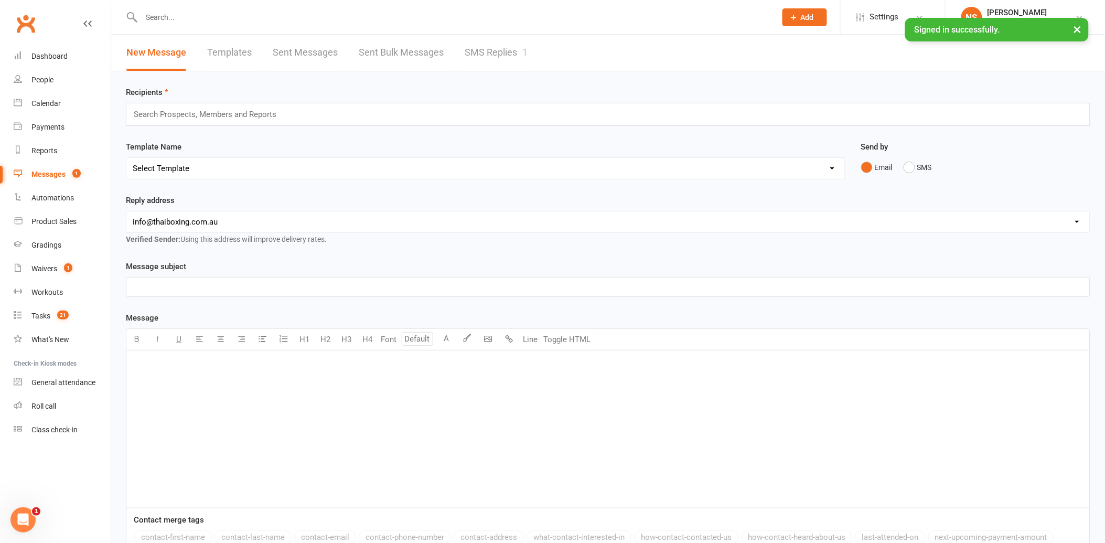
click at [498, 49] on link "SMS Replies 1" at bounding box center [496, 53] width 63 height 36
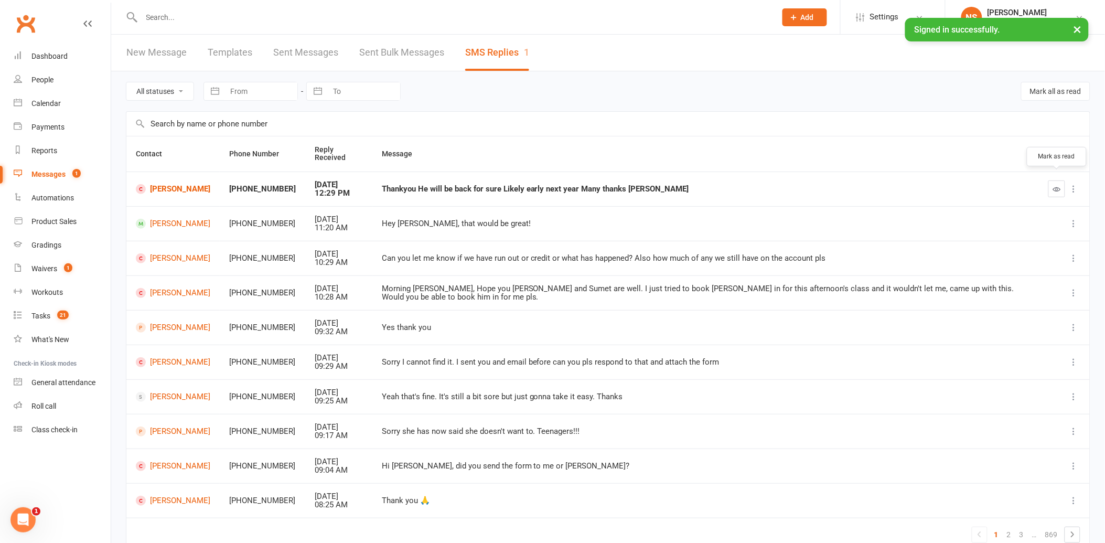
click at [1060, 185] on icon "button" at bounding box center [1057, 189] width 8 height 8
click at [37, 315] on div "Tasks" at bounding box center [40, 315] width 19 height 8
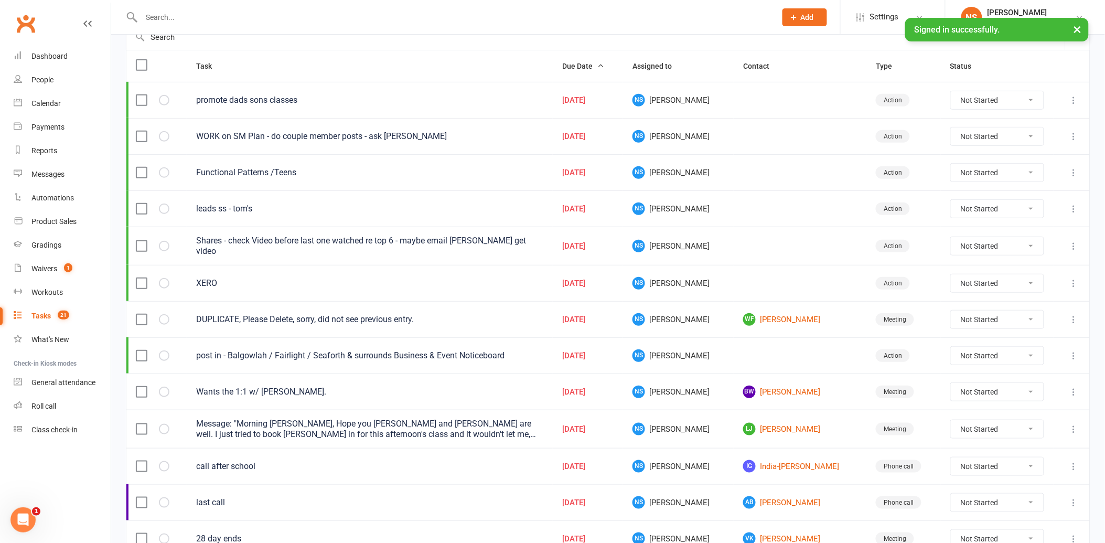
scroll to position [116, 0]
click at [752, 317] on link "WF [PERSON_NAME]" at bounding box center [800, 318] width 114 height 13
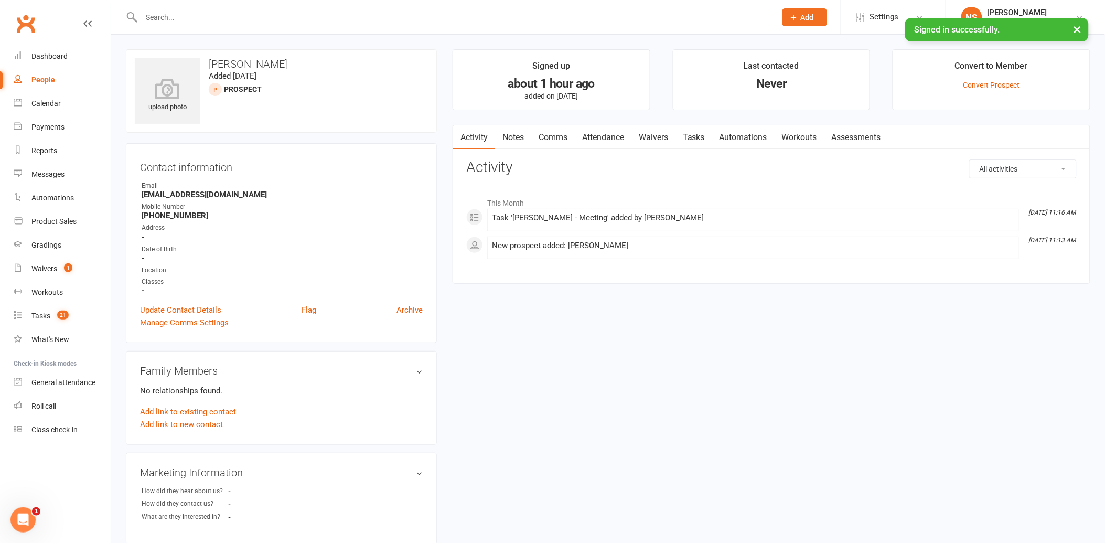
drag, startPoint x: 406, startPoint y: 307, endPoint x: 607, endPoint y: 34, distance: 339.4
click at [407, 307] on link "Archive" at bounding box center [409, 310] width 26 height 13
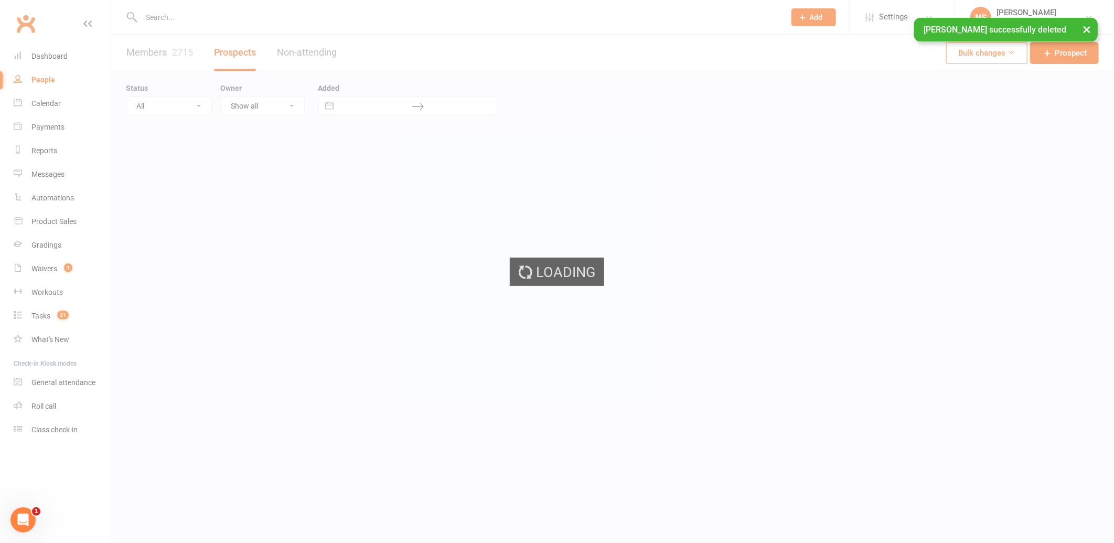
select select "100"
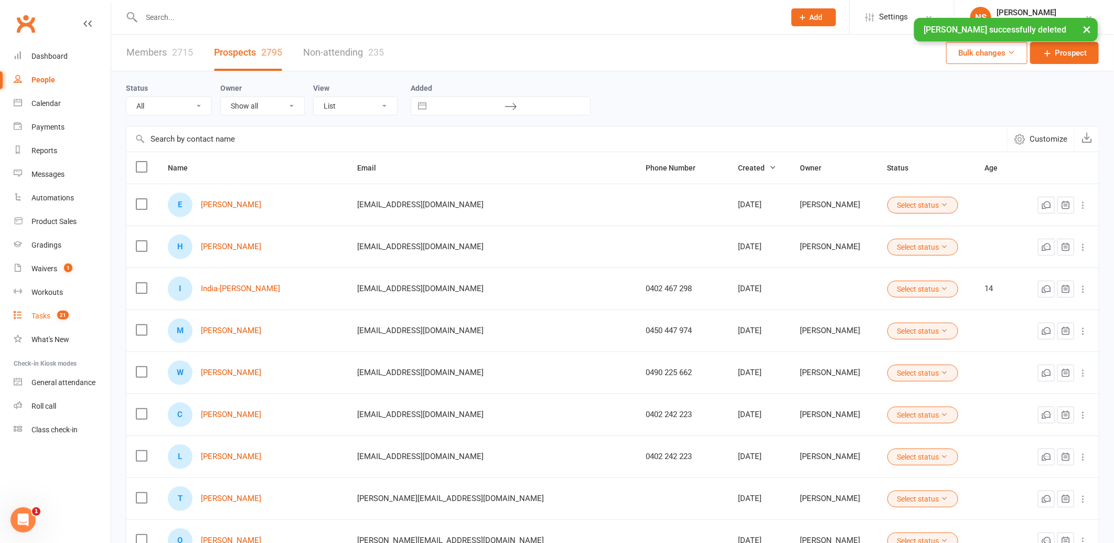
click at [42, 317] on div "Tasks" at bounding box center [40, 315] width 19 height 8
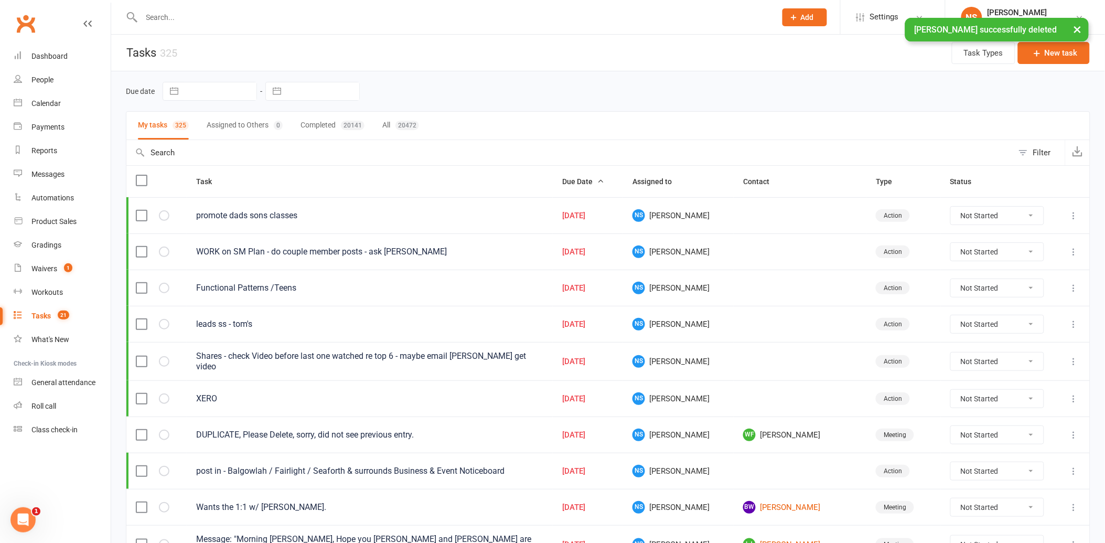
click at [39, 315] on div "Tasks" at bounding box center [40, 315] width 19 height 8
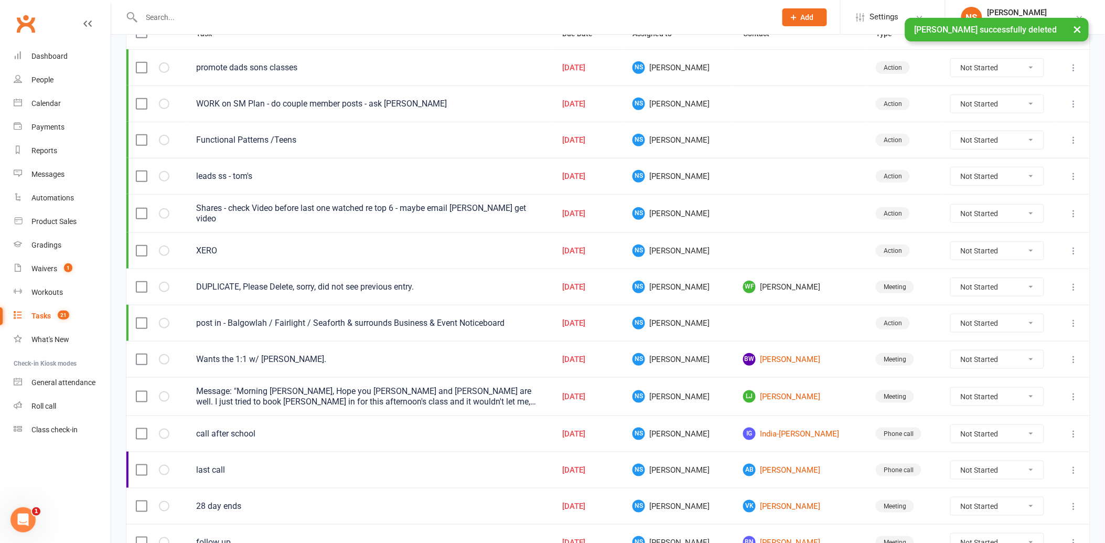
scroll to position [175, 0]
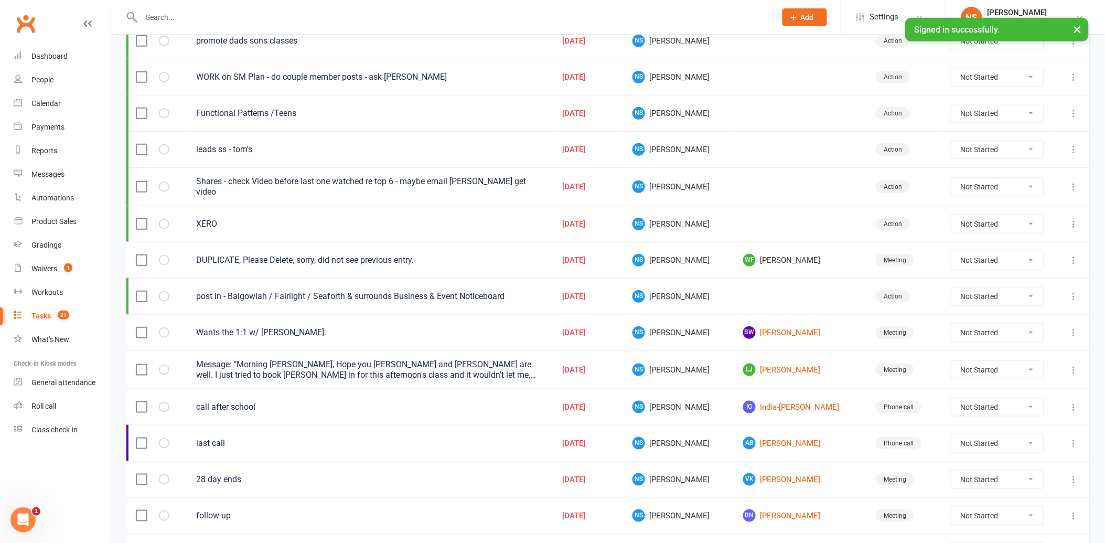
click at [1031, 260] on select "Not Started In Progress Waiting Complete" at bounding box center [997, 260] width 93 height 18
click at [952, 251] on select "Not Started In Progress Waiting Complete" at bounding box center [997, 260] width 93 height 18
select select "unstarted"
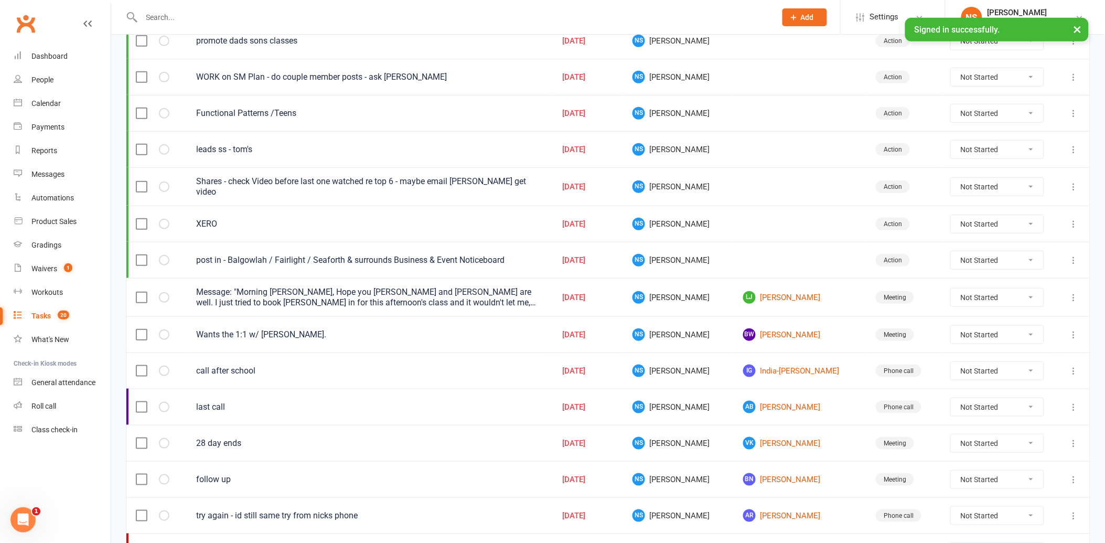
click at [1071, 295] on icon at bounding box center [1073, 297] width 10 height 10
click at [955, 296] on select "Not Started In Progress Waiting Complete" at bounding box center [997, 297] width 93 height 18
click at [960, 296] on select "Not Started In Progress Waiting Complete" at bounding box center [997, 297] width 93 height 18
click at [952, 288] on select "Not Started In Progress Waiting Complete" at bounding box center [997, 297] width 93 height 18
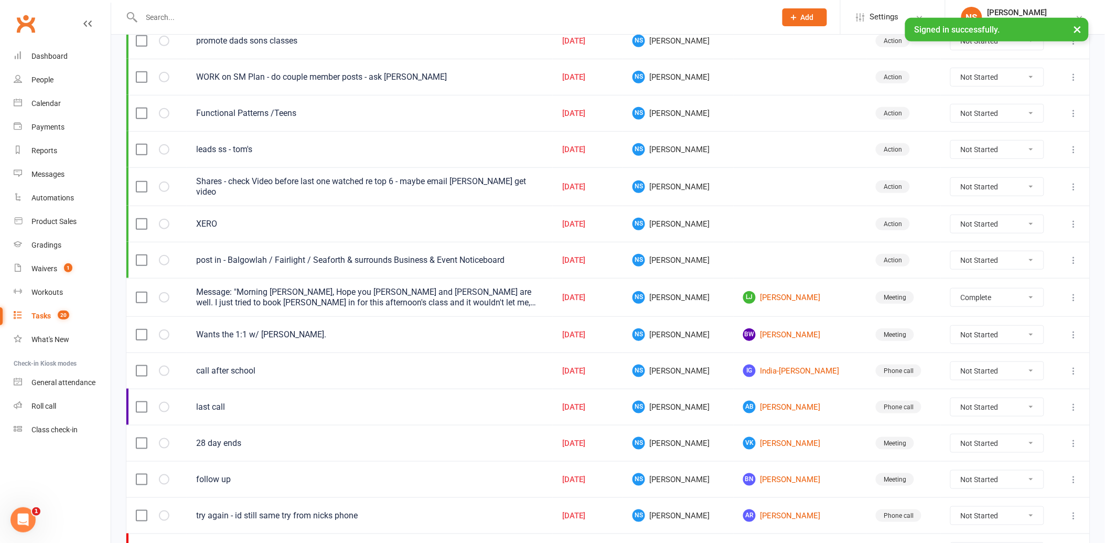
select select "unstarted"
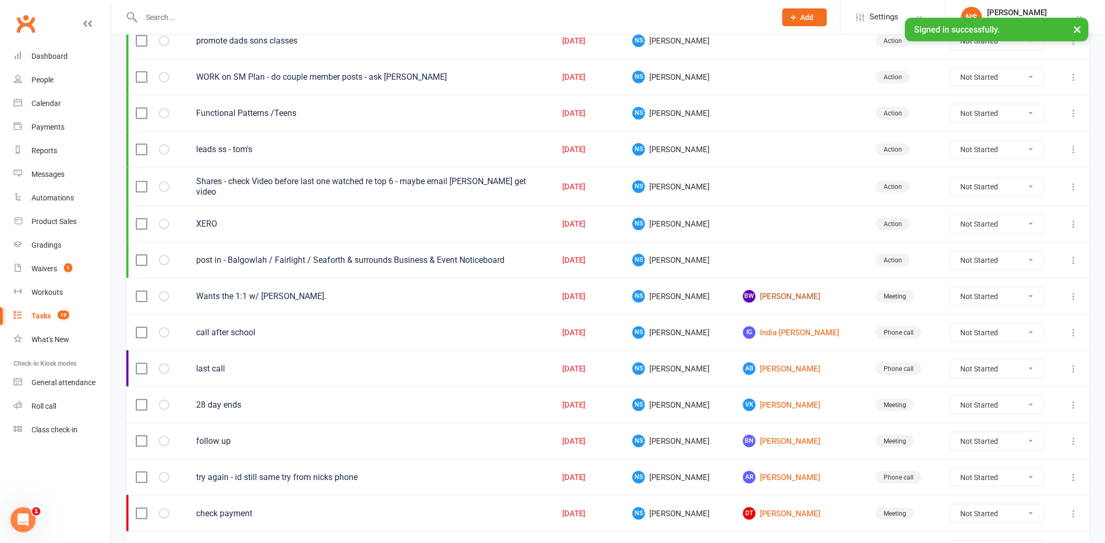
click at [770, 294] on link "BW [PERSON_NAME]" at bounding box center [800, 296] width 114 height 13
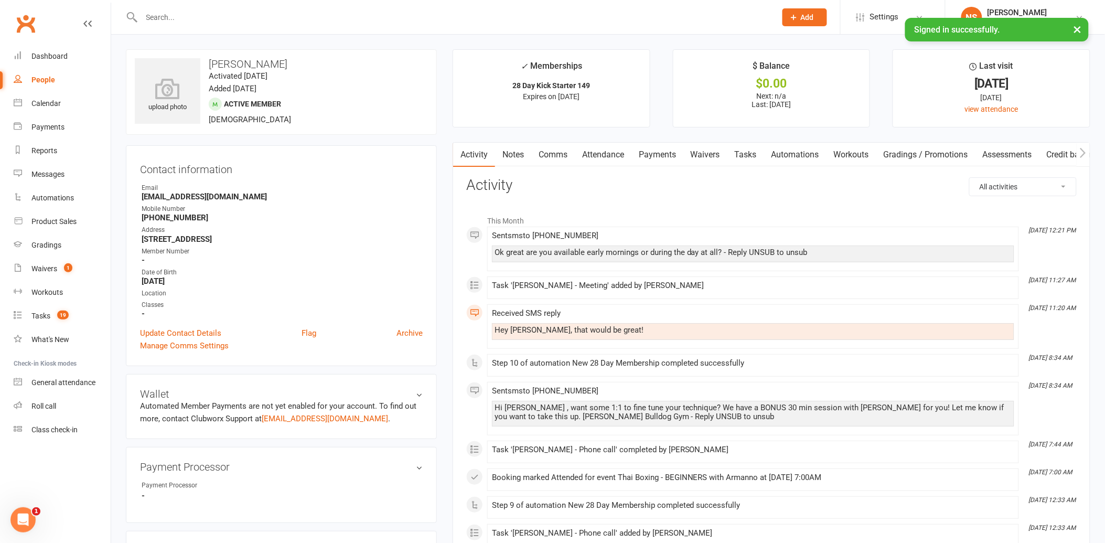
click at [749, 149] on link "Tasks" at bounding box center [745, 155] width 37 height 24
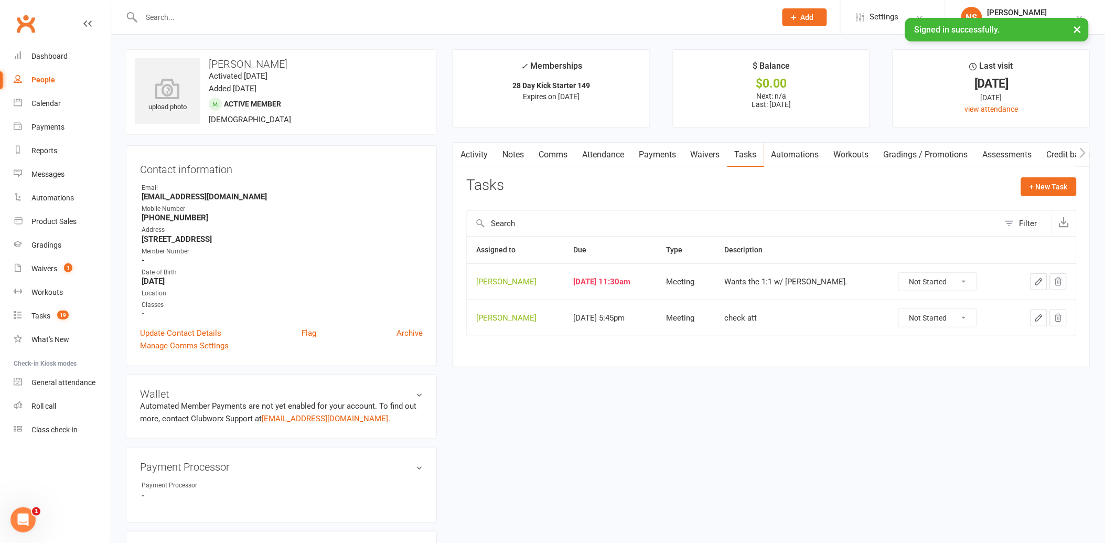
click at [939, 279] on select "Not Started In Progress Waiting Complete" at bounding box center [938, 282] width 78 height 18
click at [899, 273] on select "Not Started In Progress Waiting Complete" at bounding box center [938, 282] width 78 height 18
select select "unstarted"
click at [45, 312] on div "Tasks" at bounding box center [40, 315] width 19 height 8
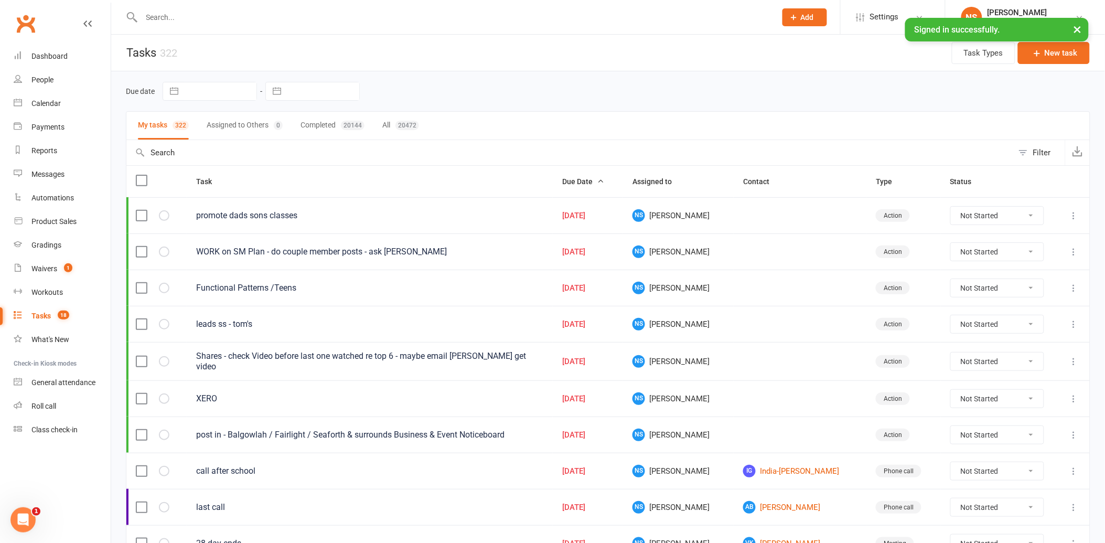
click at [308, 92] on input "text" at bounding box center [322, 91] width 73 height 18
select select "7"
select select "2025"
select select "8"
select select "2025"
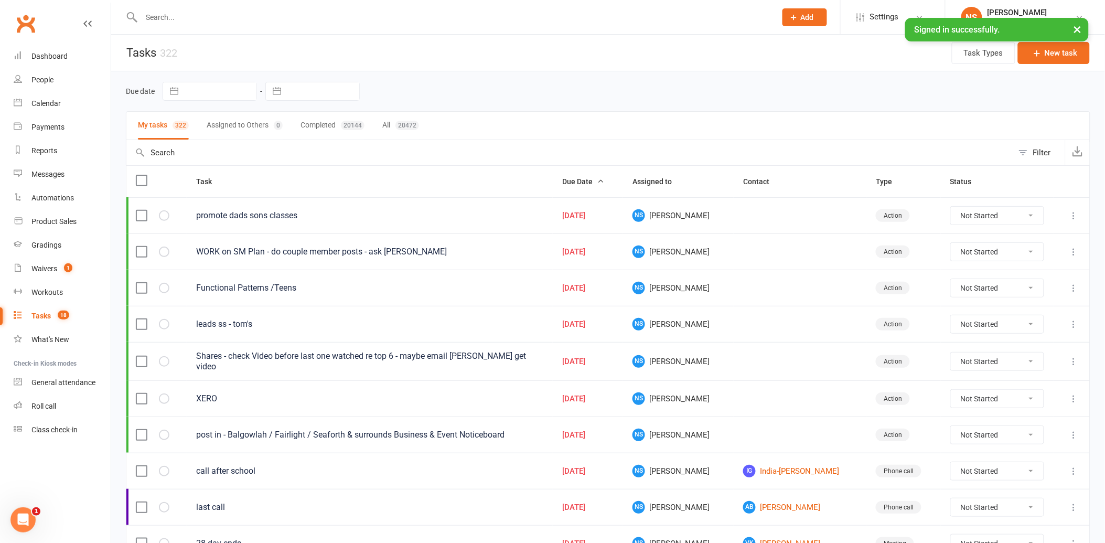
select select "9"
select select "2025"
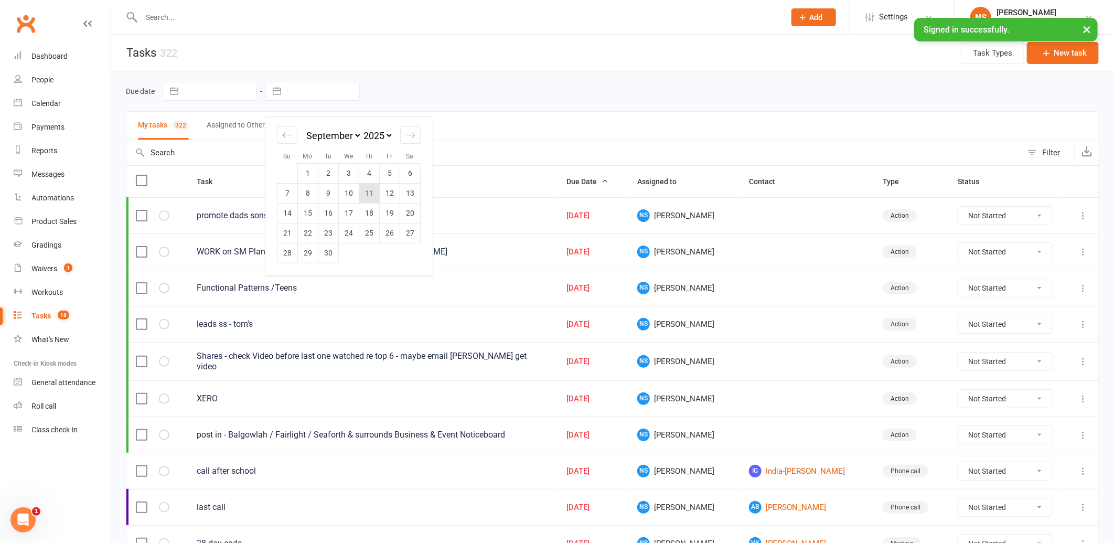
click at [369, 192] on td "11" at bounding box center [369, 193] width 20 height 20
type input "[DATE]"
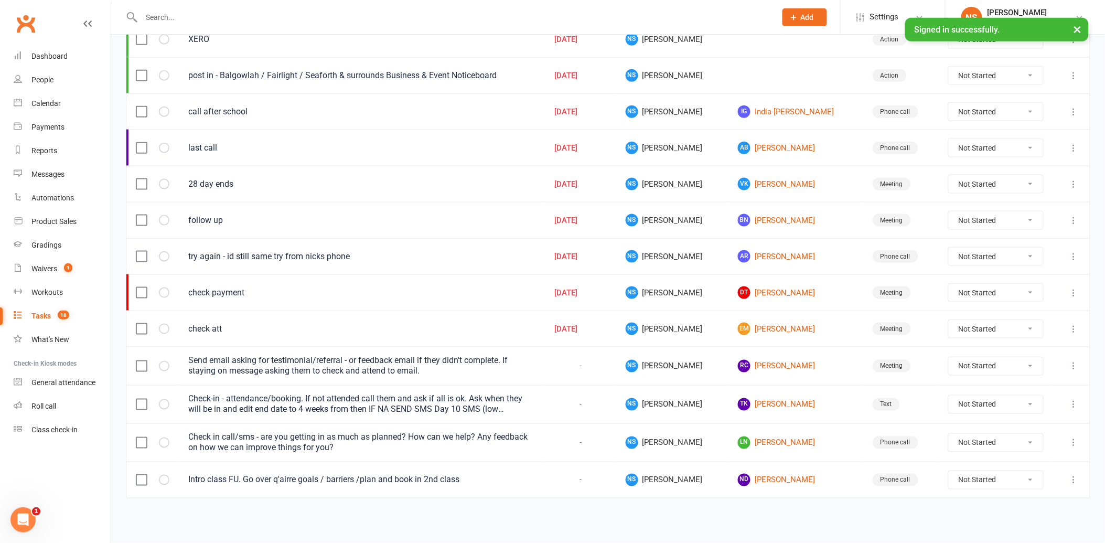
scroll to position [360, 0]
click at [752, 362] on link "RC [PERSON_NAME]" at bounding box center [796, 366] width 116 height 13
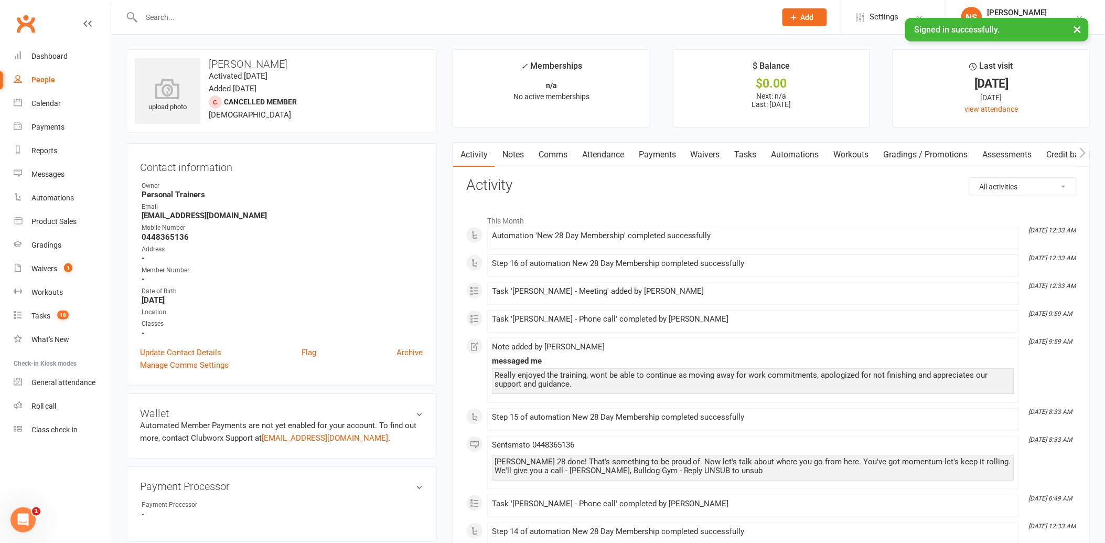
click at [754, 151] on link "Tasks" at bounding box center [745, 155] width 37 height 24
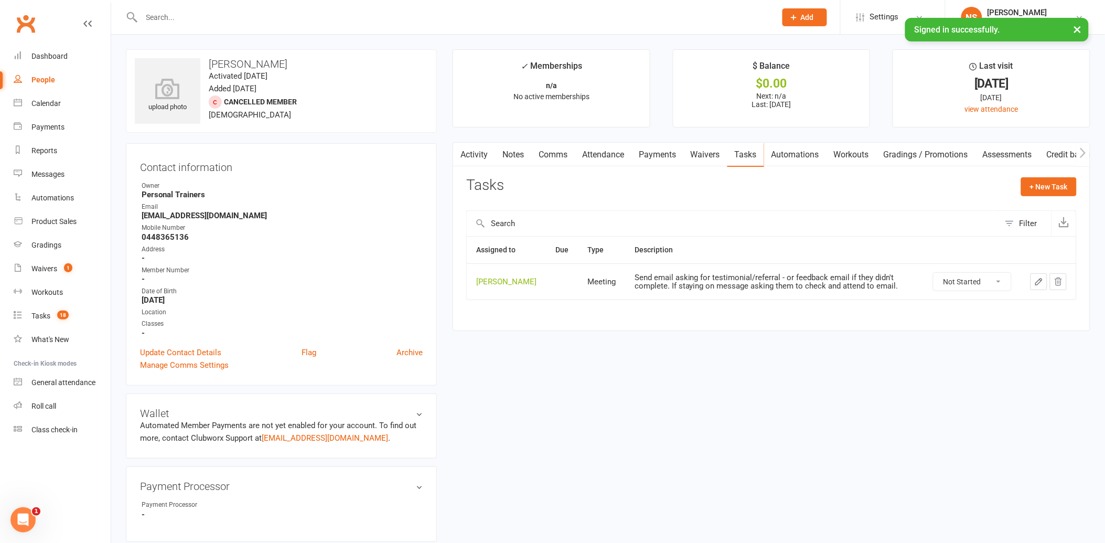
drag, startPoint x: 998, startPoint y: 291, endPoint x: 993, endPoint y: 300, distance: 10.1
click at [997, 290] on select "Not Started In Progress Waiting Complete" at bounding box center [972, 282] width 78 height 18
click at [933, 281] on select "Not Started In Progress Waiting Complete" at bounding box center [972, 282] width 78 height 18
select select "unstarted"
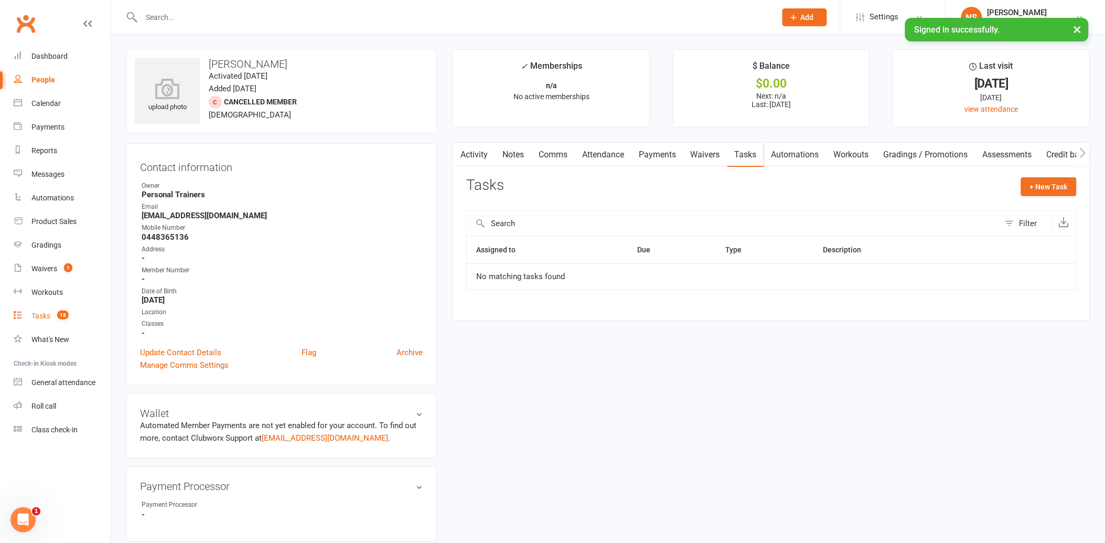
click at [50, 312] on link "Tasks 18" at bounding box center [62, 316] width 97 height 24
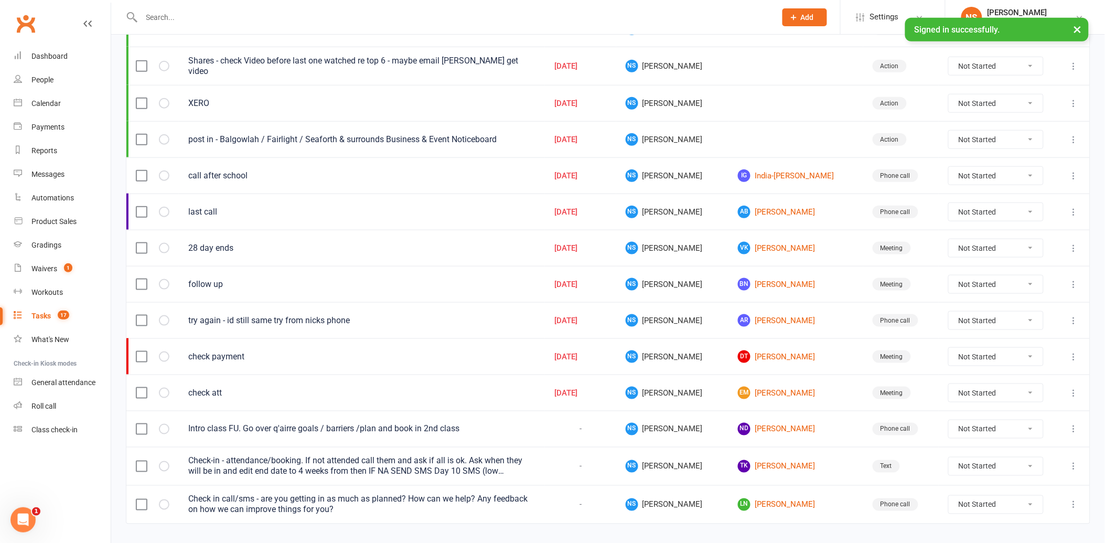
scroll to position [322, 0]
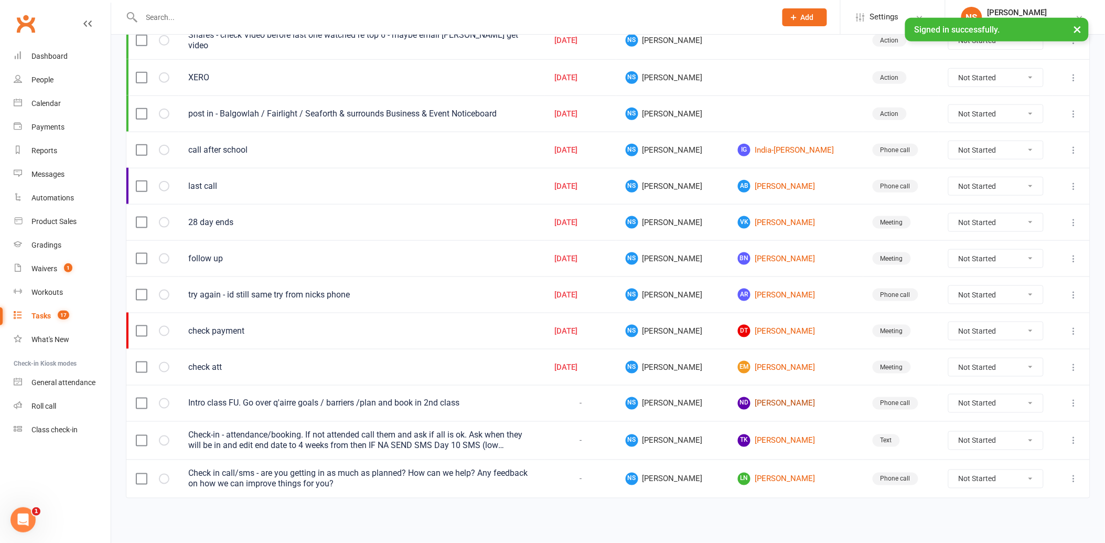
click at [739, 400] on link "ND [PERSON_NAME]" at bounding box center [796, 403] width 116 height 13
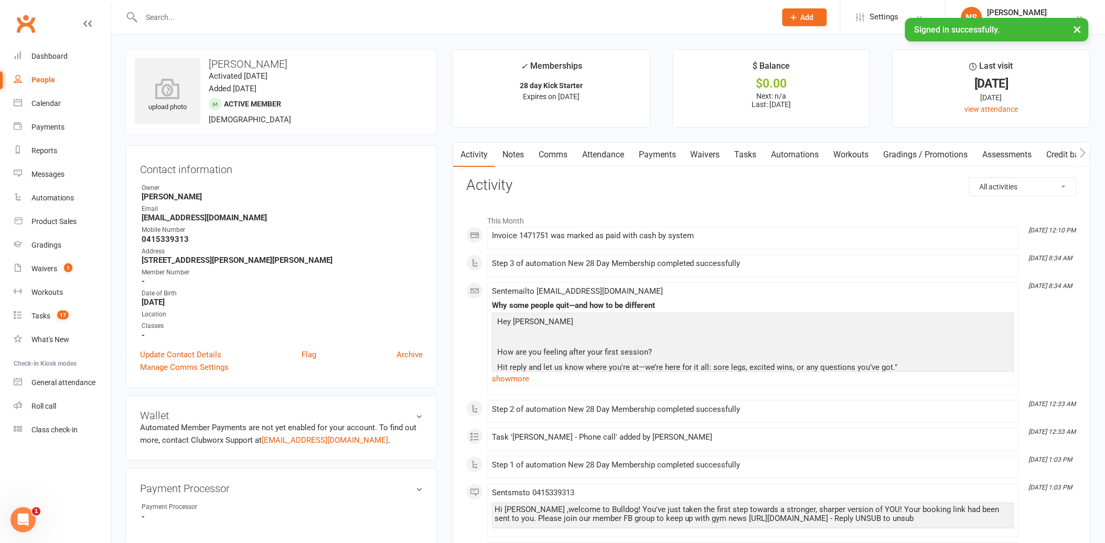
click at [749, 154] on link "Tasks" at bounding box center [745, 155] width 37 height 24
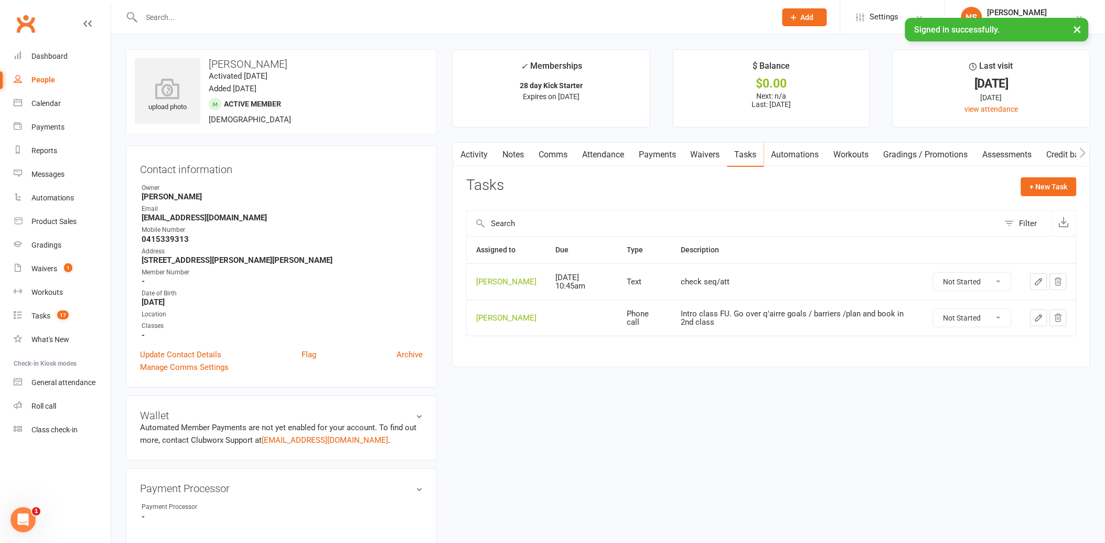
click at [990, 327] on select "Not Started In Progress Waiting Complete" at bounding box center [972, 318] width 78 height 18
click at [933, 317] on select "Not Started In Progress Waiting Complete" at bounding box center [972, 318] width 78 height 18
select select "unstarted"
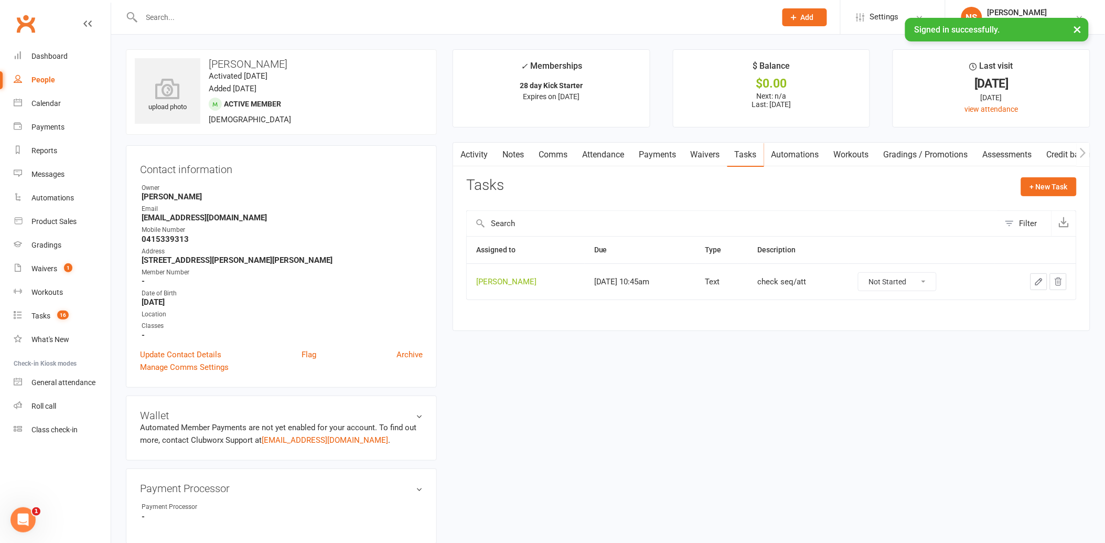
click at [800, 156] on link "Automations" at bounding box center [795, 155] width 62 height 24
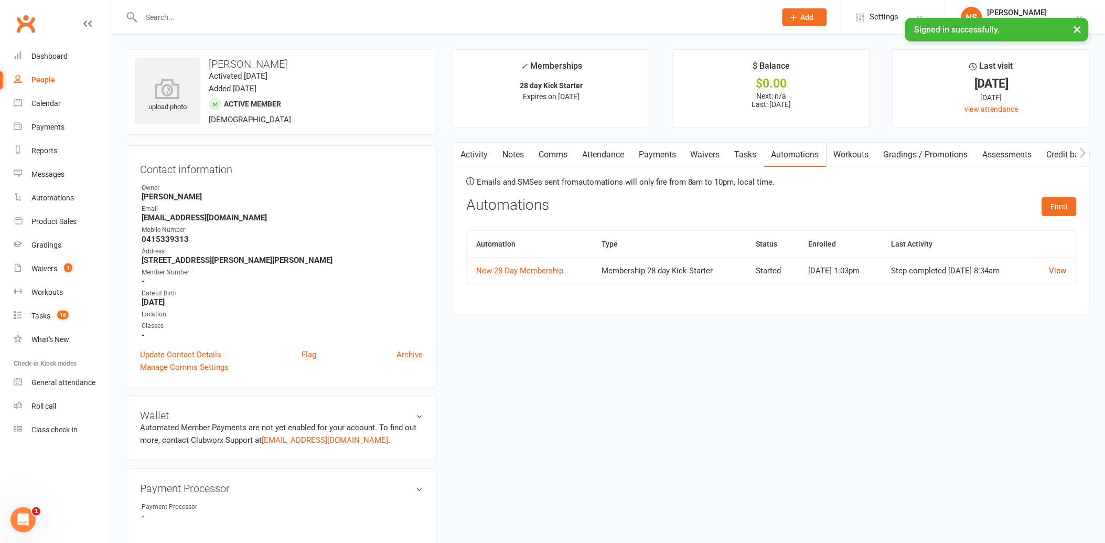
click at [1066, 269] on link "View" at bounding box center [1057, 270] width 17 height 9
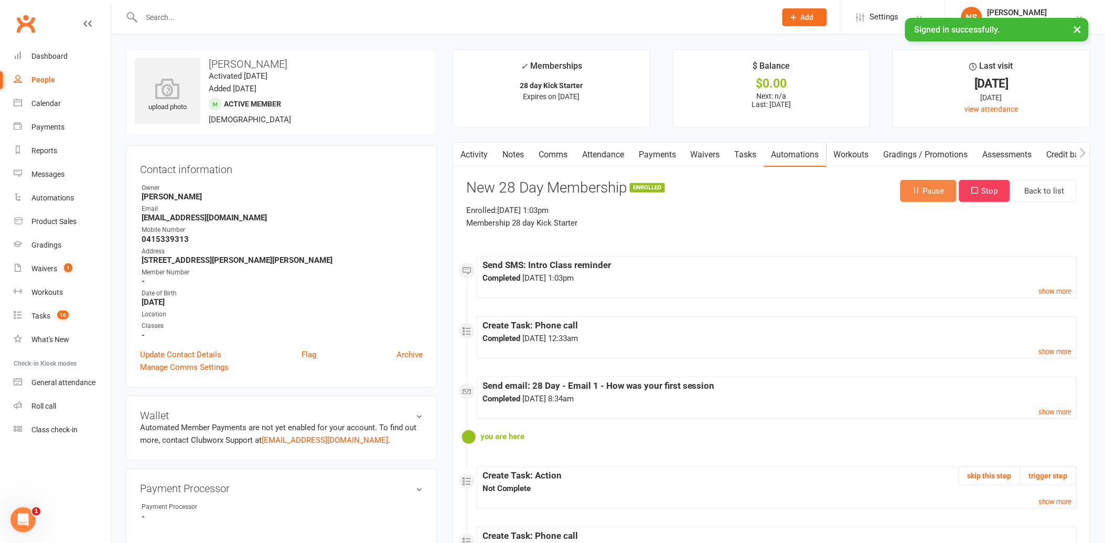
click at [937, 188] on button "Pause" at bounding box center [928, 191] width 56 height 22
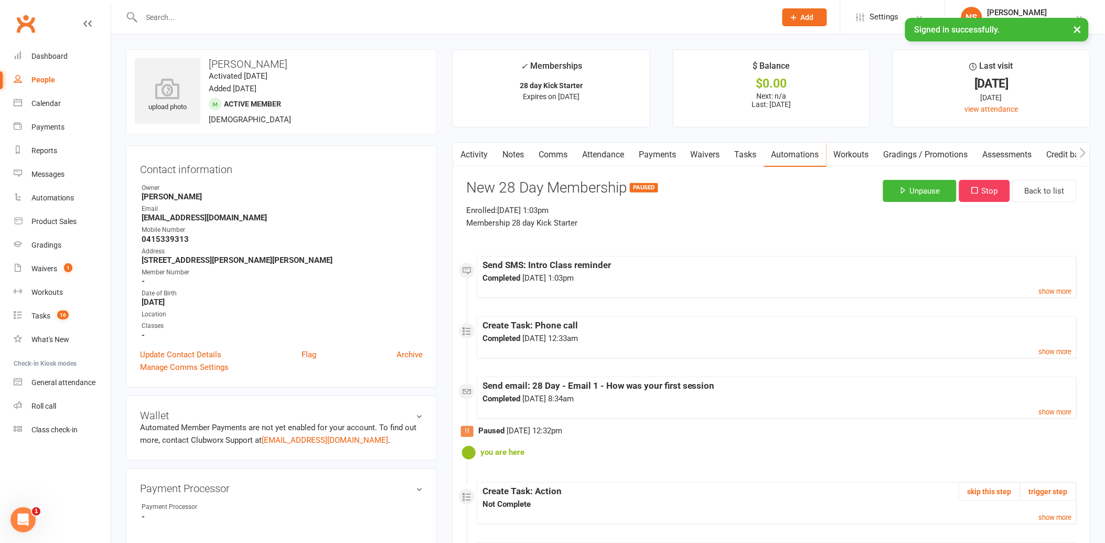
click at [750, 153] on link "Tasks" at bounding box center [745, 155] width 37 height 24
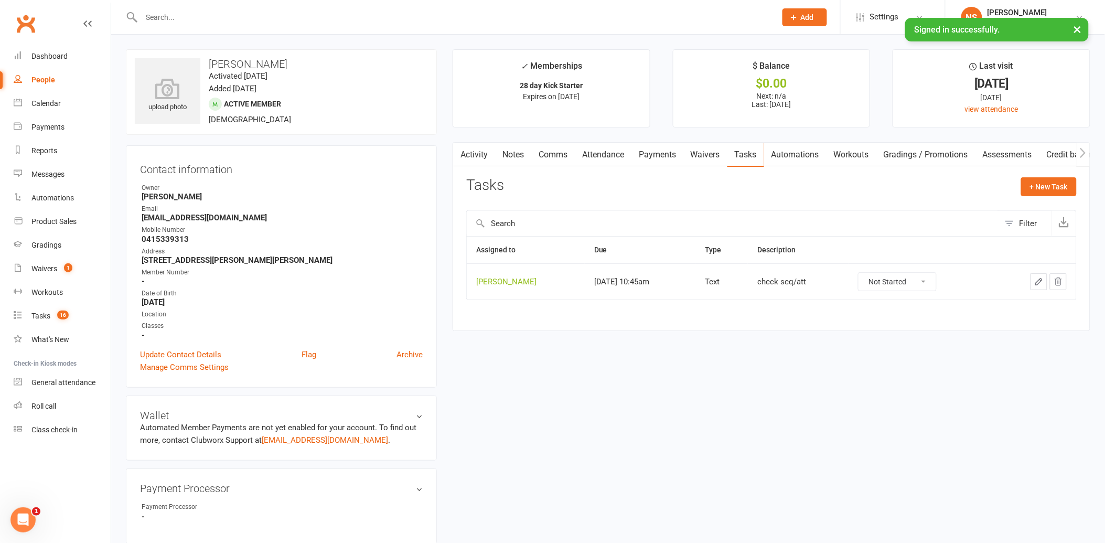
click at [1037, 278] on icon "button" at bounding box center [1038, 281] width 9 height 9
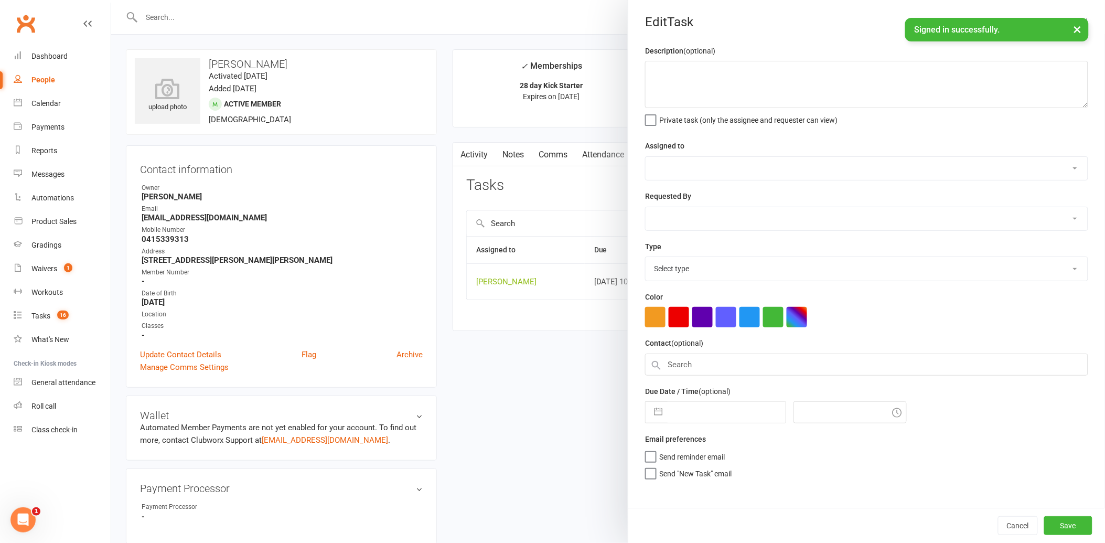
type textarea "check seq/att"
select select "12940"
type input "[DATE]"
type input "10:45am"
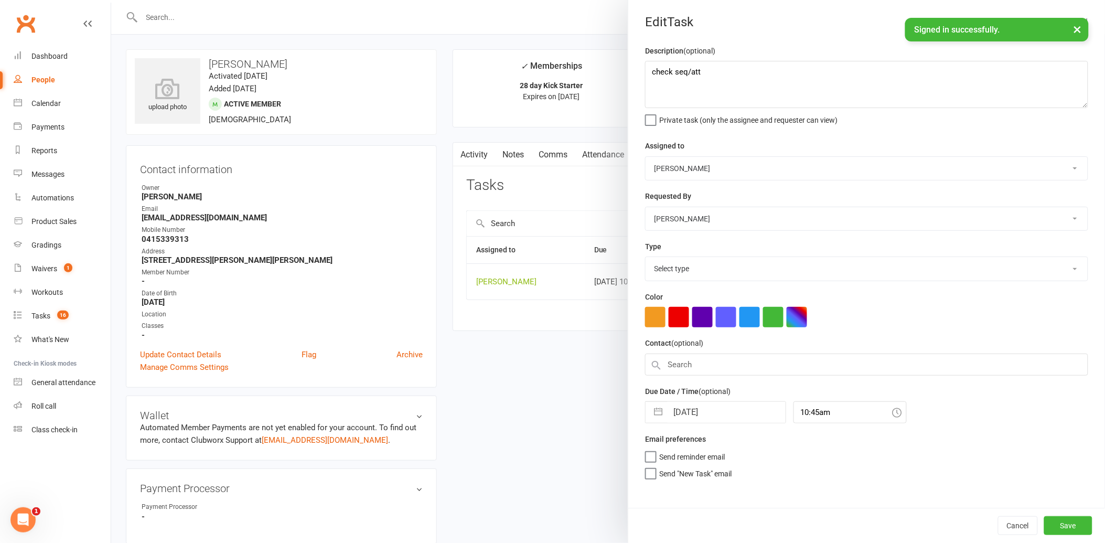
select select "13825"
click at [727, 71] on textarea "check seq/att" at bounding box center [866, 84] width 443 height 47
type textarea "check att/ unpause seq"
click at [1058, 521] on button "Save" at bounding box center [1068, 525] width 48 height 19
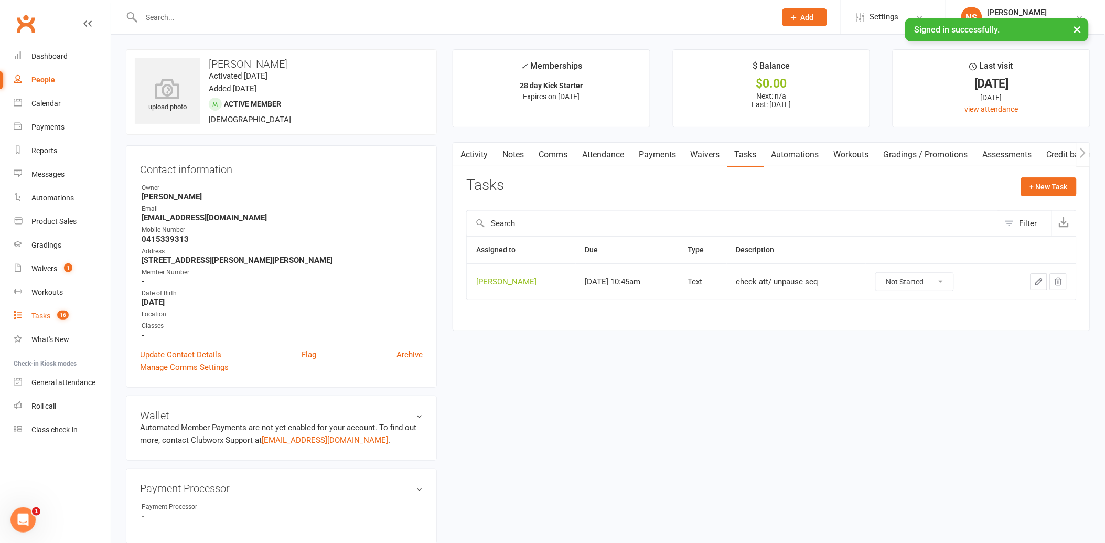
click at [38, 316] on div "Tasks" at bounding box center [40, 315] width 19 height 8
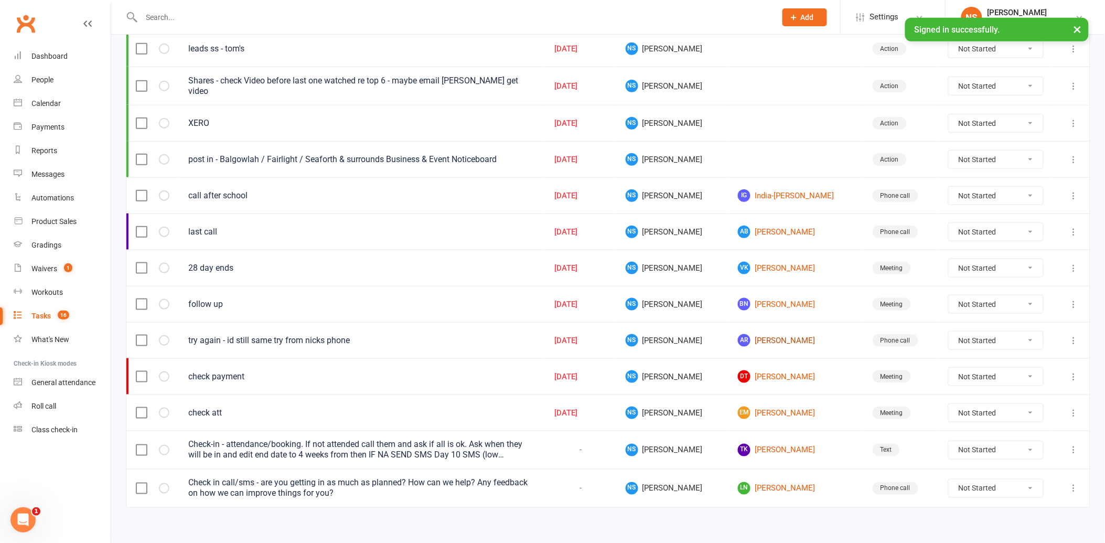
scroll to position [285, 0]
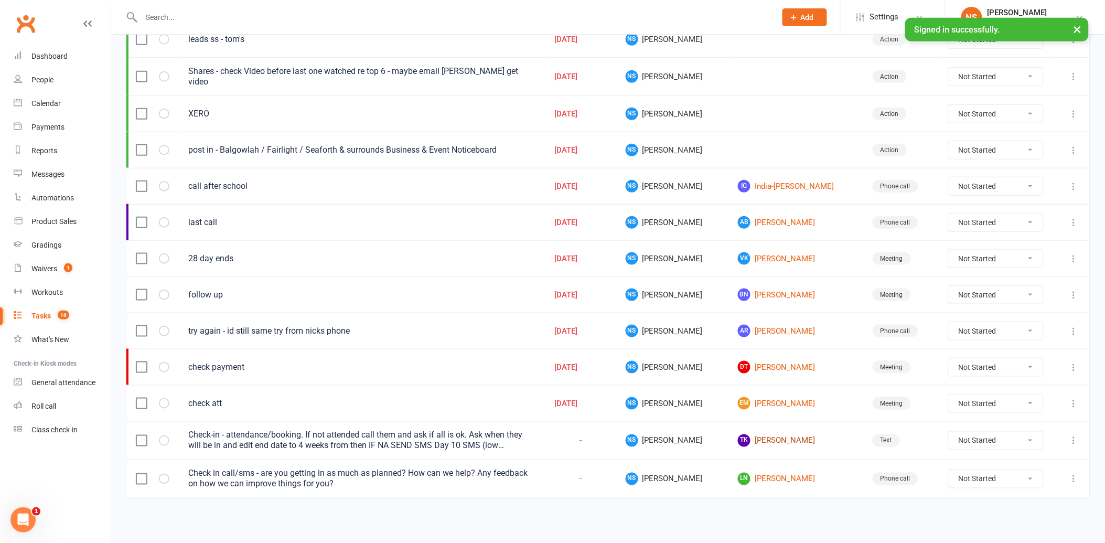
click at [766, 440] on link "TK [PERSON_NAME]" at bounding box center [796, 440] width 116 height 13
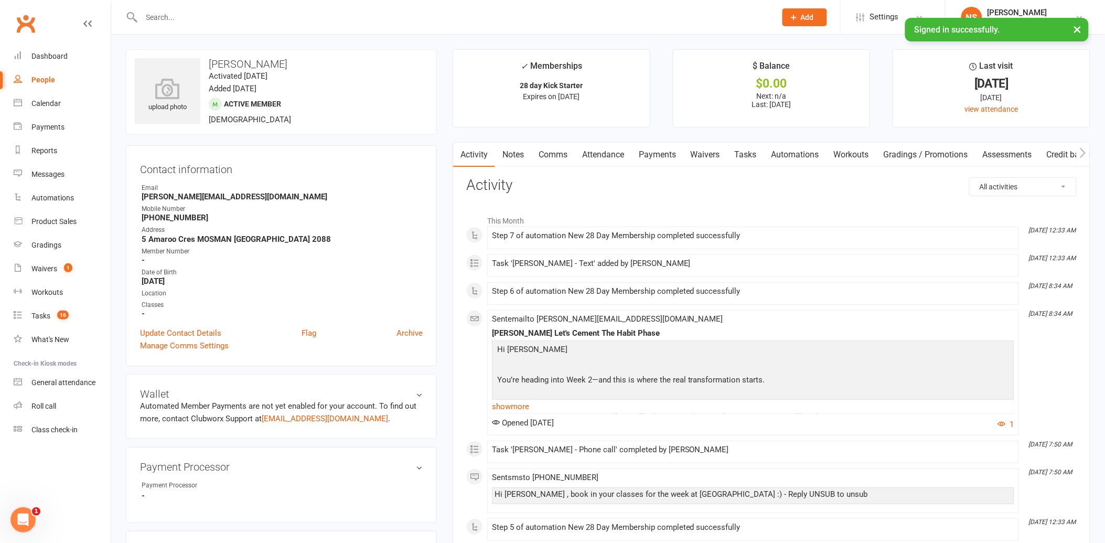
click at [520, 145] on link "Notes" at bounding box center [513, 155] width 36 height 24
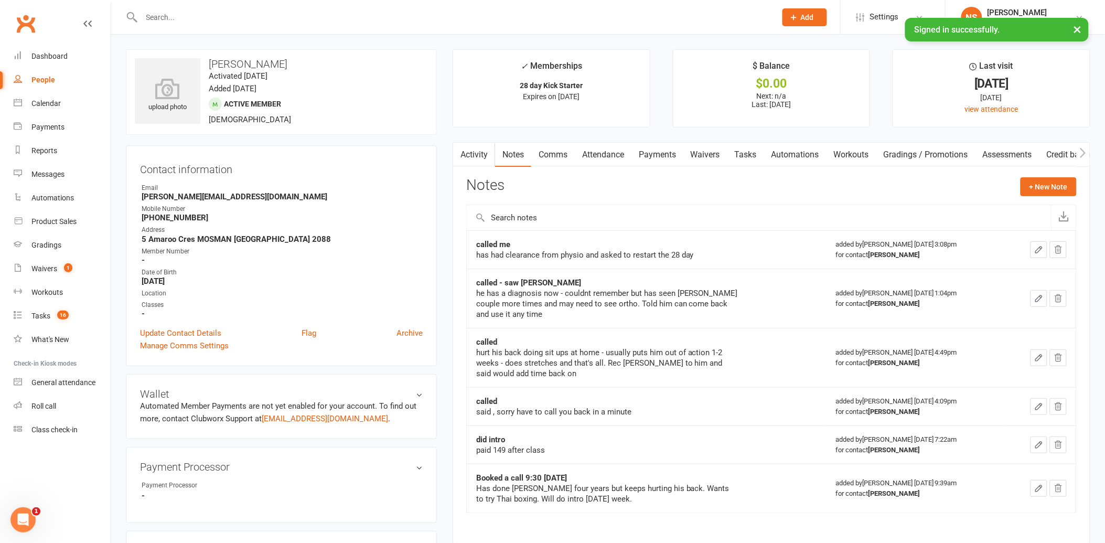
click at [552, 154] on link "Comms" at bounding box center [553, 155] width 44 height 24
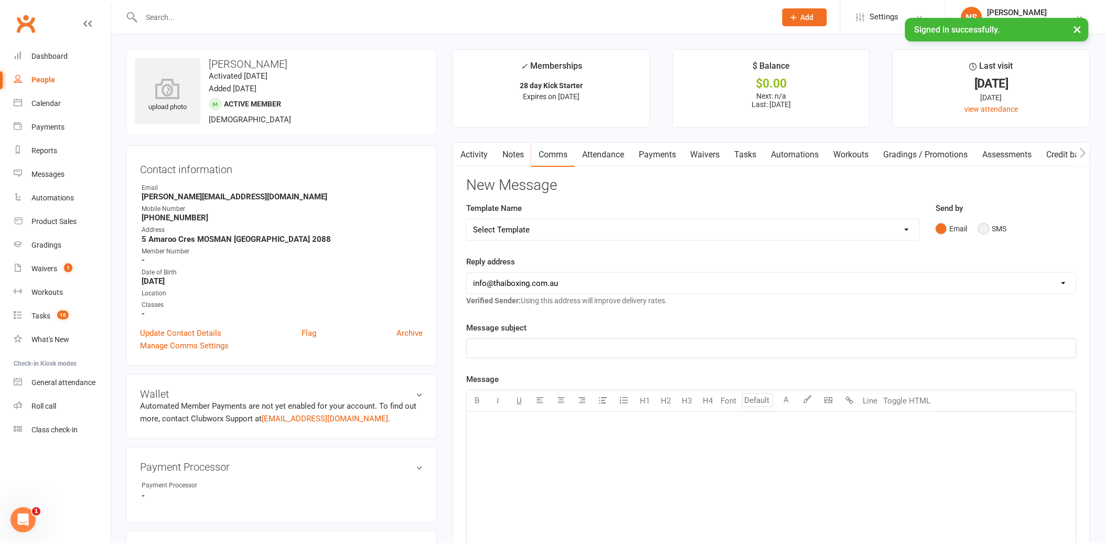
click at [984, 227] on button "SMS" at bounding box center [992, 229] width 28 height 20
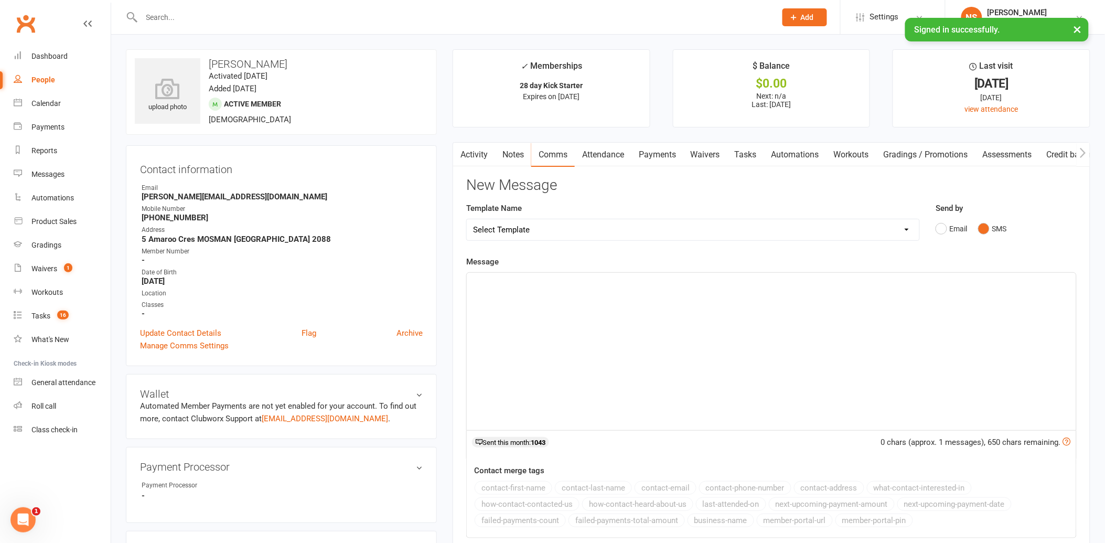
click at [537, 303] on div "﻿" at bounding box center [771, 351] width 609 height 157
drag, startPoint x: 830, startPoint y: 283, endPoint x: 850, endPoint y: 274, distance: 21.3
click at [832, 283] on p "Hi [PERSON_NAME], how did you pull up after the class last week? Can see you ha…" at bounding box center [771, 282] width 597 height 13
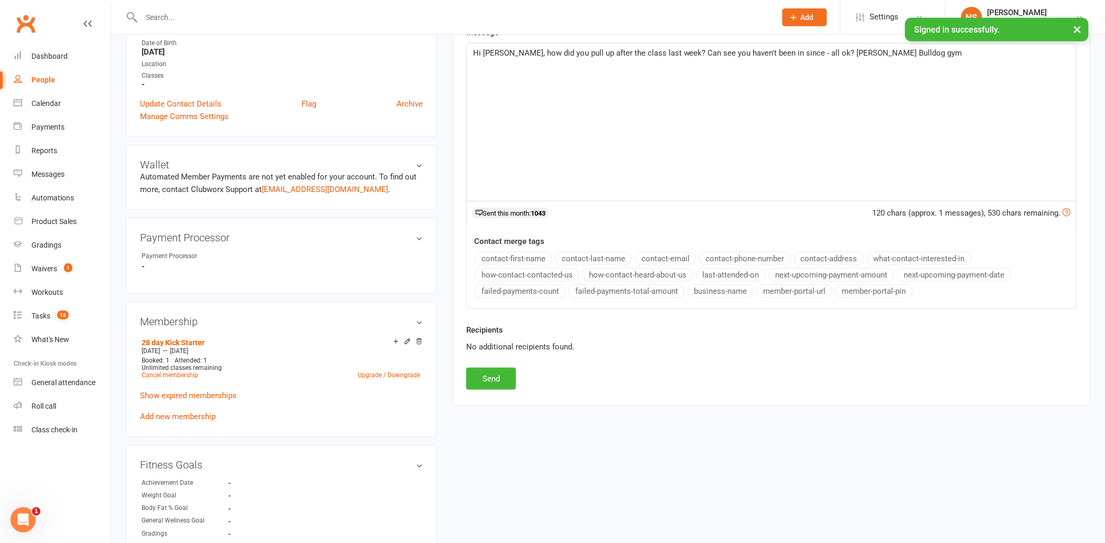
scroll to position [233, 0]
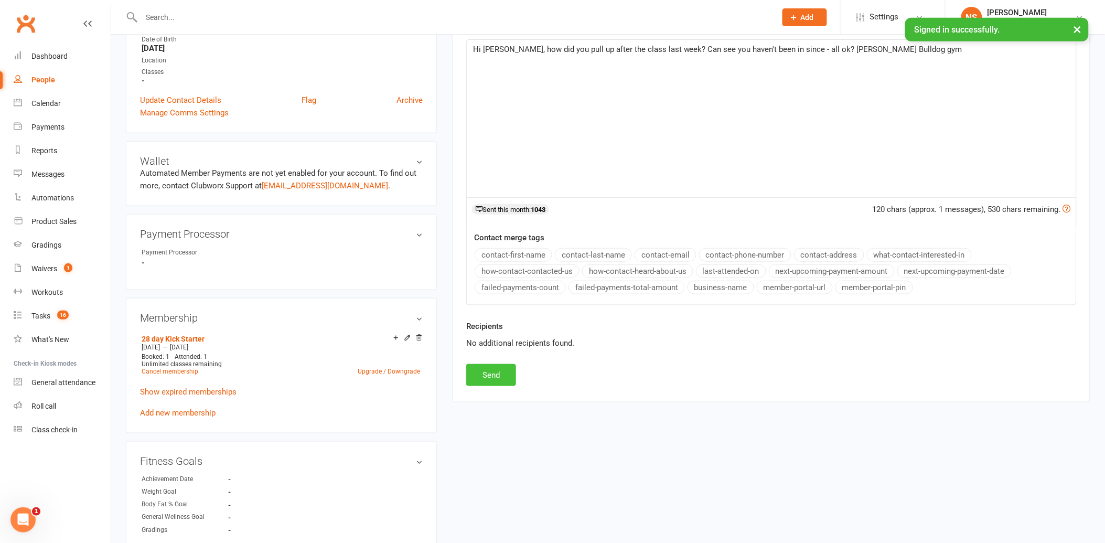
click at [484, 379] on button "Send" at bounding box center [491, 375] width 50 height 22
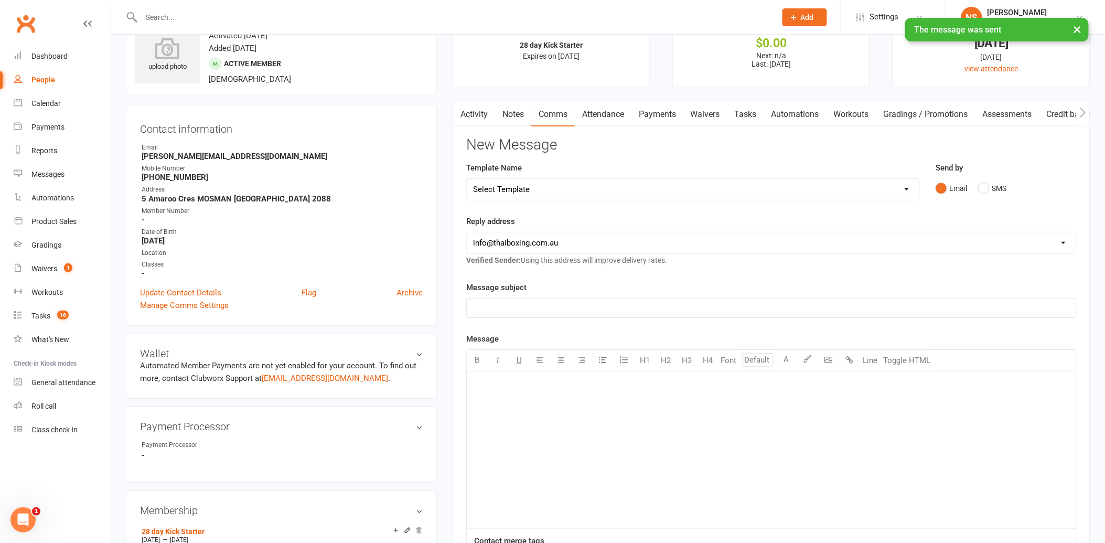
scroll to position [0, 0]
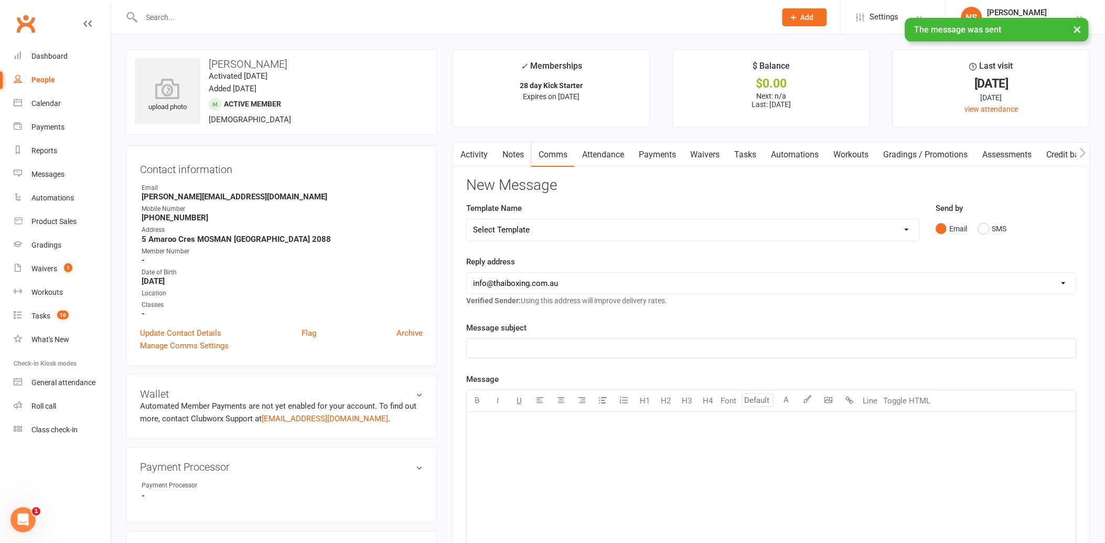
click at [753, 154] on link "Tasks" at bounding box center [745, 155] width 37 height 24
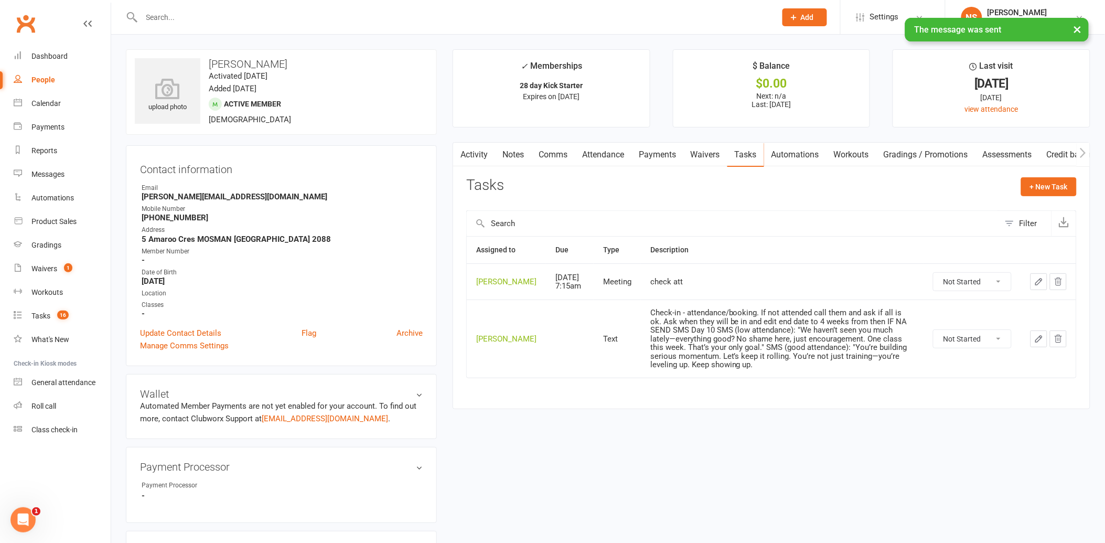
click at [976, 348] on select "Not Started In Progress Waiting Complete" at bounding box center [972, 339] width 78 height 18
click at [933, 341] on select "Not Started In Progress Waiting Complete" at bounding box center [972, 339] width 78 height 18
select select "unstarted"
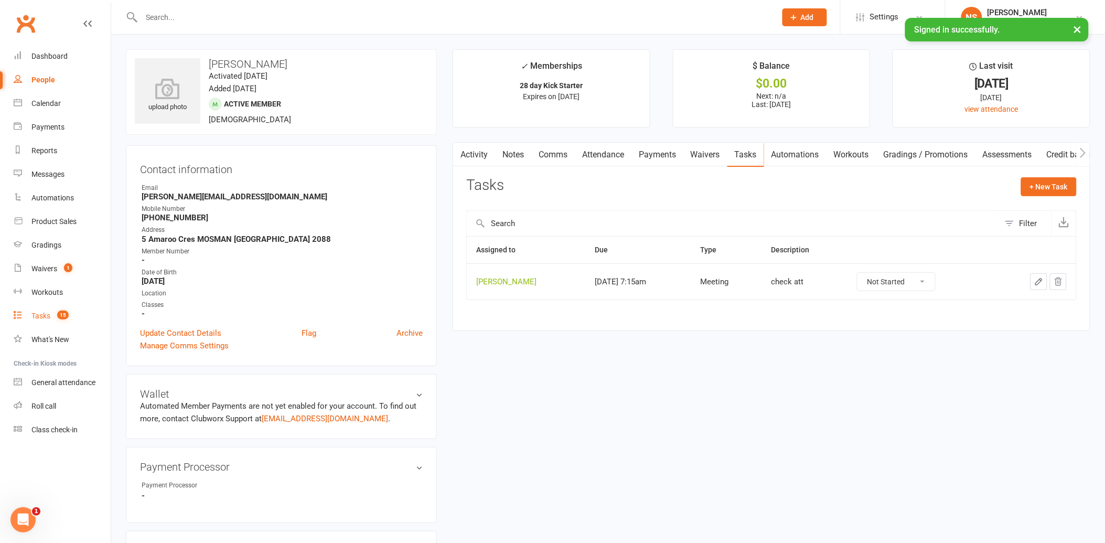
click at [39, 315] on div "Tasks" at bounding box center [40, 315] width 19 height 8
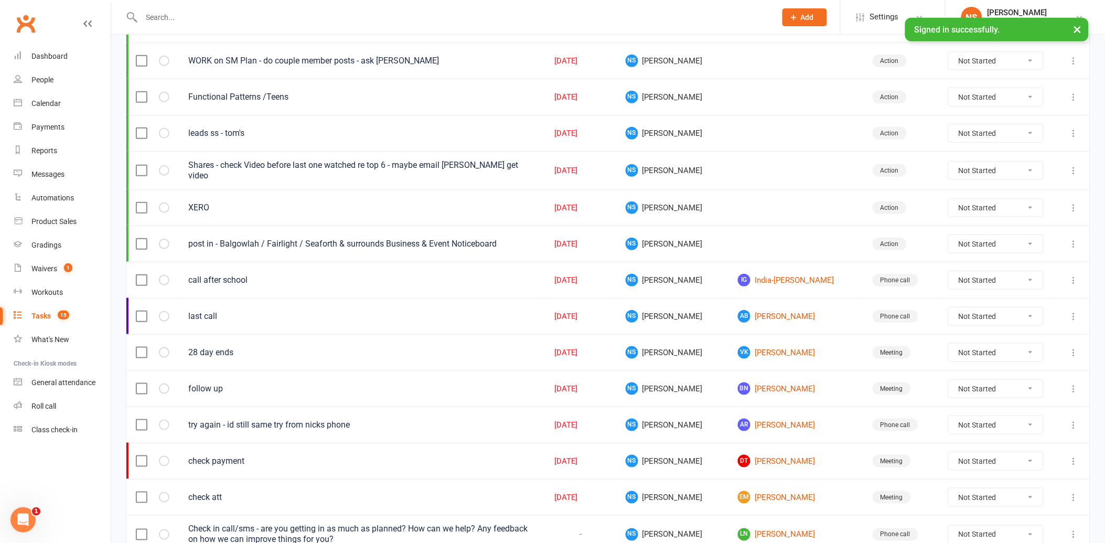
scroll to position [247, 0]
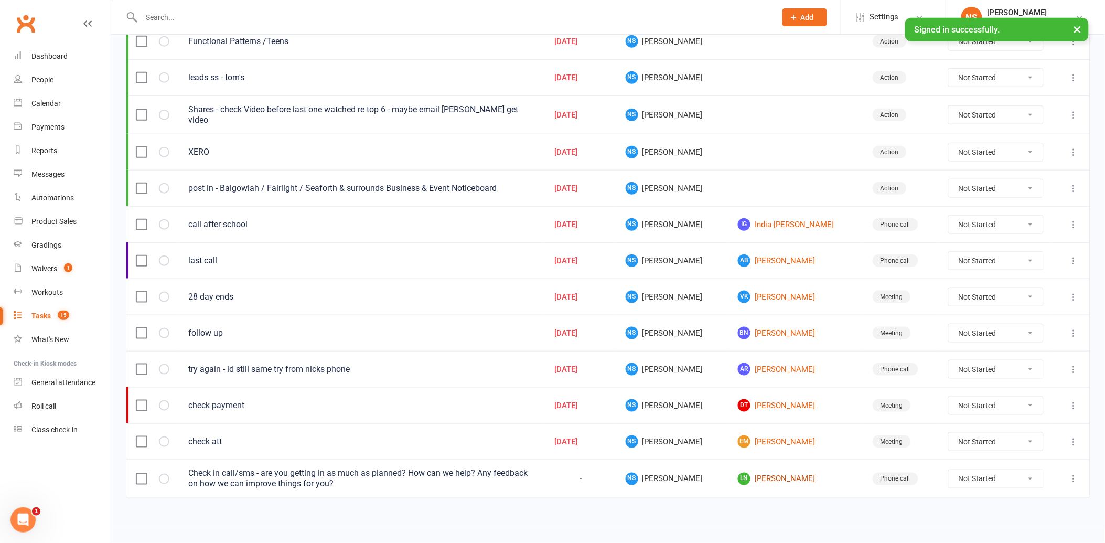
click at [755, 479] on link "LN [PERSON_NAME]" at bounding box center [796, 478] width 116 height 13
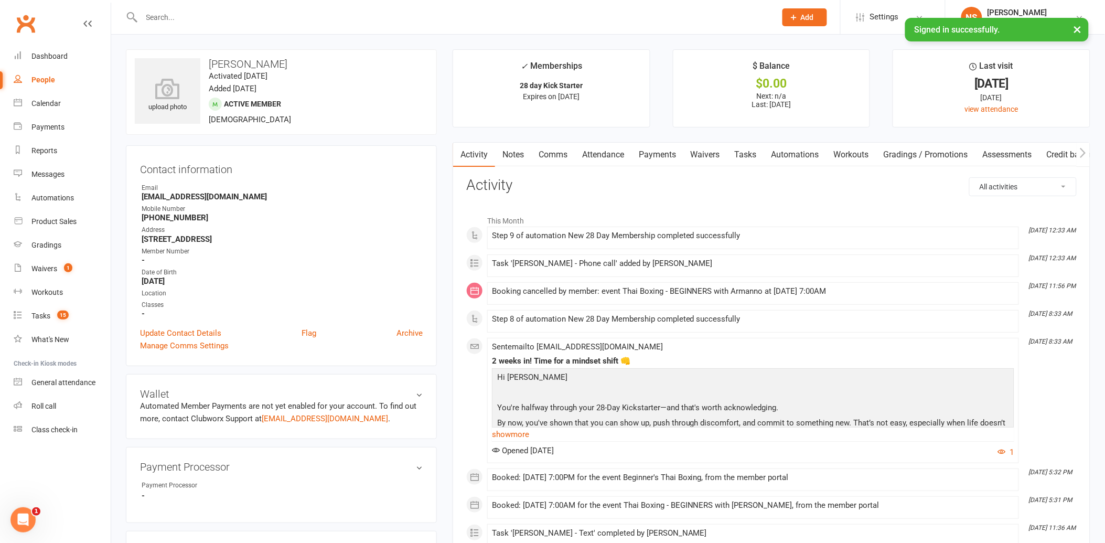
click at [751, 149] on link "Tasks" at bounding box center [745, 155] width 37 height 24
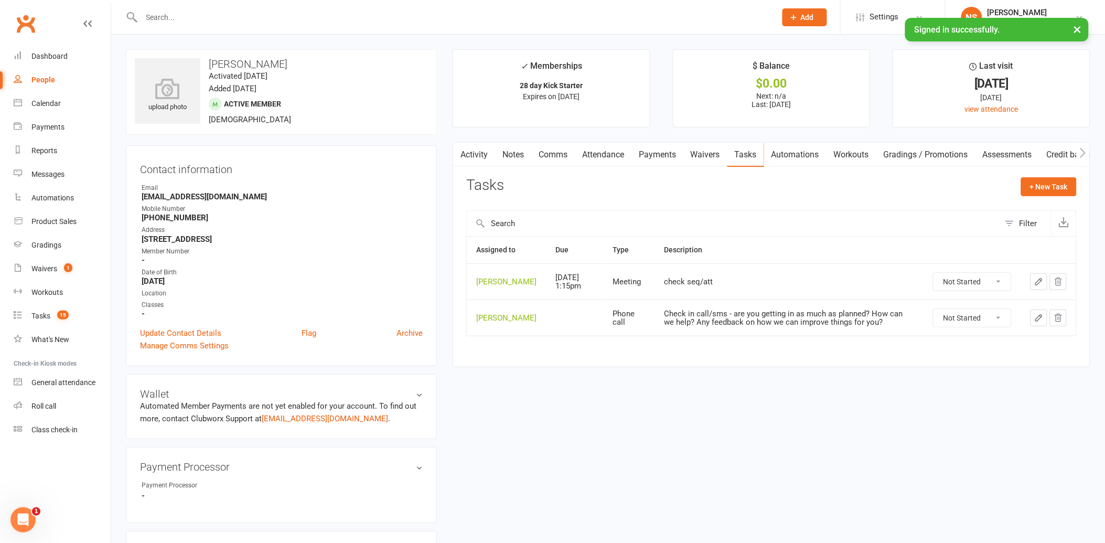
click at [998, 319] on select "Not Started In Progress Waiting Complete" at bounding box center [972, 318] width 78 height 18
click at [1036, 322] on icon "button" at bounding box center [1038, 317] width 9 height 9
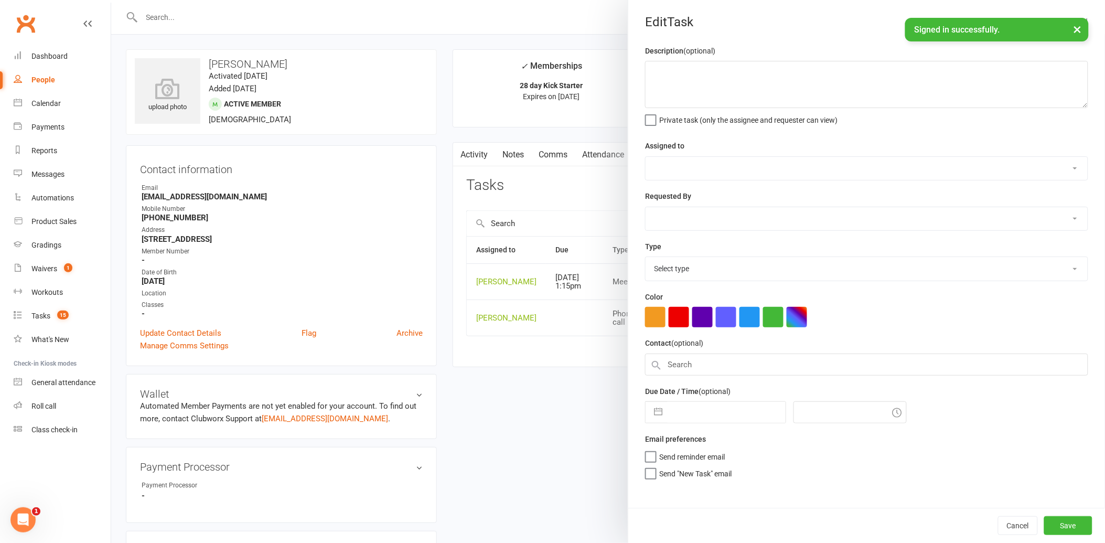
type textarea "Check in call/sms - are you getting in as much as planned? How can we help? Any…"
select select "12940"
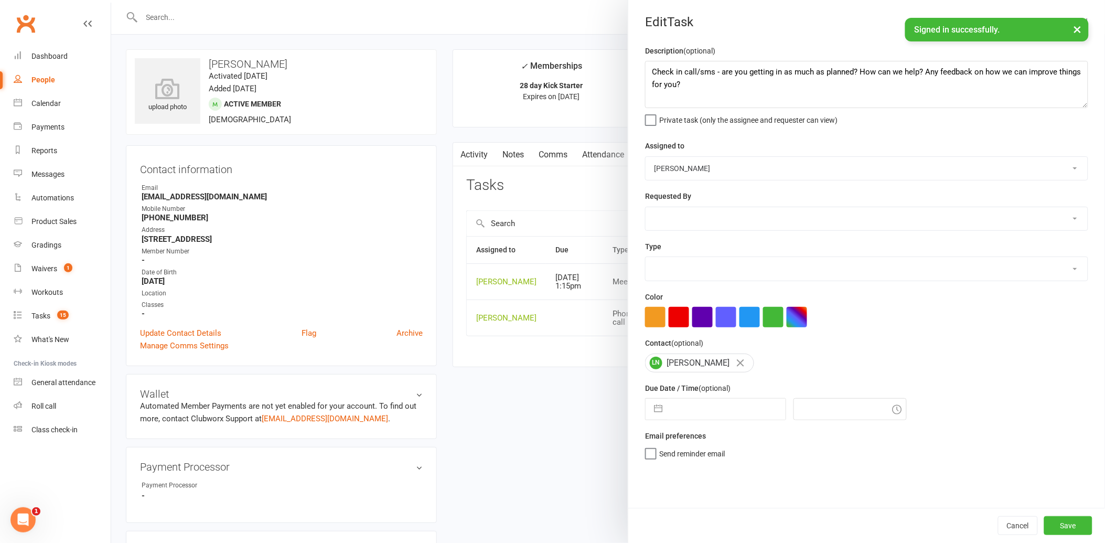
select select "12048"
click at [718, 401] on input "text" at bounding box center [726, 408] width 118 height 21
select select "7"
select select "2025"
select select "8"
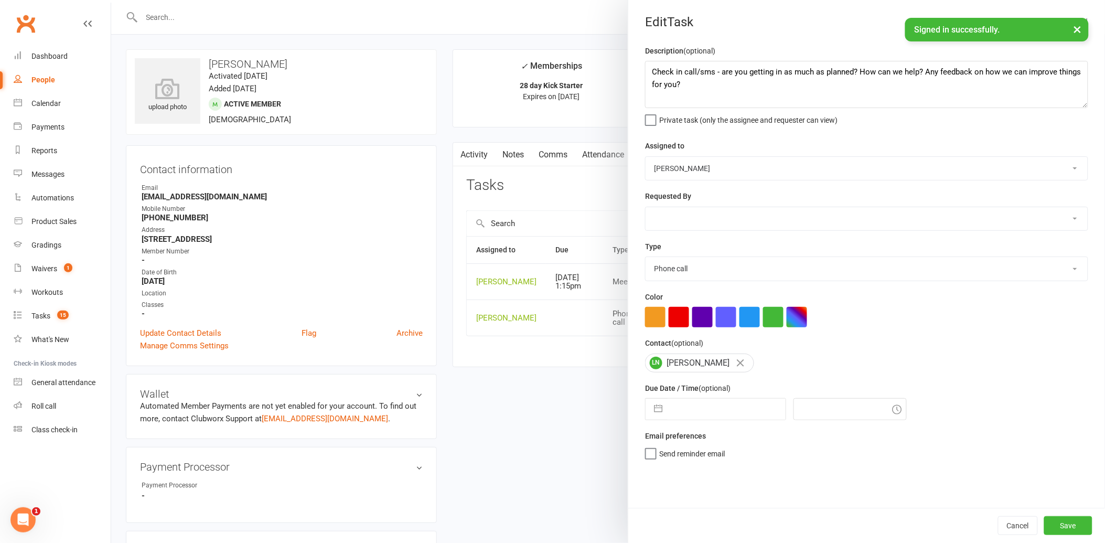
select select "2025"
select select "9"
select select "2025"
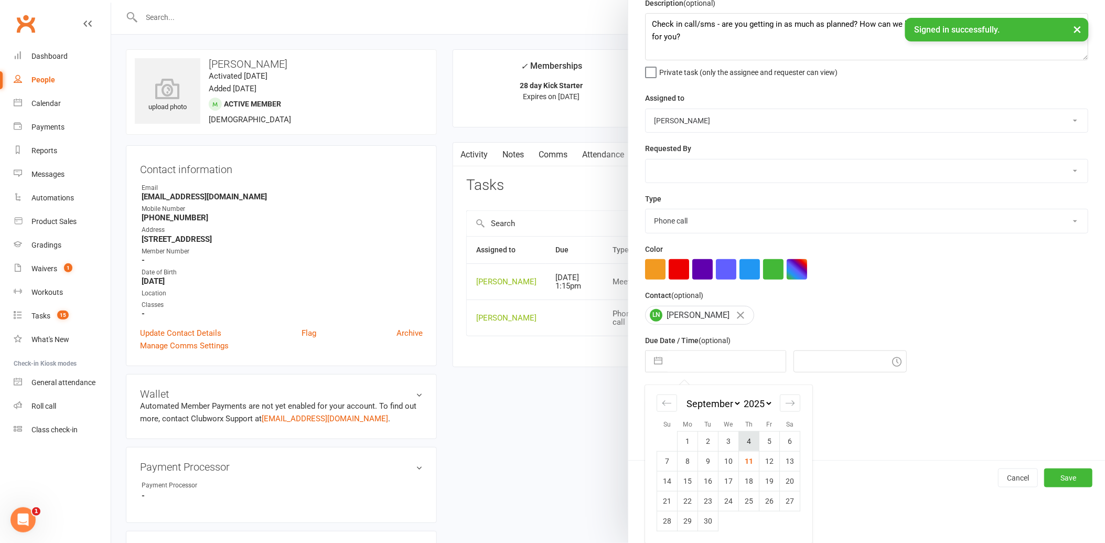
scroll to position [48, 0]
click at [768, 460] on td "12" at bounding box center [769, 460] width 20 height 20
type input "[DATE]"
type input "12:45pm"
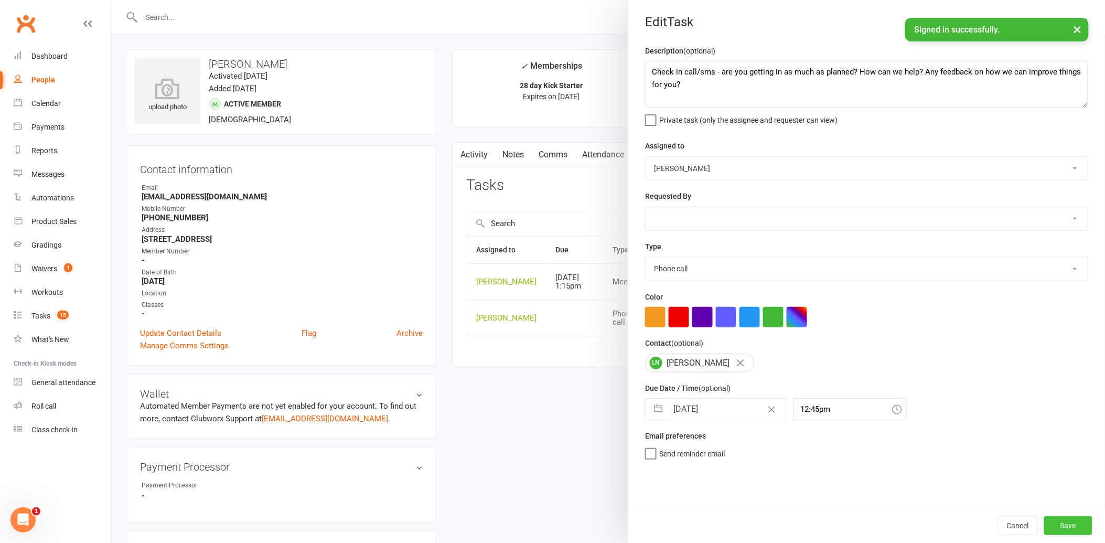
drag, startPoint x: 1070, startPoint y: 522, endPoint x: 1066, endPoint y: 494, distance: 27.5
click at [1068, 522] on button "Save" at bounding box center [1068, 525] width 48 height 19
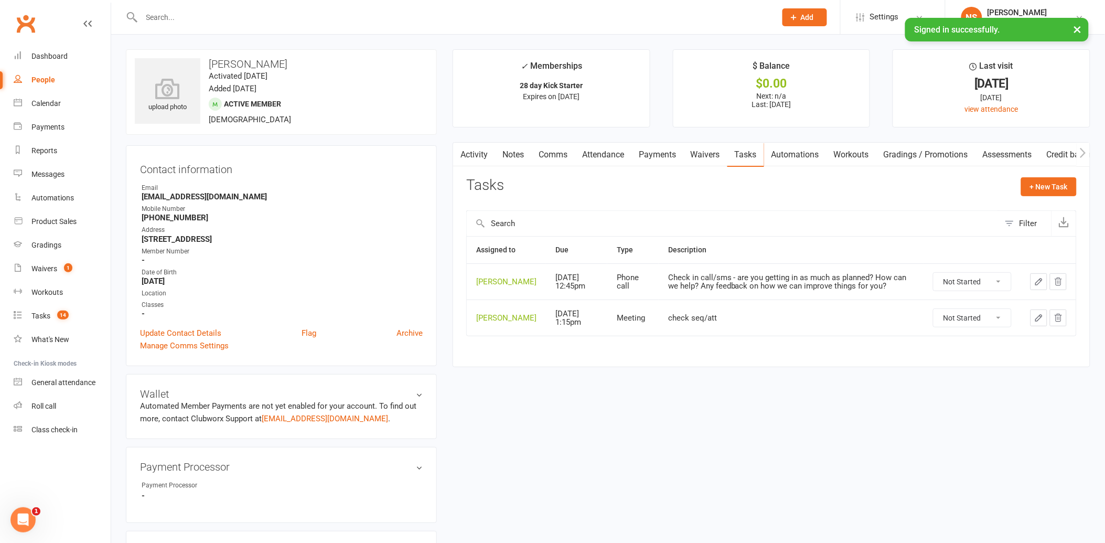
click at [988, 326] on select "Not Started In Progress Waiting Complete" at bounding box center [972, 318] width 78 height 18
click at [933, 317] on select "Not Started In Progress Waiting Complete" at bounding box center [972, 318] width 78 height 18
select select "unstarted"
click at [40, 312] on div "Tasks" at bounding box center [40, 315] width 19 height 8
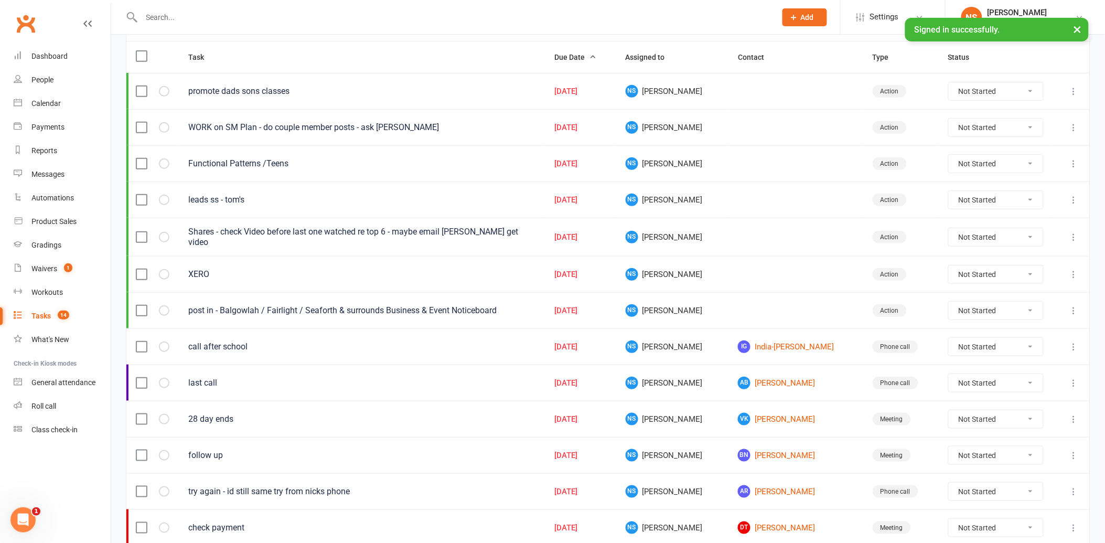
scroll to position [209, 0]
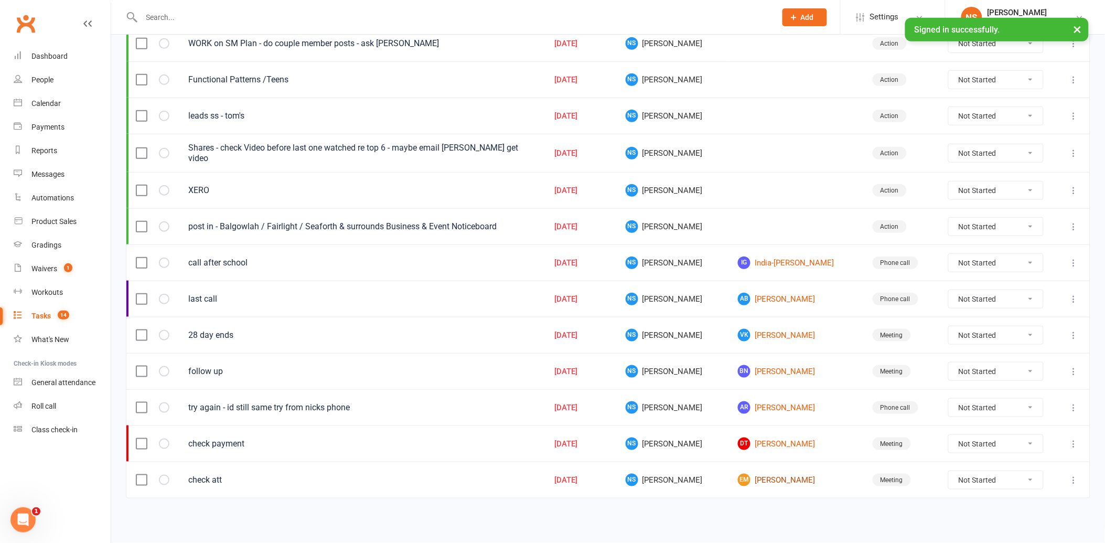
click at [748, 482] on link "EM [PERSON_NAME]" at bounding box center [796, 479] width 116 height 13
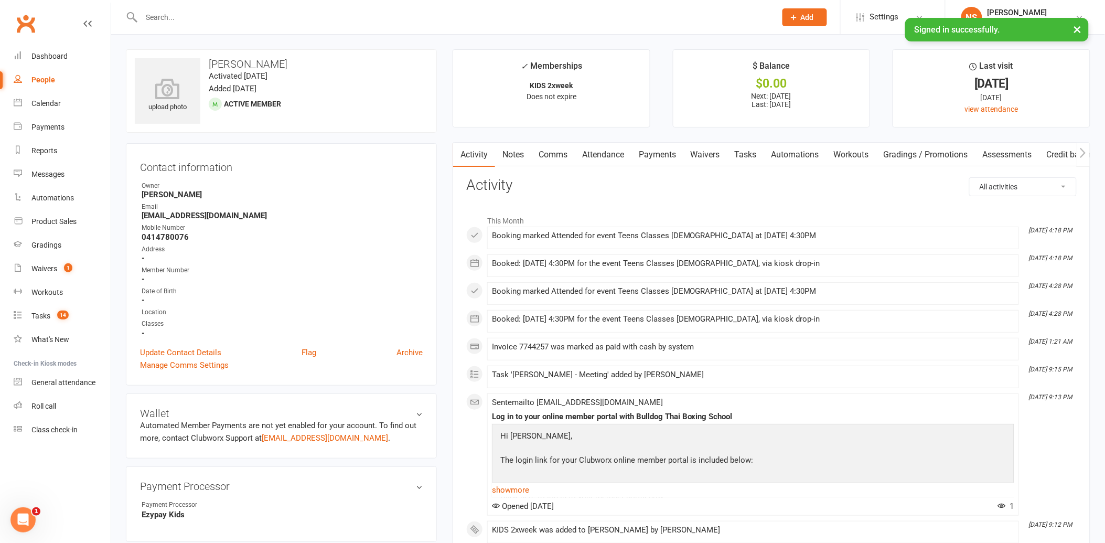
drag, startPoint x: 744, startPoint y: 156, endPoint x: 750, endPoint y: 156, distance: 5.8
click at [745, 156] on link "Tasks" at bounding box center [745, 155] width 37 height 24
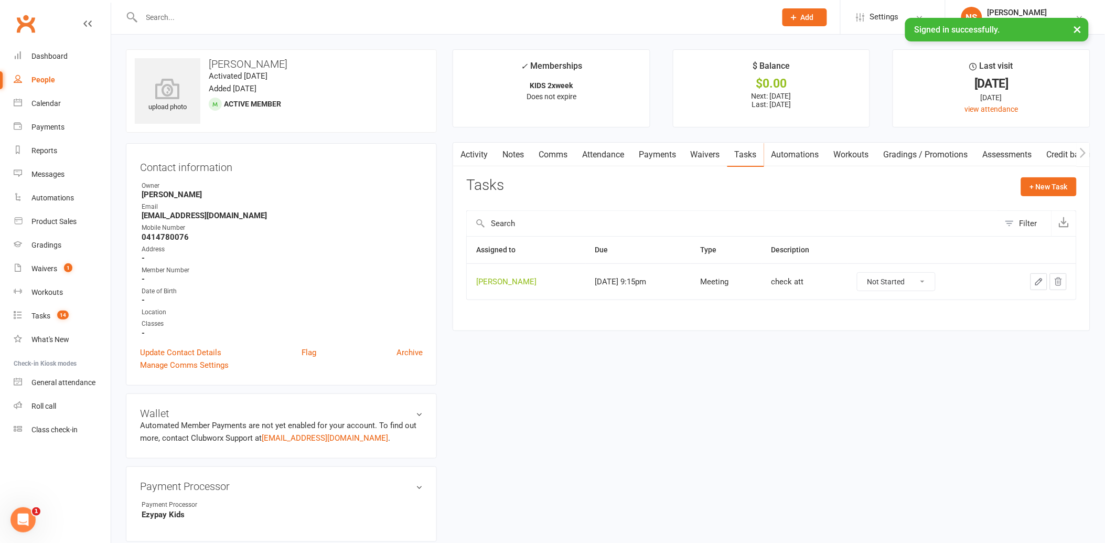
click at [1044, 279] on button "button" at bounding box center [1038, 281] width 17 height 17
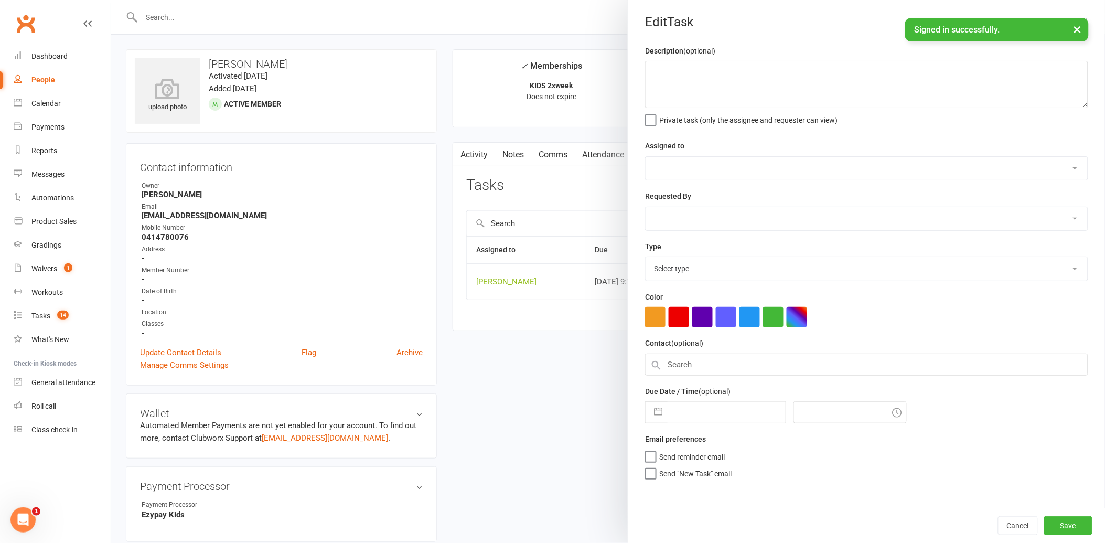
type textarea "check att"
select select "12940"
type input "[DATE]"
type input "9:15pm"
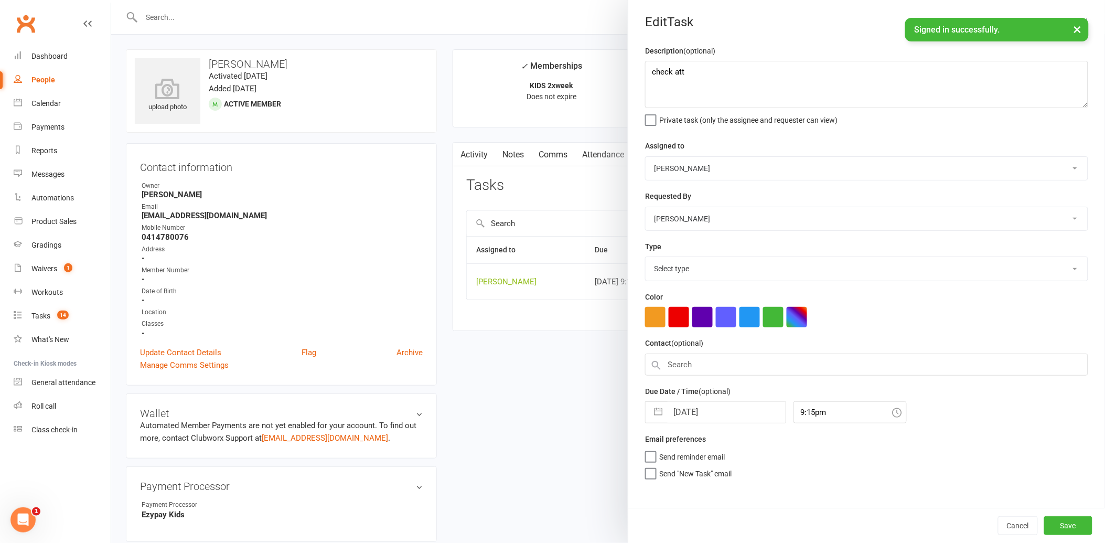
select select "12049"
click at [729, 405] on input "[DATE]" at bounding box center [726, 408] width 118 height 21
select select "7"
select select "2025"
select select "8"
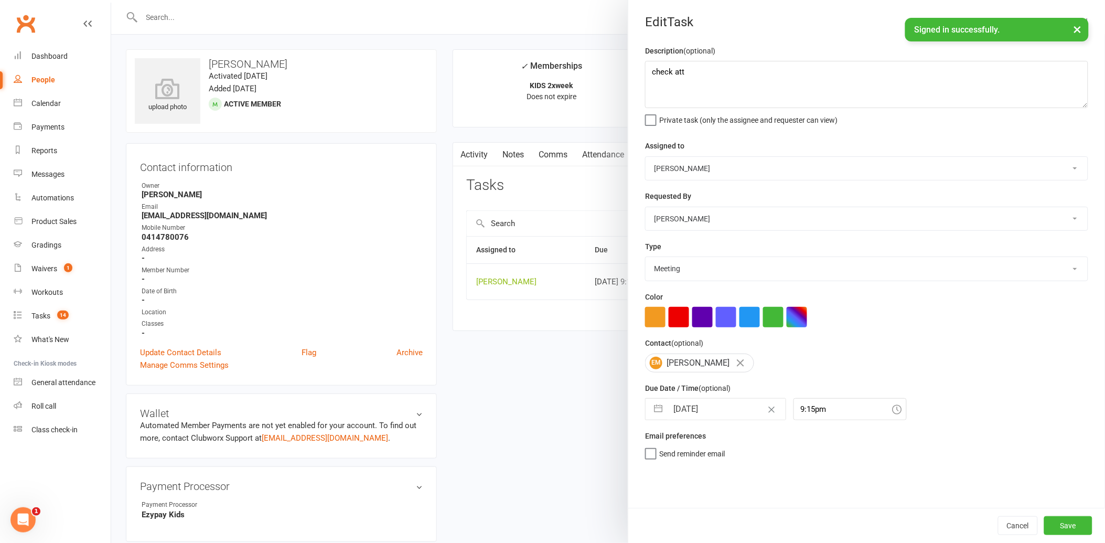
select select "2025"
select select "9"
select select "2025"
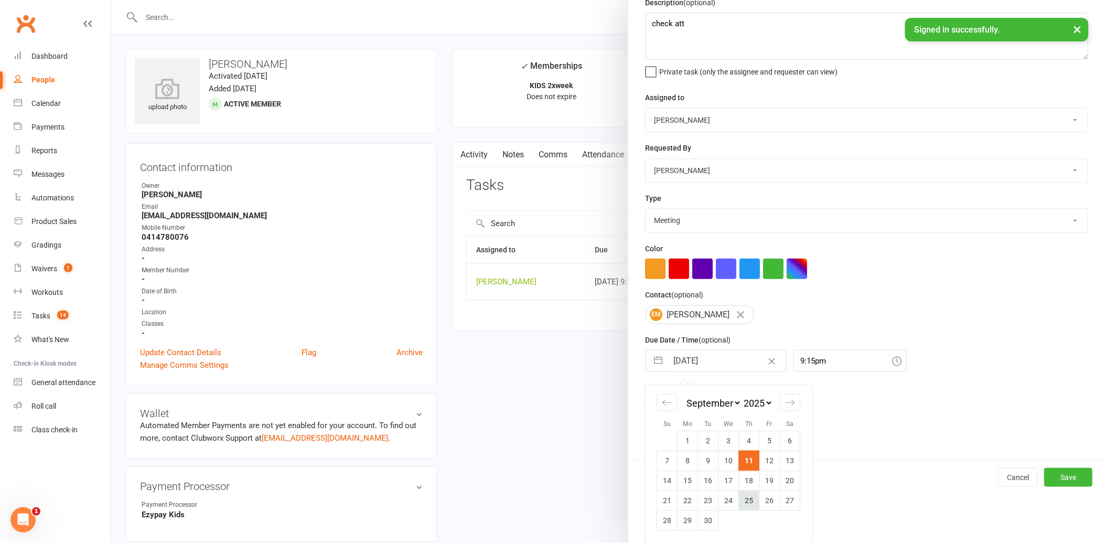
click at [747, 502] on td "25" at bounding box center [749, 500] width 20 height 20
type input "[DATE]"
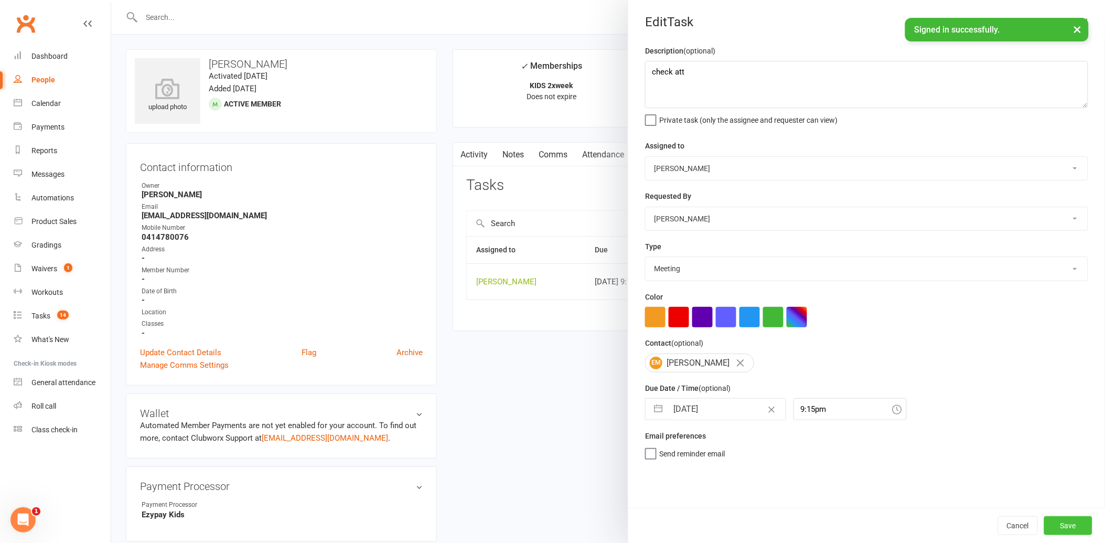
click at [1054, 520] on button "Save" at bounding box center [1068, 525] width 48 height 19
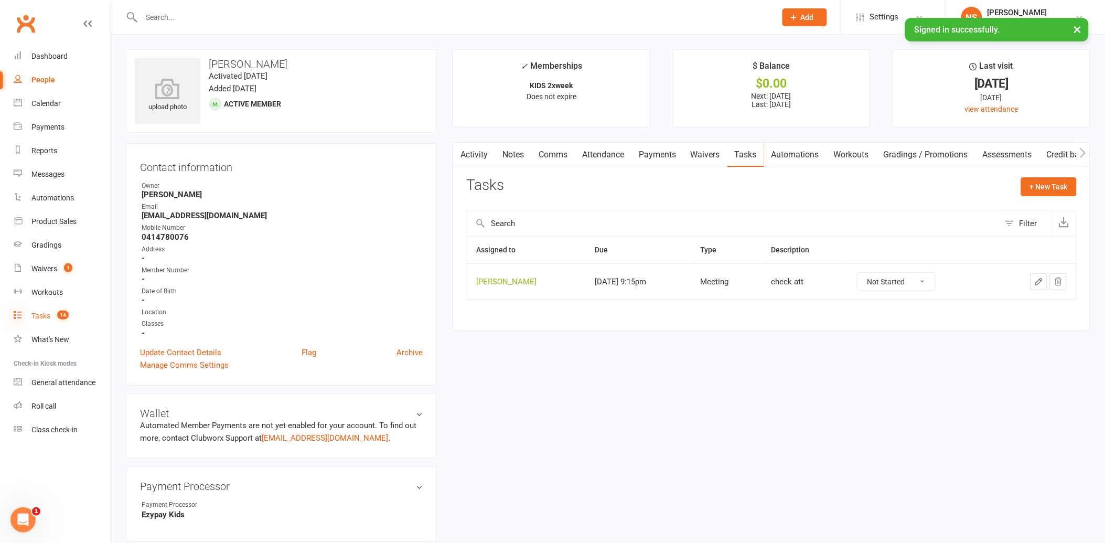
drag, startPoint x: 46, startPoint y: 312, endPoint x: 21, endPoint y: 312, distance: 24.6
click at [46, 312] on div "Tasks" at bounding box center [40, 315] width 19 height 8
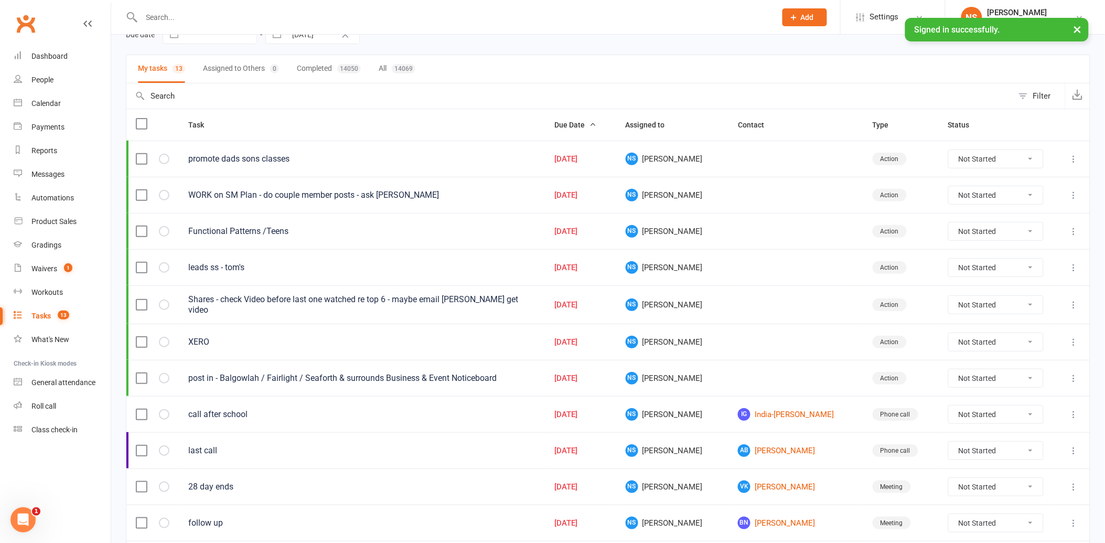
scroll to position [56, 0]
drag, startPoint x: 1072, startPoint y: 375, endPoint x: 1066, endPoint y: 383, distance: 10.1
click at [1072, 375] on icon at bounding box center [1073, 378] width 10 height 10
click at [1034, 417] on link "Edit" at bounding box center [1019, 419] width 104 height 21
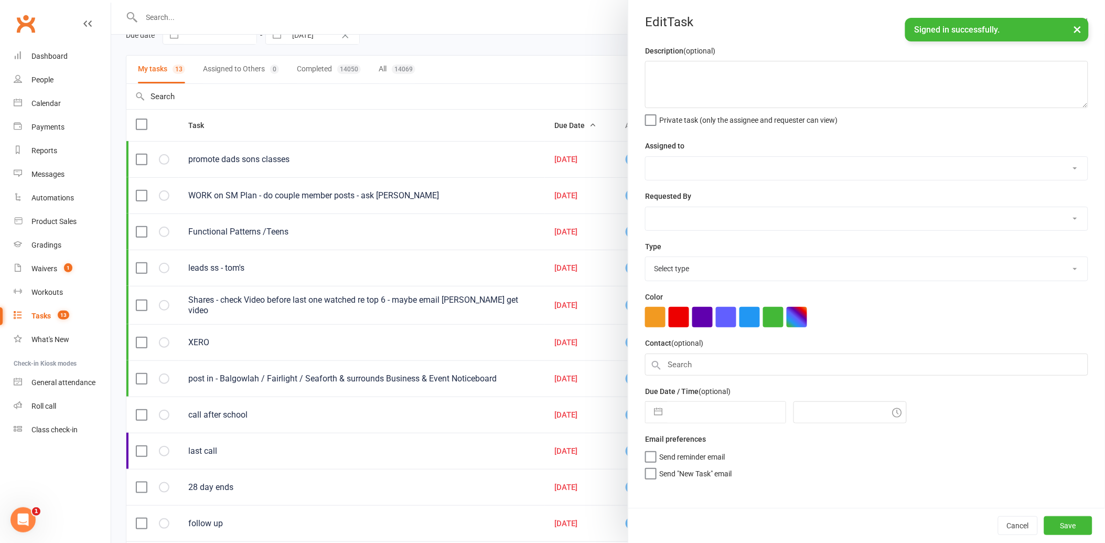
type textarea "post in - Balgowlah / Fairlight / Seaforth & surrounds Business & Event Noticeb…"
select select "12940"
type input "[DATE]"
type input "11:00am"
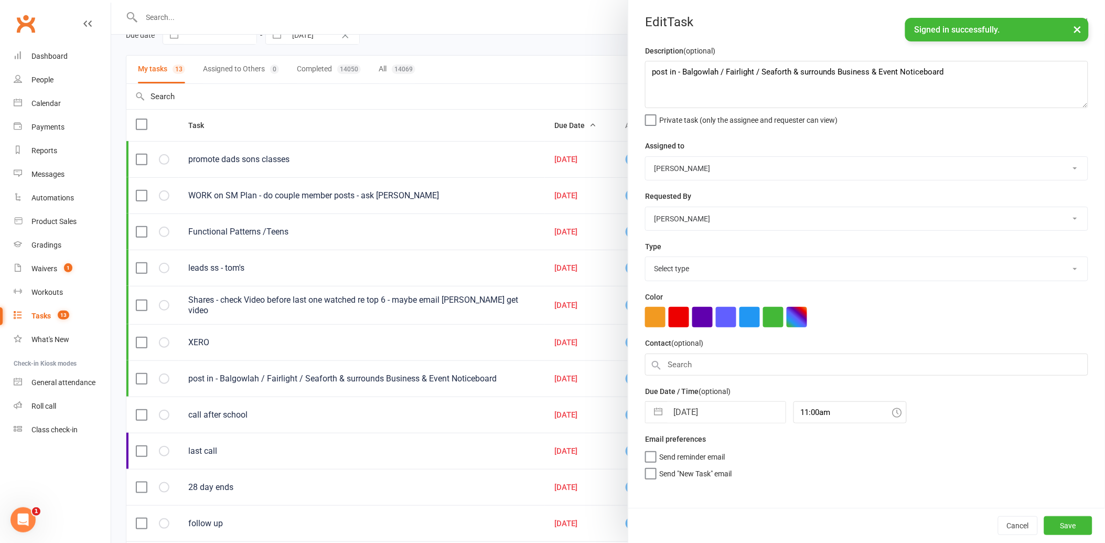
select select "26436"
click at [722, 413] on input "[DATE]" at bounding box center [726, 412] width 118 height 21
select select "7"
select select "2025"
select select "8"
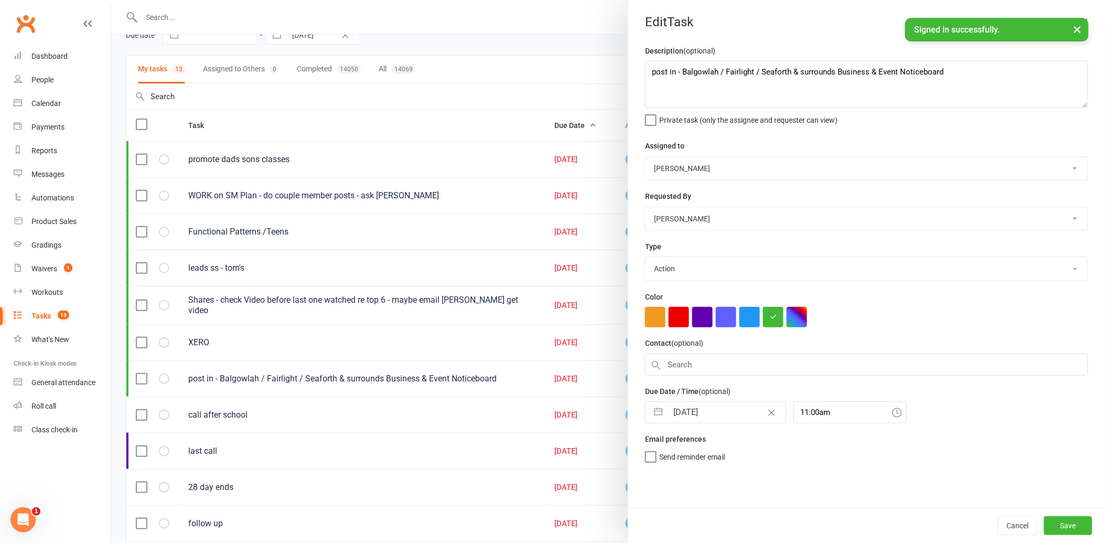
select select "2025"
select select "9"
select select "2025"
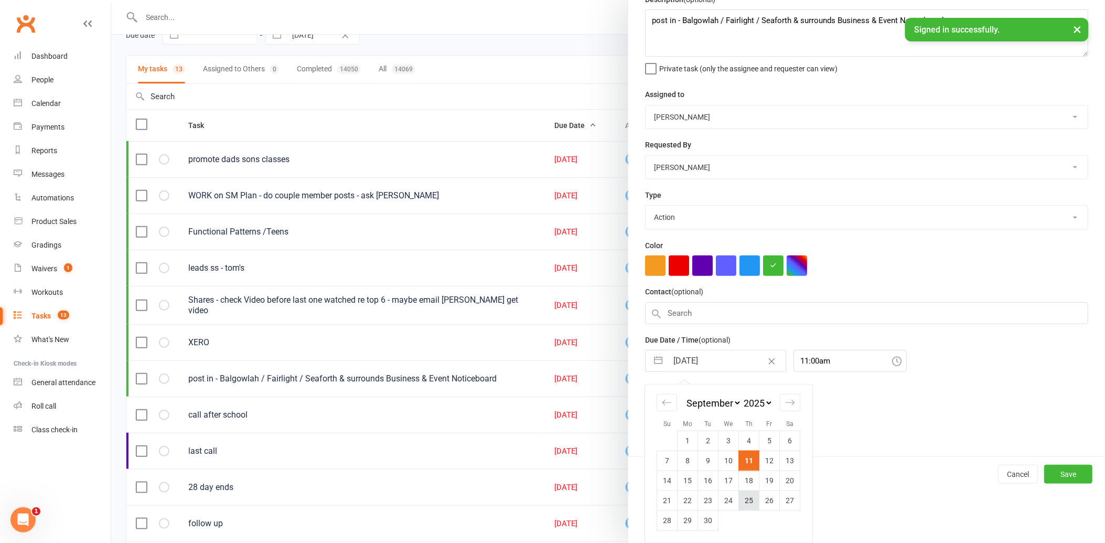
click at [745, 501] on td "25" at bounding box center [749, 500] width 20 height 20
type input "[DATE]"
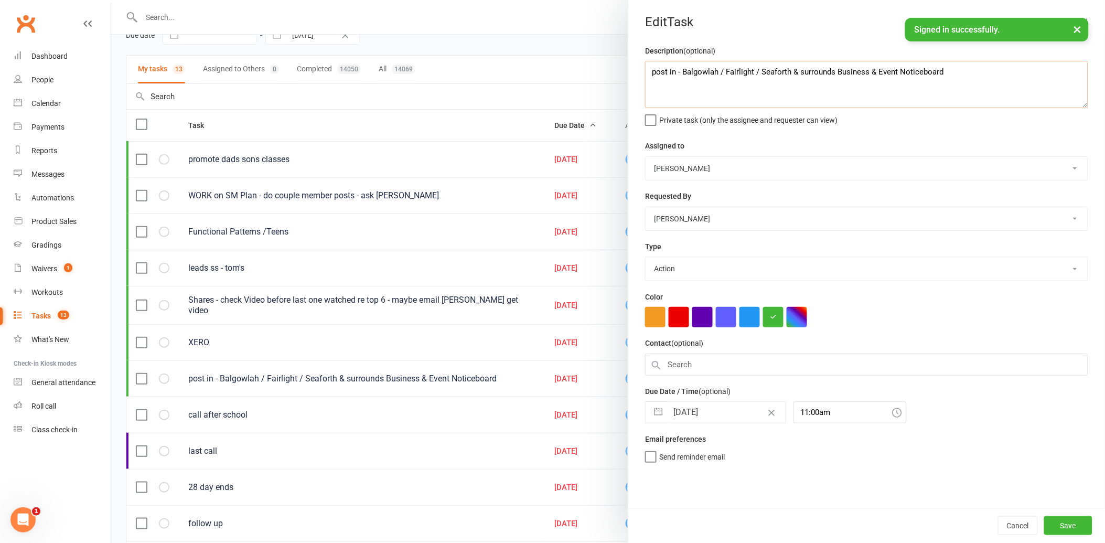
click at [992, 67] on textarea "post in - Balgowlah / Fairlight / Seaforth & surrounds Business & Event Noticeb…" at bounding box center [866, 84] width 443 height 47
type textarea "post in - Balgowlah / Fairlight / Seaforth & surrounds Business & Event Noticeb…"
click at [1062, 523] on button "Save" at bounding box center [1068, 525] width 48 height 19
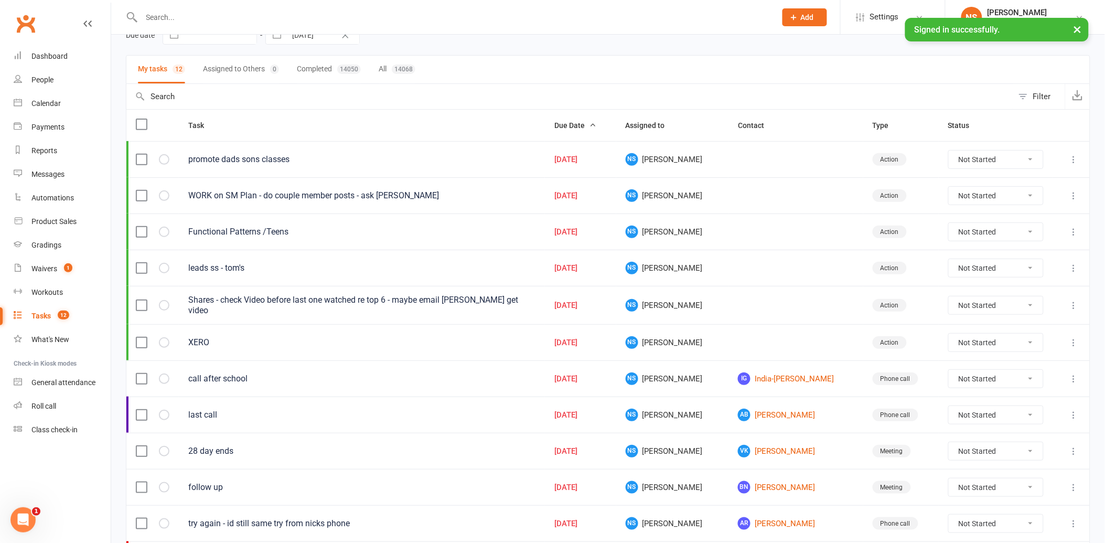
click at [223, 273] on div "leads ss - tom's" at bounding box center [361, 268] width 347 height 10
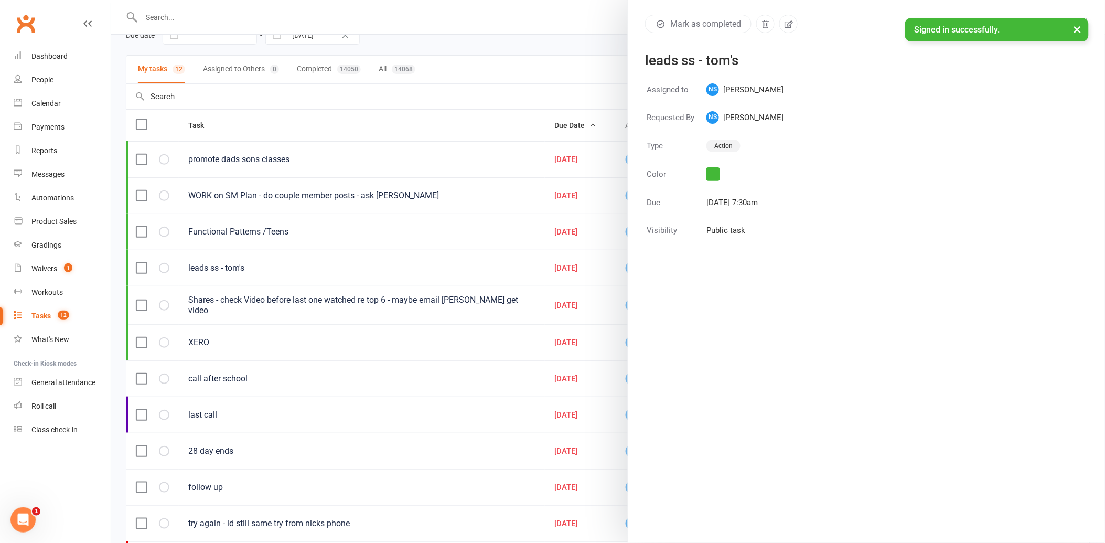
click at [555, 44] on div at bounding box center [608, 271] width 994 height 543
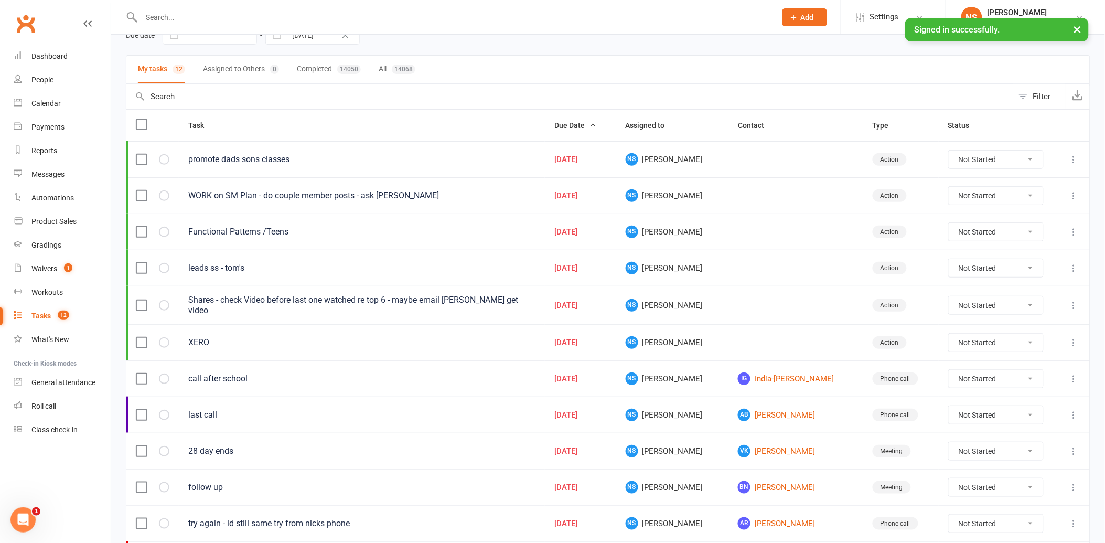
click at [1073, 269] on icon at bounding box center [1073, 268] width 10 height 10
click at [1014, 308] on link "Edit" at bounding box center [1019, 310] width 104 height 21
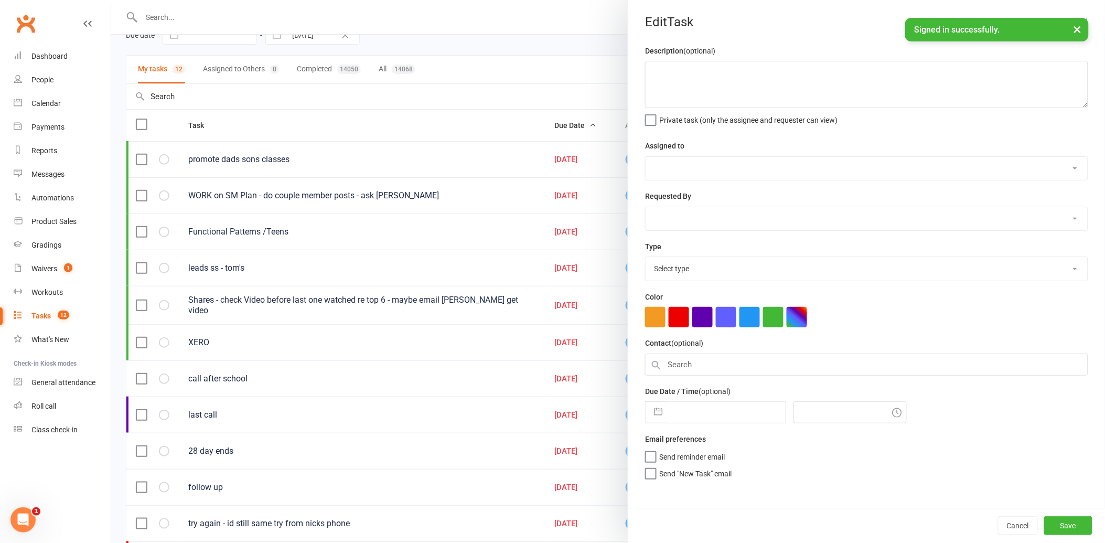
type textarea "leads ss - tom's"
select select "12940"
type input "[DATE]"
type input "7:30am"
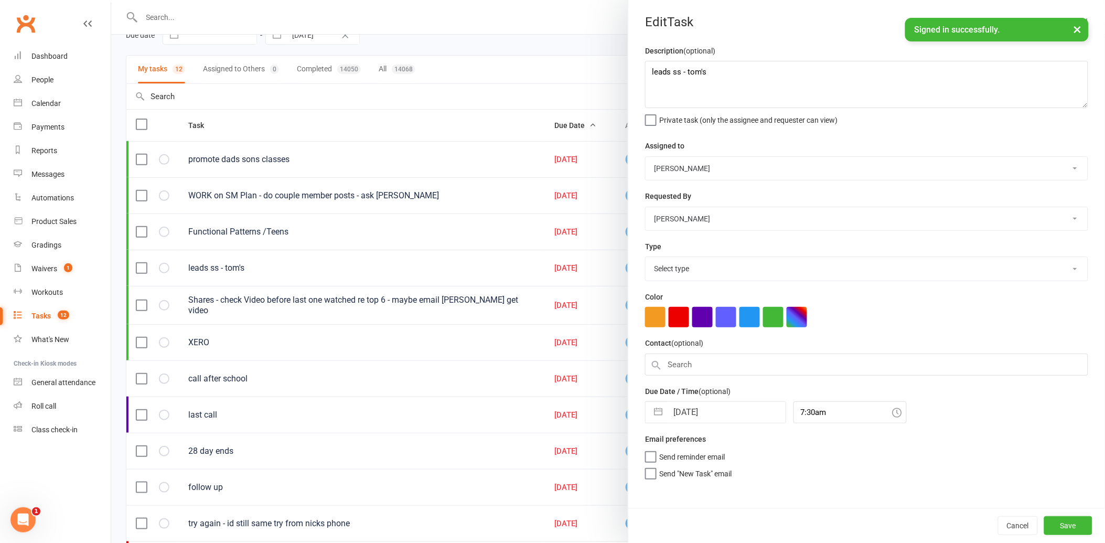
select select "26436"
click at [732, 77] on textarea "leads ss - tom's" at bounding box center [866, 84] width 443 height 47
type textarea "leads ss - [PERSON_NAME]'s - come and trys booked"
click at [709, 418] on input "[DATE]" at bounding box center [726, 412] width 118 height 21
select select "7"
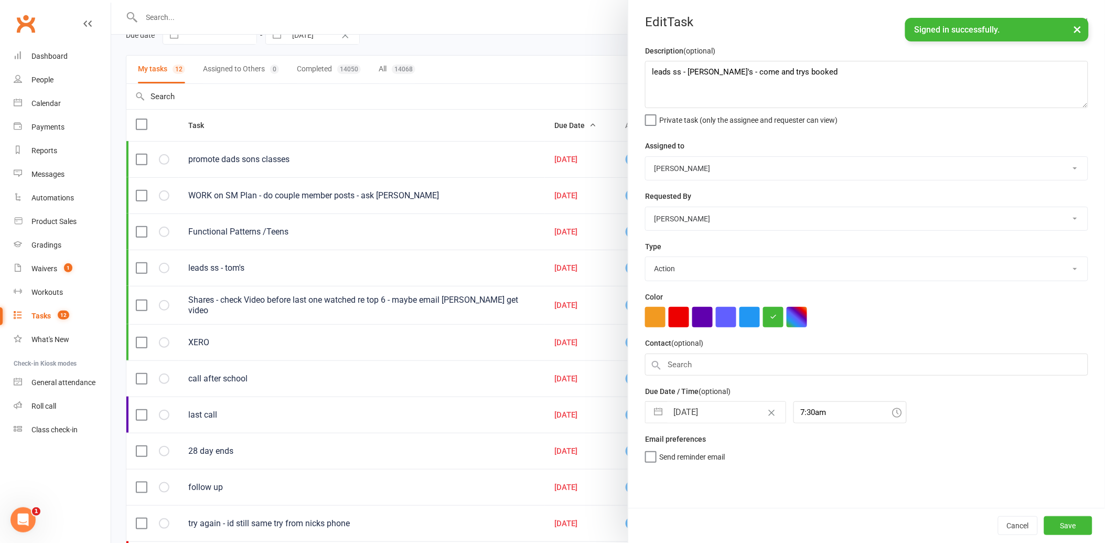
select select "2025"
select select "8"
select select "2025"
select select "9"
select select "2025"
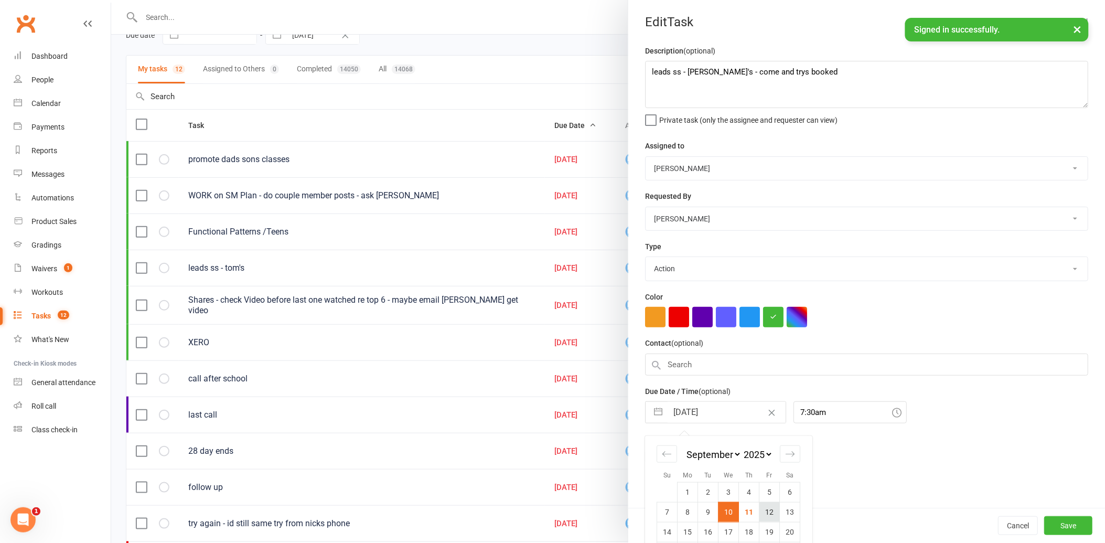
click at [763, 511] on td "12" at bounding box center [769, 512] width 20 height 20
type input "[DATE]"
click at [1055, 522] on button "Save" at bounding box center [1068, 525] width 48 height 19
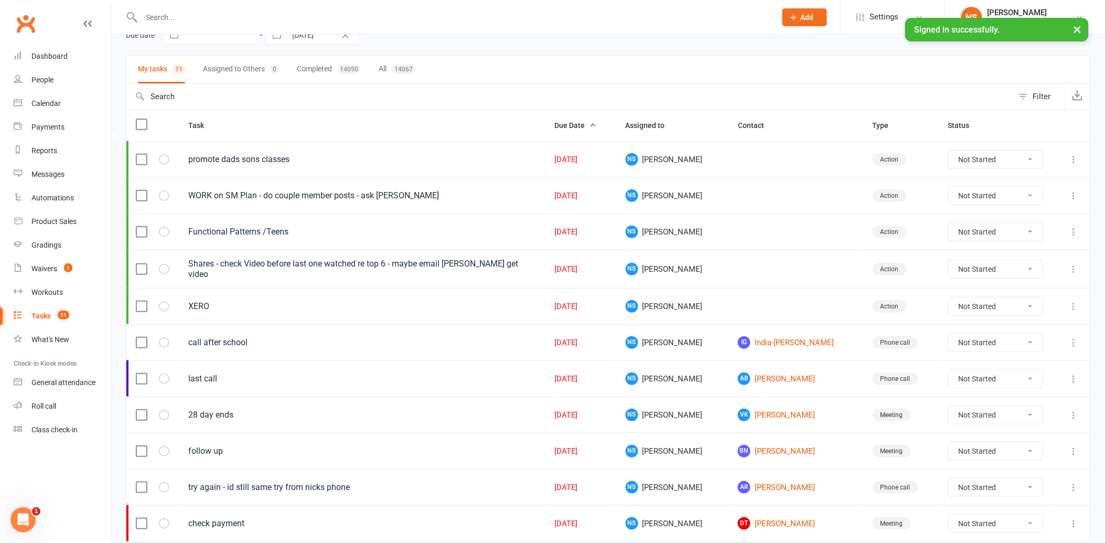
click at [1072, 161] on icon at bounding box center [1073, 159] width 10 height 10
click at [994, 201] on link "Edit" at bounding box center [1019, 201] width 104 height 21
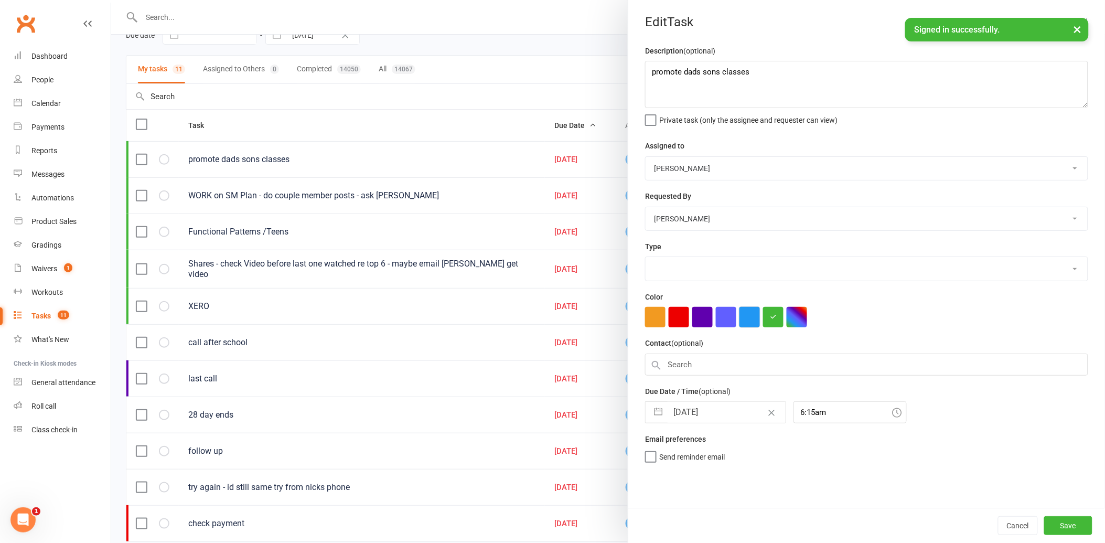
select select "26436"
click at [716, 412] on input "[DATE]" at bounding box center [726, 412] width 118 height 21
select select "7"
select select "2025"
select select "8"
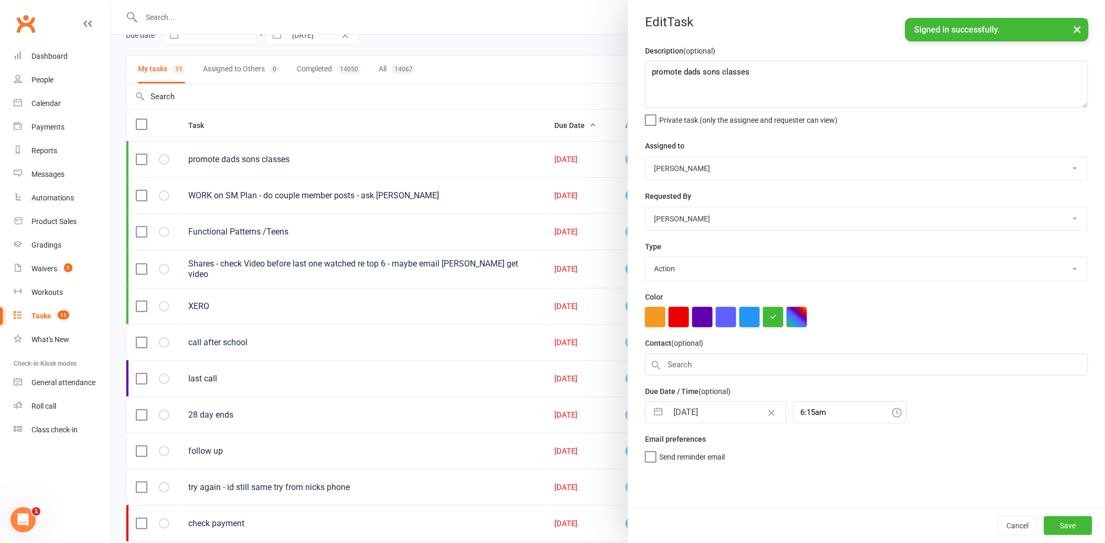
select select "2025"
select select "9"
select select "2025"
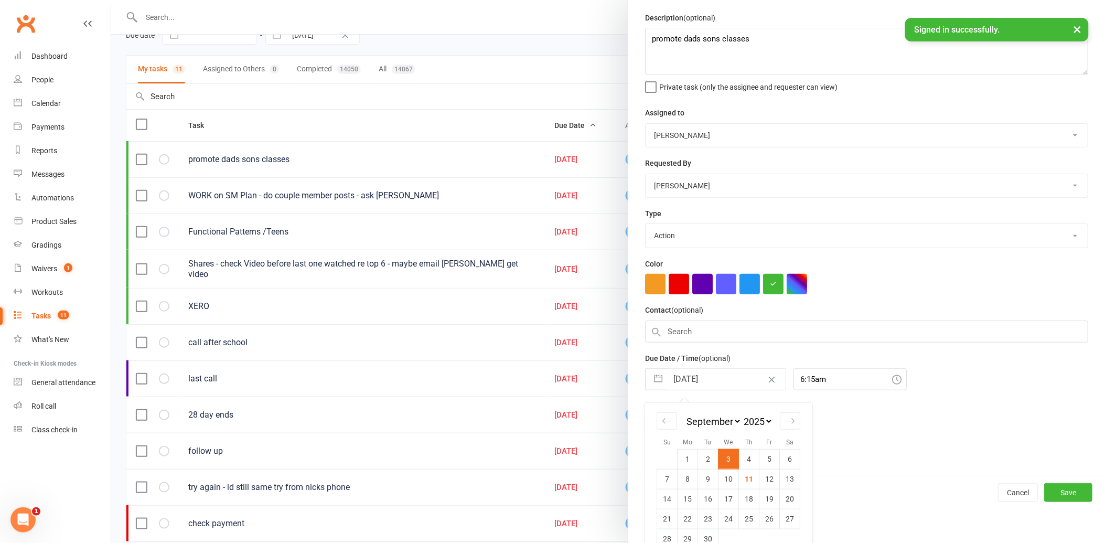
scroll to position [51, 0]
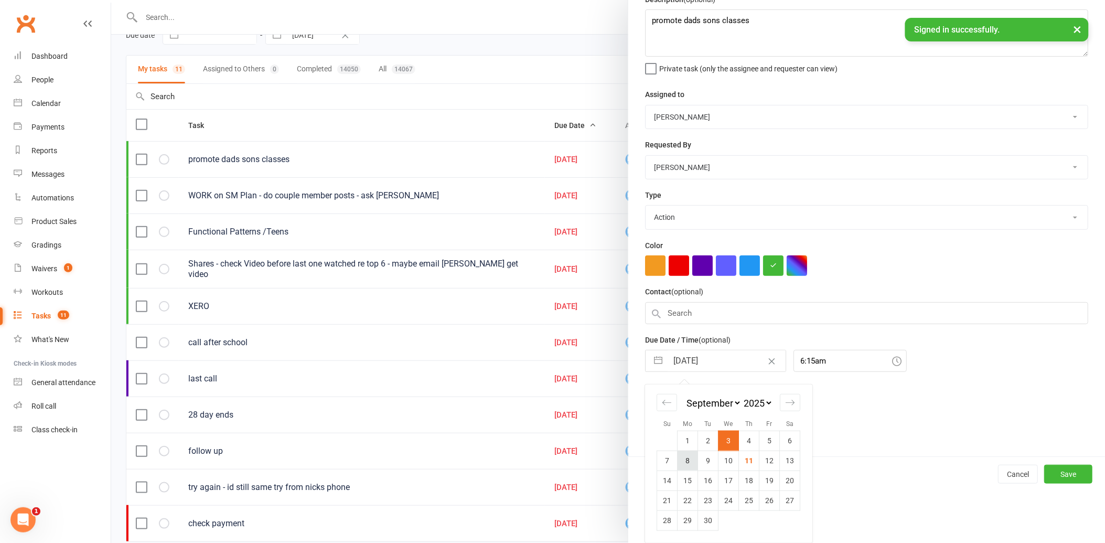
click at [685, 462] on td "8" at bounding box center [687, 460] width 20 height 20
type input "[DATE]"
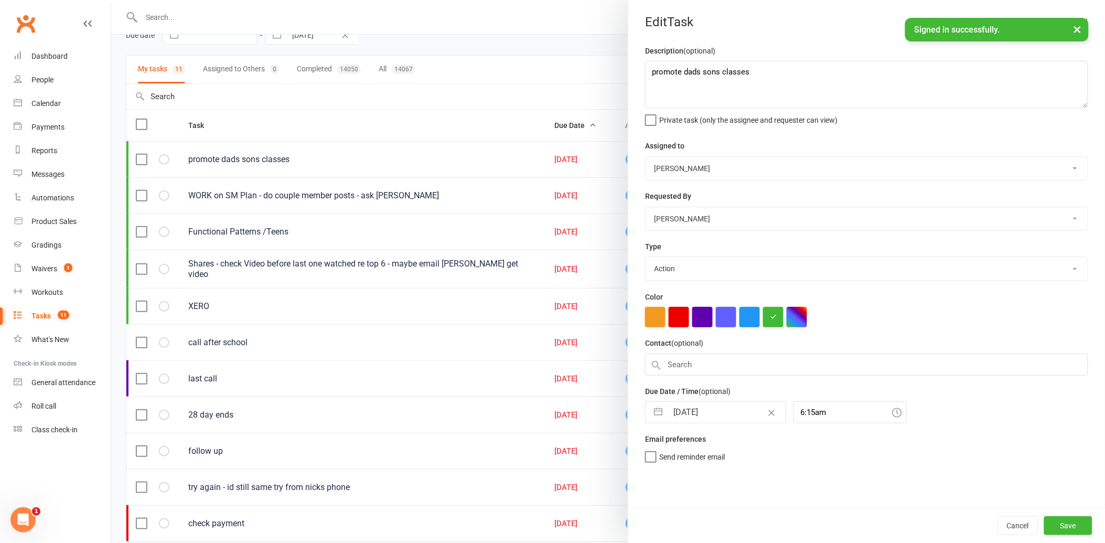
click at [729, 409] on input "[DATE]" at bounding box center [726, 412] width 118 height 21
select select "7"
select select "2025"
select select "8"
select select "2025"
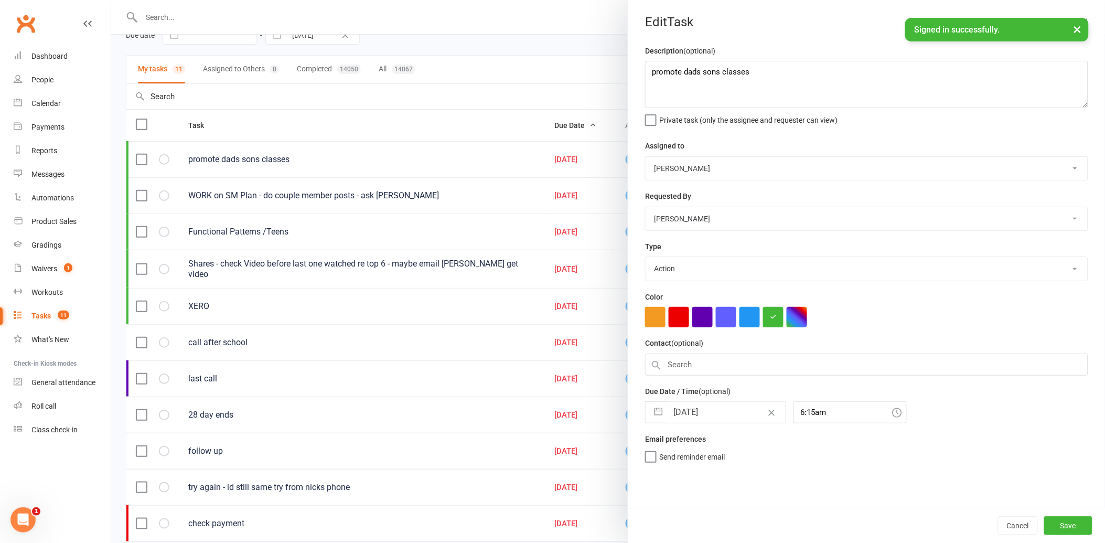
select select "9"
select select "2025"
click at [689, 526] on td "15" at bounding box center [687, 532] width 20 height 20
type input "[DATE]"
click at [1055, 525] on button "Save" at bounding box center [1068, 525] width 48 height 19
